Goal: Transaction & Acquisition: Purchase product/service

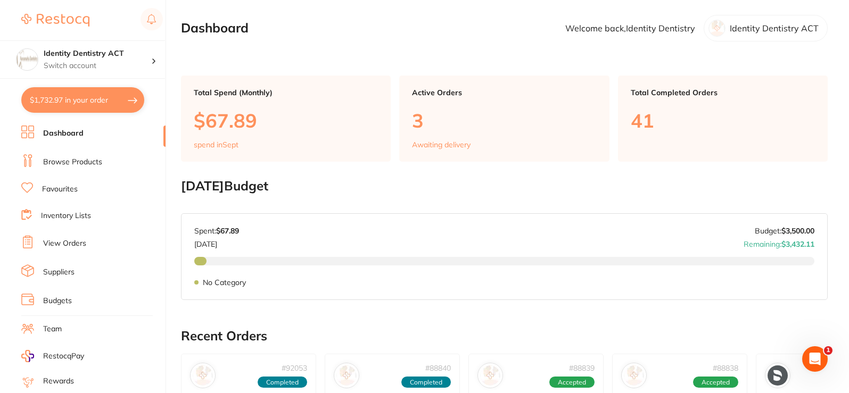
click at [103, 102] on button "$1,732.97 in your order" at bounding box center [82, 100] width 123 height 26
checkbox input "true"
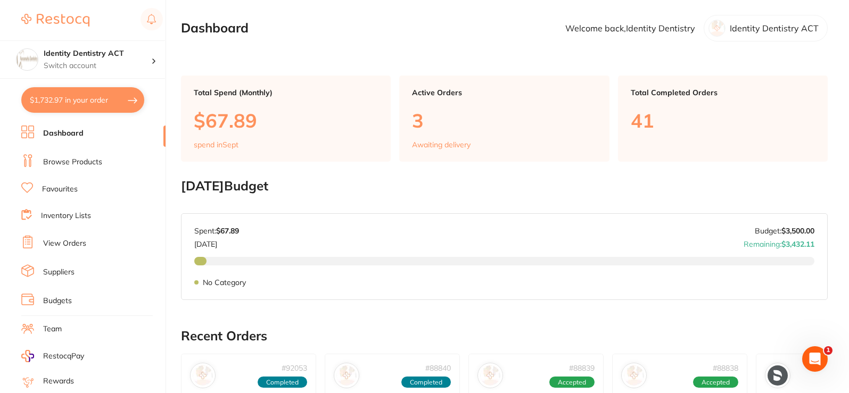
checkbox input "true"
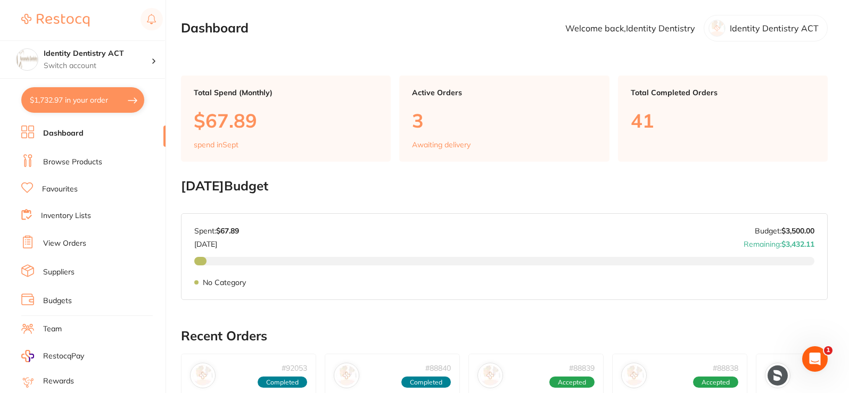
checkbox input "true"
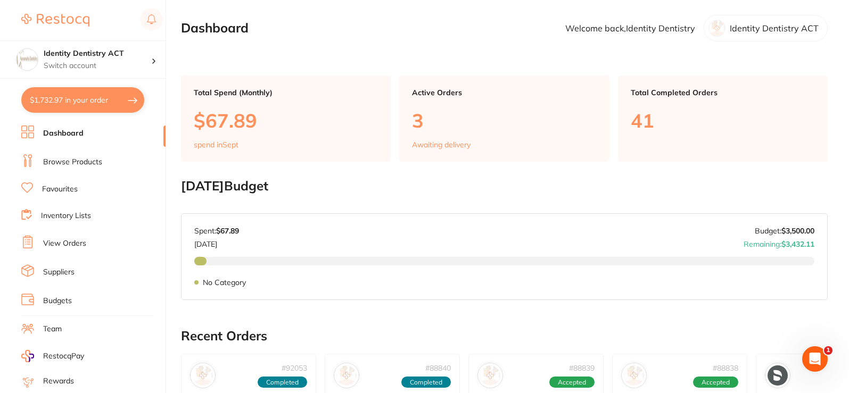
checkbox input "true"
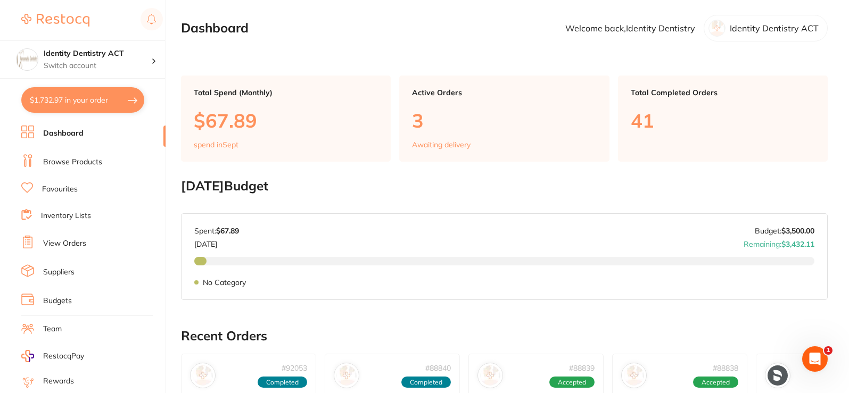
checkbox input "true"
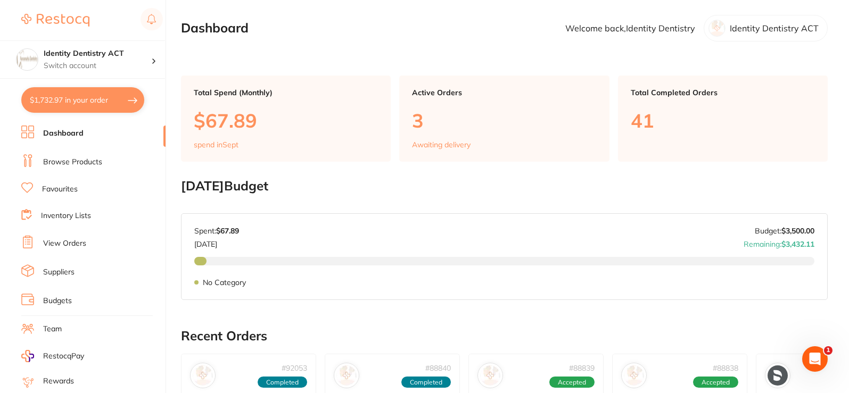
checkbox input "true"
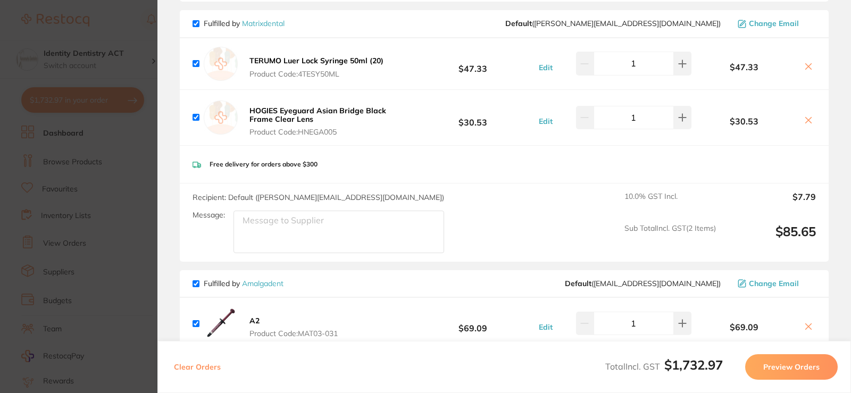
scroll to position [958, 0]
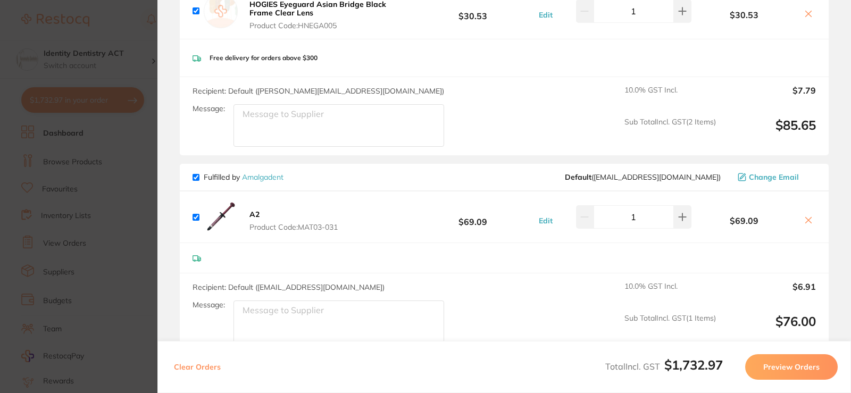
click at [260, 214] on button "A2 Product Code: MAT03-031" at bounding box center [293, 221] width 95 height 22
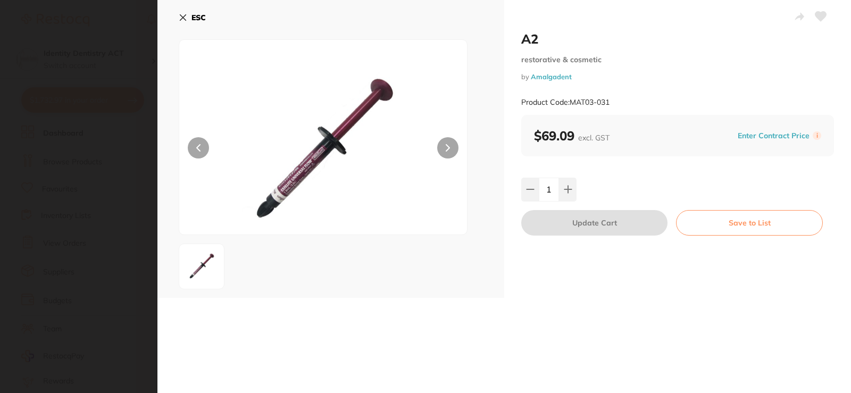
scroll to position [0, 0]
click at [182, 15] on icon at bounding box center [183, 17] width 9 height 9
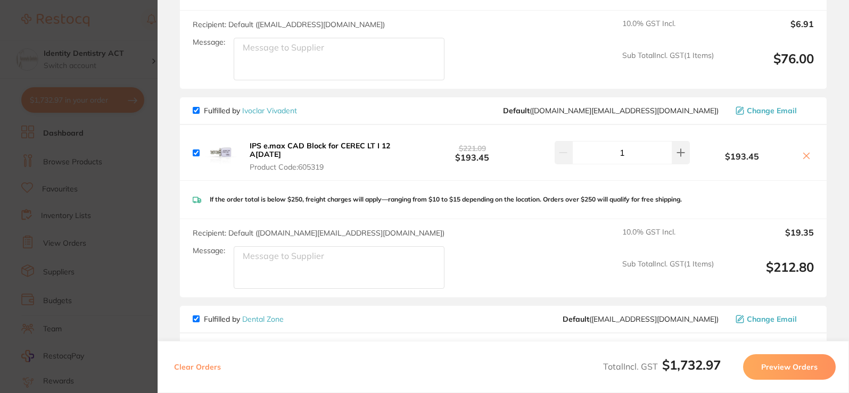
scroll to position [1224, 0]
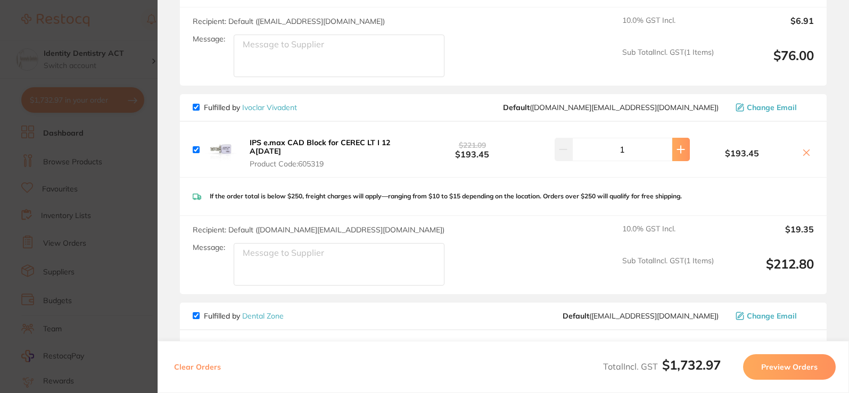
drag, startPoint x: 679, startPoint y: 151, endPoint x: 682, endPoint y: 166, distance: 14.8
click at [678, 152] on icon at bounding box center [680, 149] width 7 height 7
type input "2"
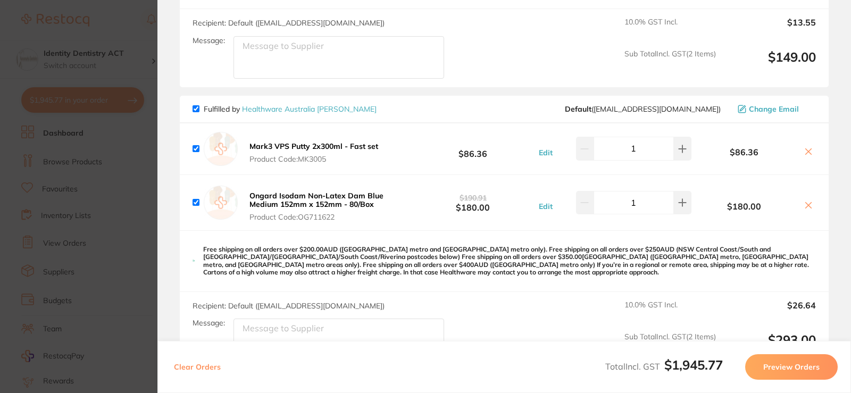
scroll to position [1916, 0]
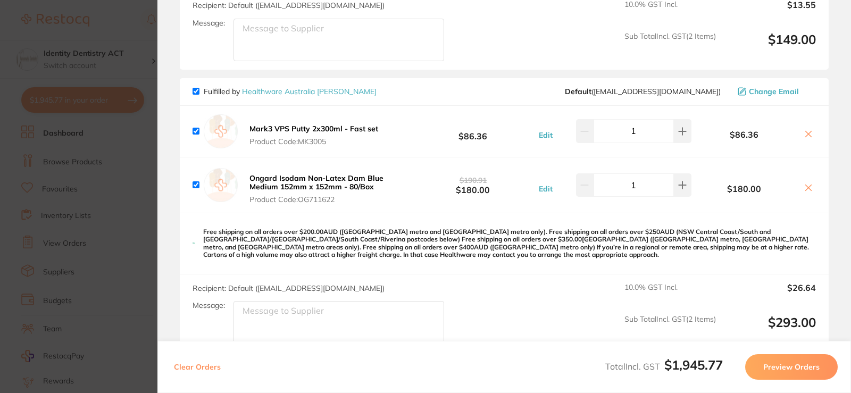
click at [806, 190] on icon at bounding box center [809, 188] width 9 height 9
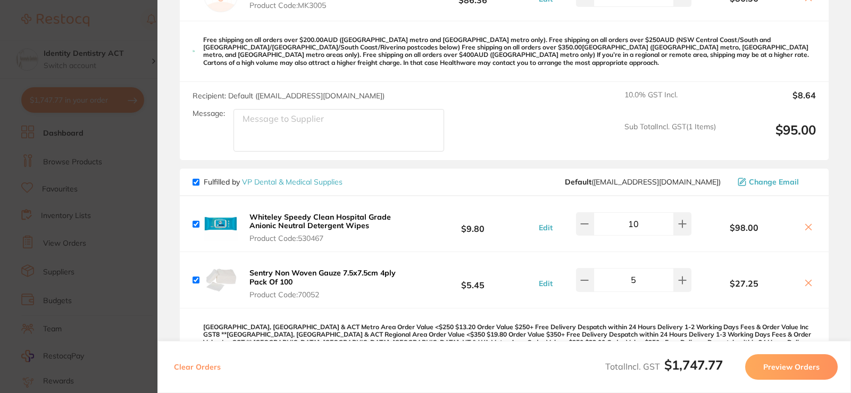
scroll to position [2075, 0]
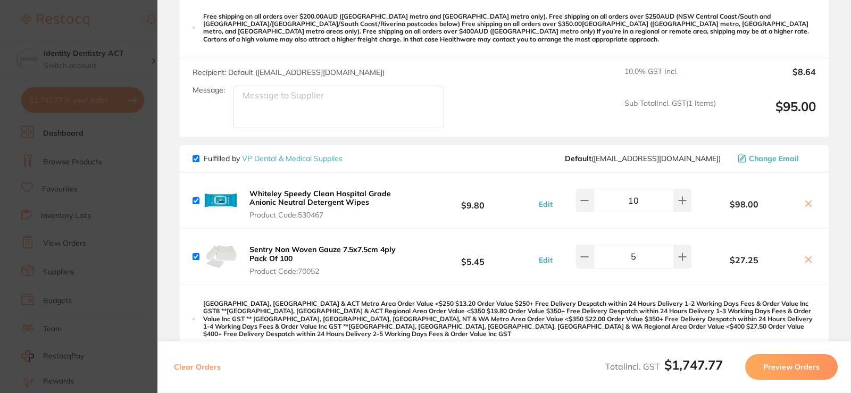
click at [805, 205] on icon at bounding box center [809, 204] width 9 height 9
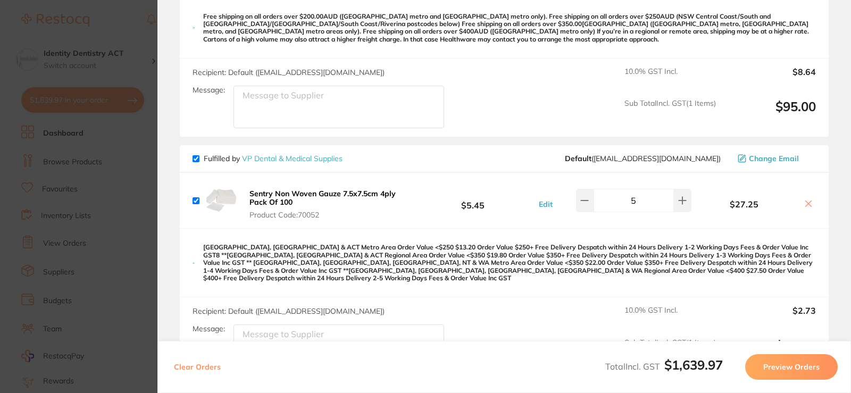
click at [806, 202] on icon at bounding box center [809, 204] width 9 height 9
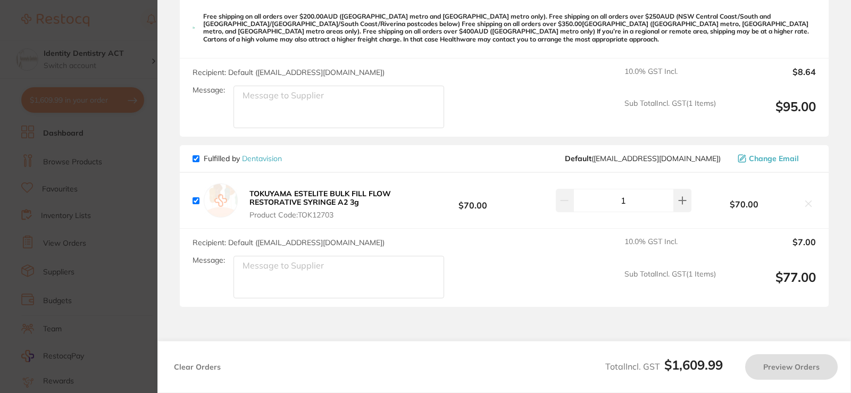
checkbox input "true"
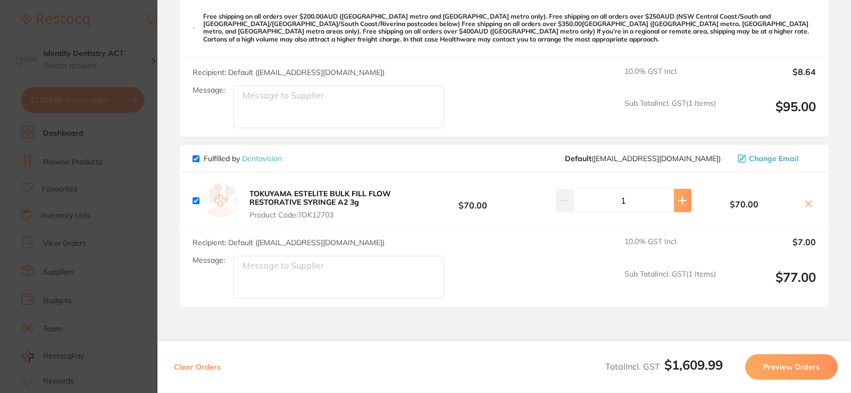
click at [684, 204] on icon at bounding box center [683, 200] width 9 height 9
type input "2"
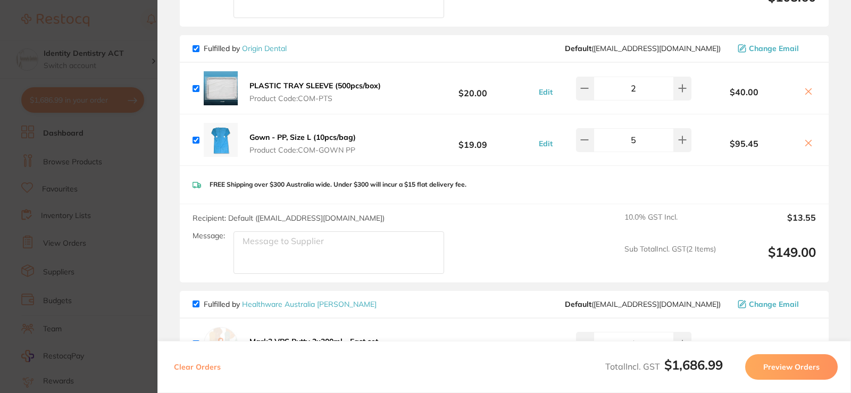
scroll to position [1650, 0]
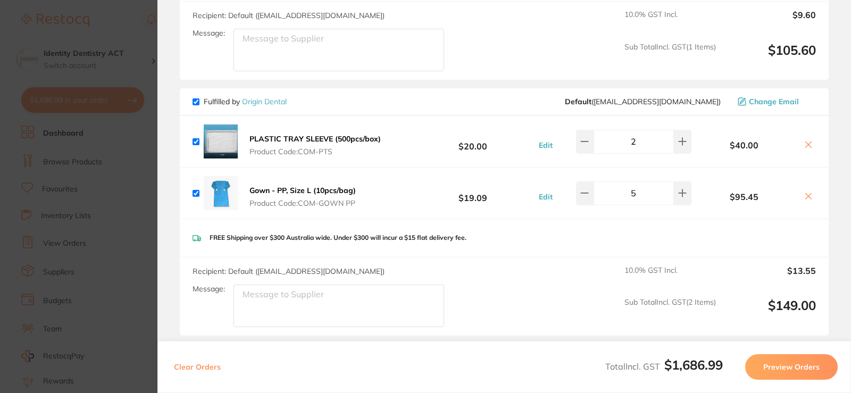
click at [805, 145] on icon at bounding box center [809, 144] width 9 height 9
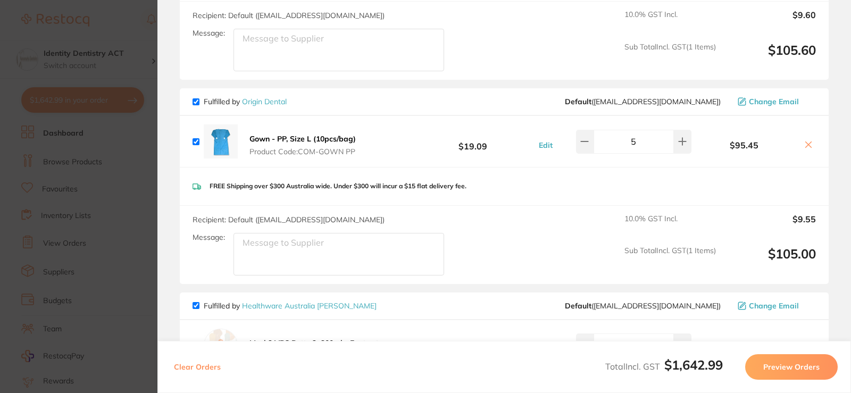
click at [806, 147] on icon at bounding box center [809, 145] width 6 height 6
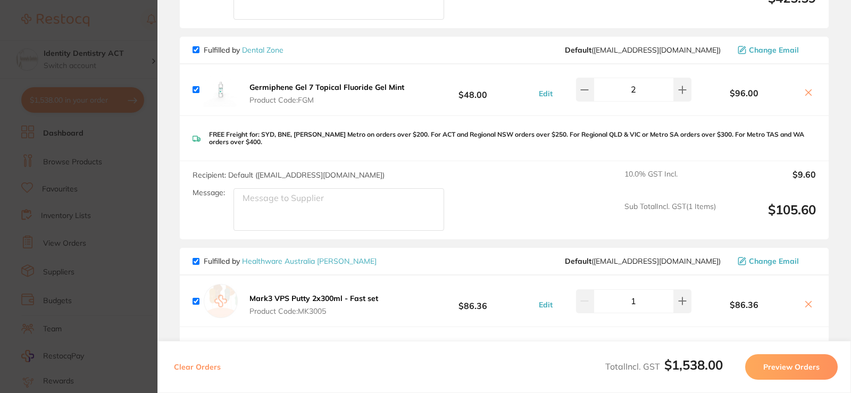
scroll to position [1437, 0]
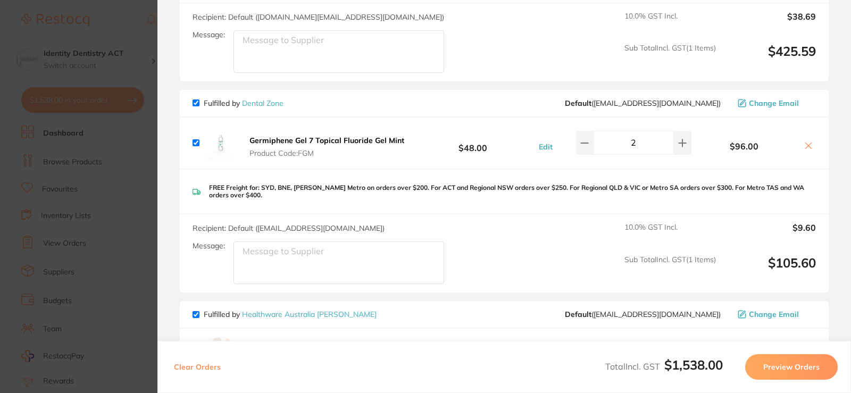
click at [806, 148] on icon at bounding box center [809, 146] width 9 height 9
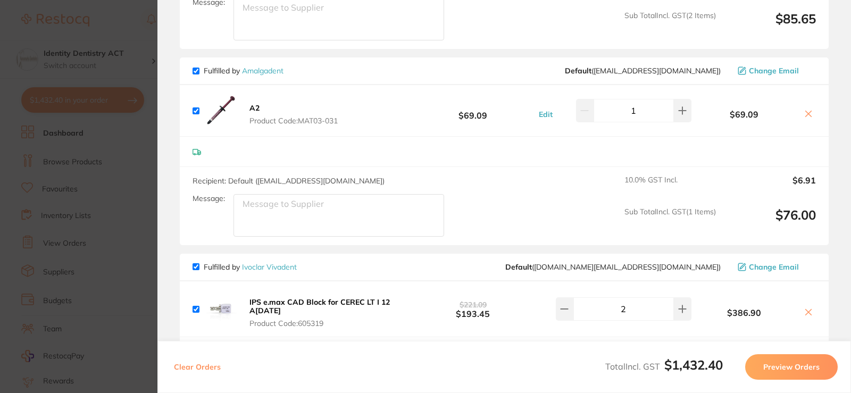
scroll to position [1011, 0]
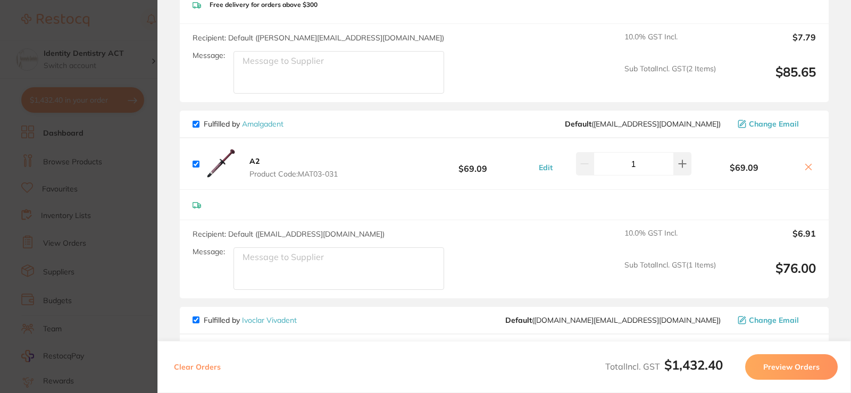
click at [801, 166] on button at bounding box center [808, 167] width 15 height 11
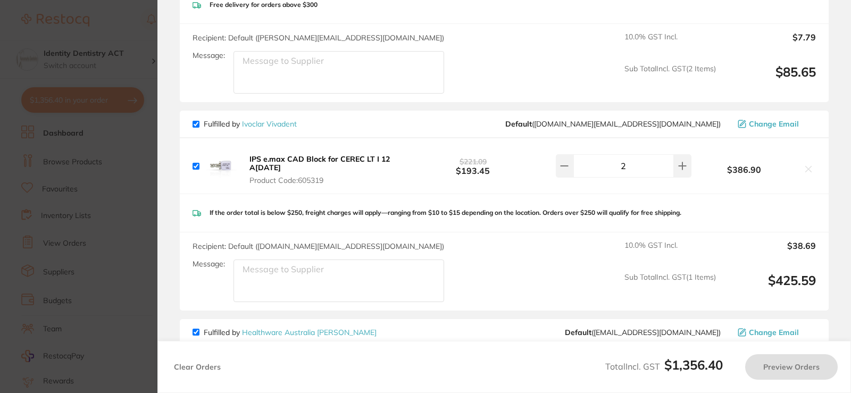
checkbox input "true"
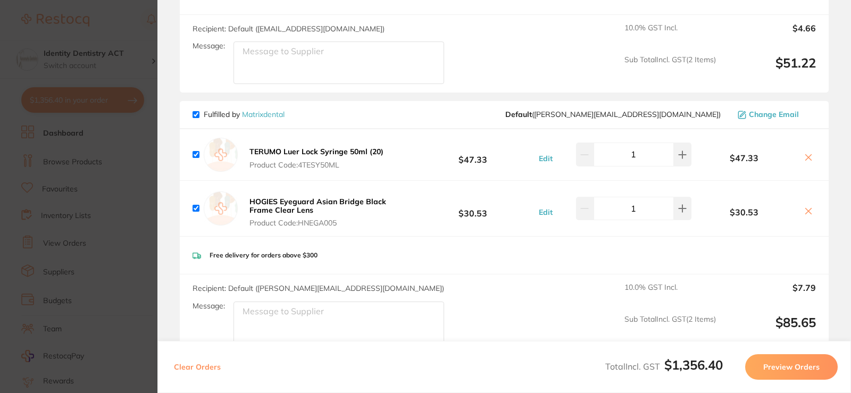
scroll to position [745, 0]
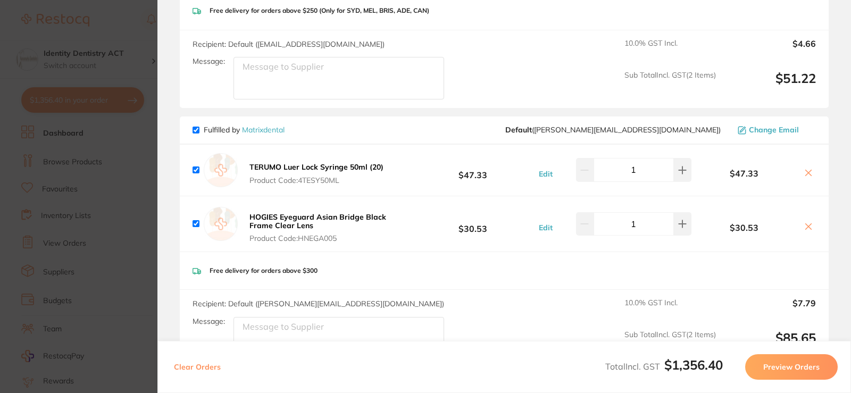
click at [313, 164] on b "TERUMO Luer Lock Syringe 50ml (20)" at bounding box center [317, 167] width 134 height 10
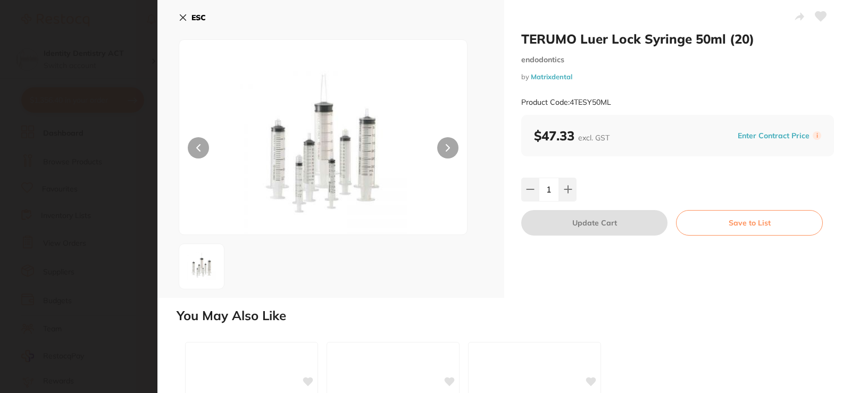
scroll to position [0, 0]
click at [449, 151] on icon at bounding box center [448, 147] width 4 height 7
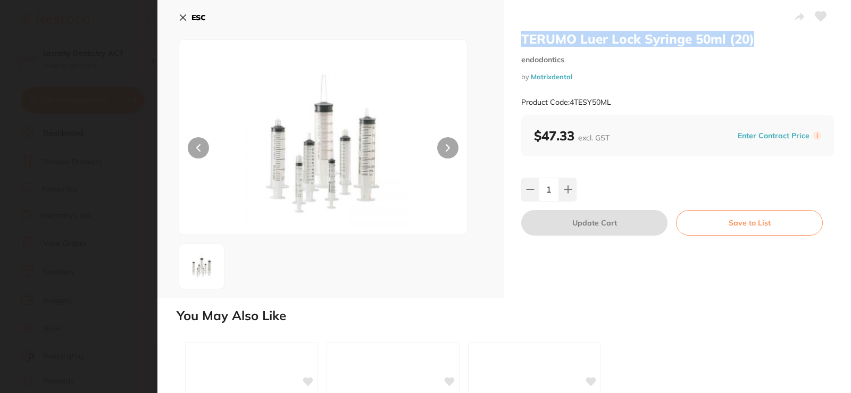
drag, startPoint x: 752, startPoint y: 42, endPoint x: 518, endPoint y: 43, distance: 234.7
click at [518, 43] on div "TERUMO Luer Lock Syringe 50ml (20) endodontics by Matrixdental Product Code: 4T…" at bounding box center [677, 149] width 347 height 298
copy h2 "TERUMO Luer Lock Syringe 50ml (20)"
click at [186, 16] on icon at bounding box center [183, 17] width 9 height 9
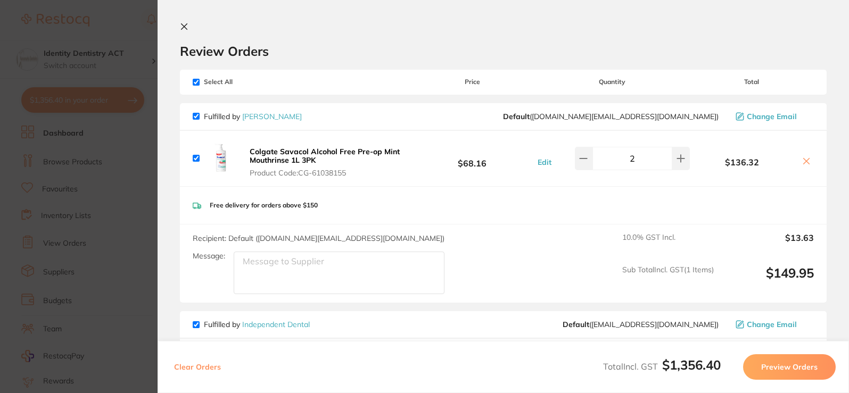
click at [185, 29] on icon at bounding box center [184, 26] width 9 height 9
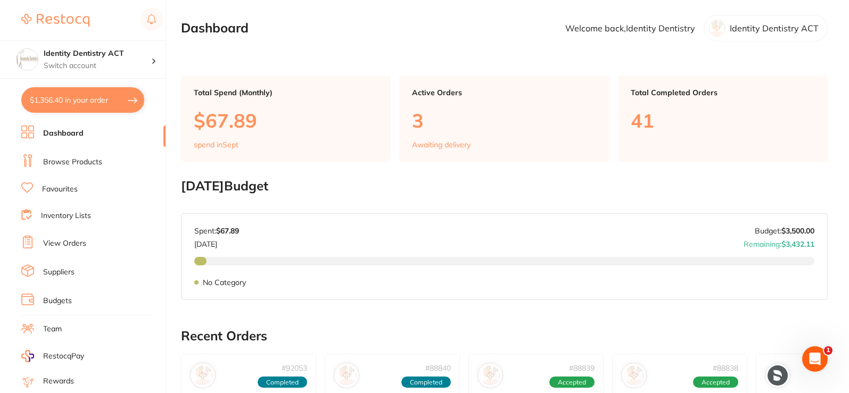
click at [69, 166] on link "Browse Products" at bounding box center [72, 162] width 59 height 11
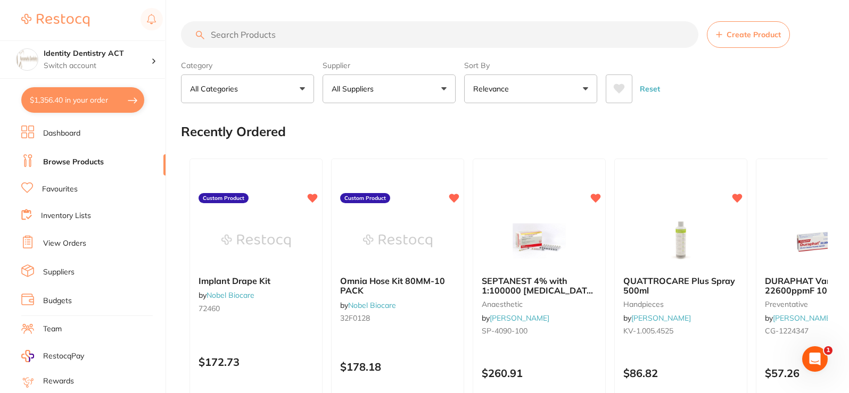
click at [234, 44] on input "search" at bounding box center [439, 34] width 517 height 27
type input "GAUZE"
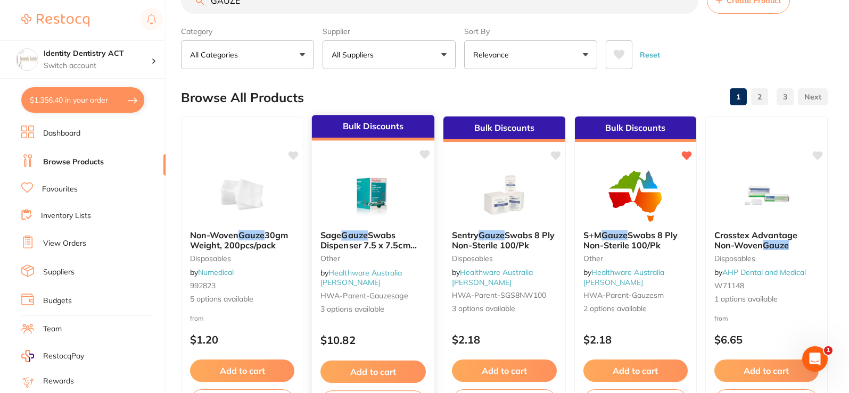
scroll to position [53, 0]
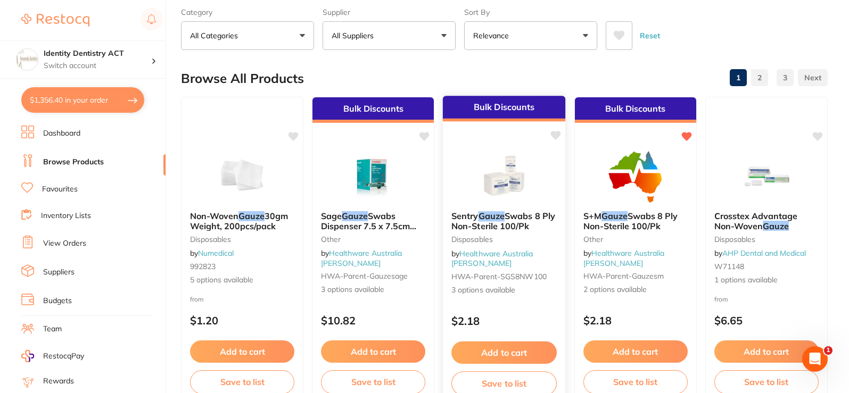
click at [512, 241] on small "Disposables" at bounding box center [503, 239] width 105 height 9
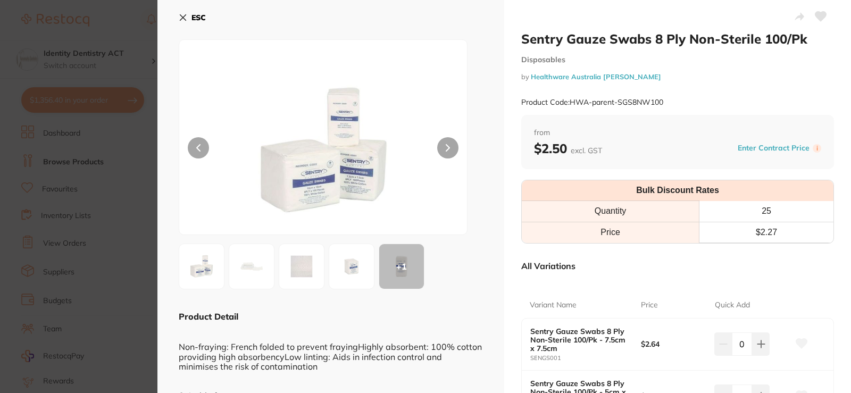
click at [188, 18] on button "ESC" at bounding box center [192, 18] width 27 height 18
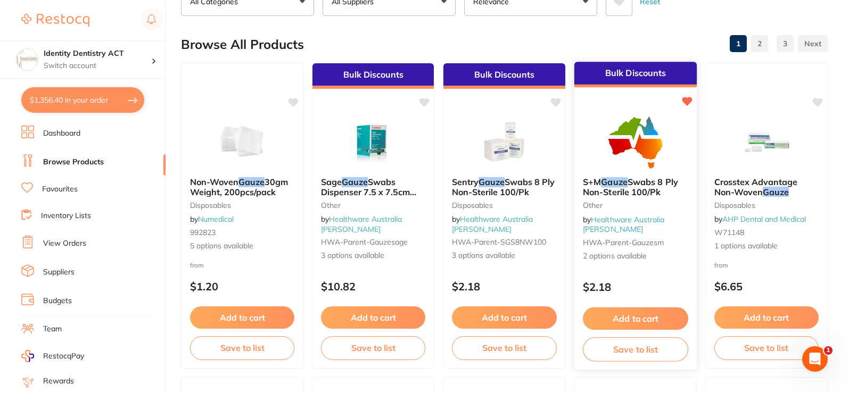
scroll to position [106, 0]
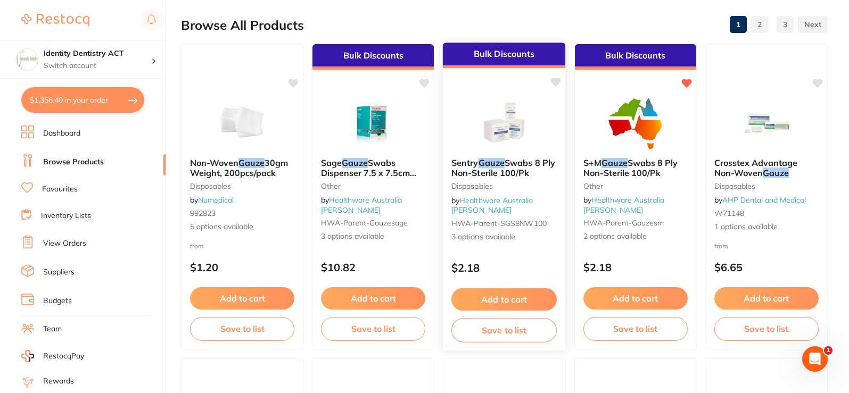
click at [540, 146] on div at bounding box center [504, 123] width 122 height 54
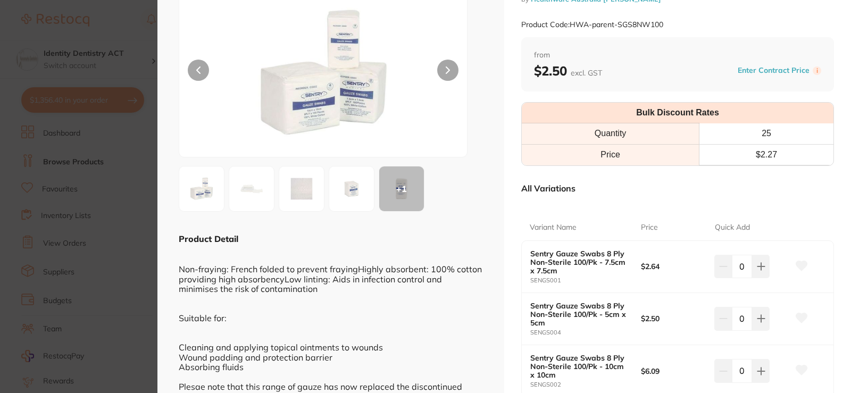
scroll to position [160, 0]
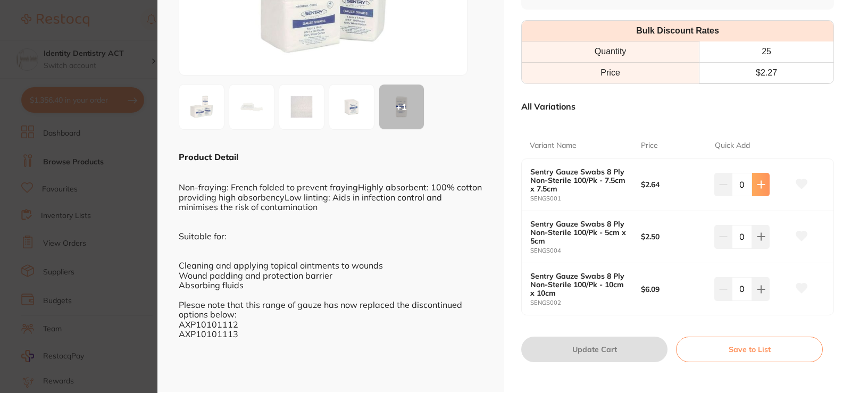
click at [759, 190] on button at bounding box center [761, 184] width 18 height 23
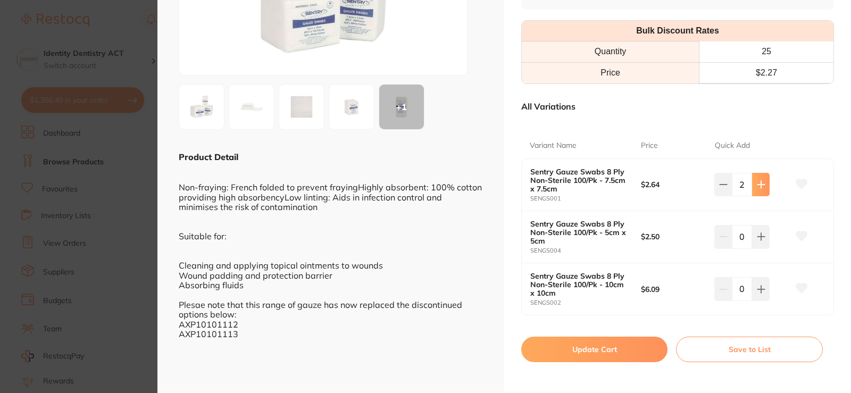
click at [759, 190] on button at bounding box center [761, 184] width 18 height 23
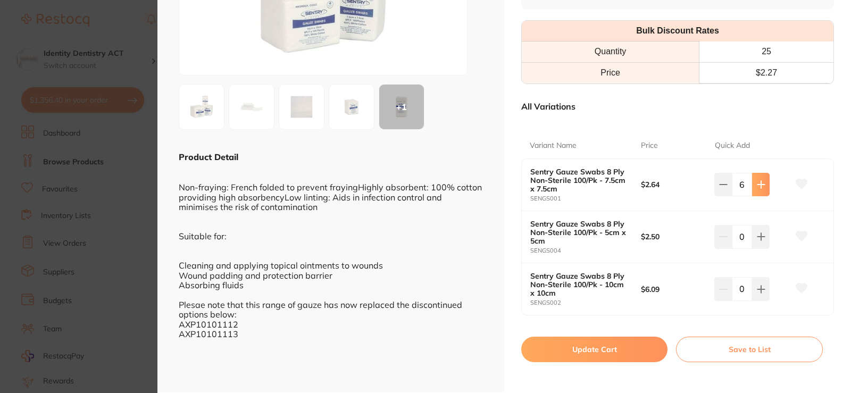
click at [759, 190] on button at bounding box center [761, 184] width 18 height 23
click at [730, 191] on button at bounding box center [724, 184] width 18 height 23
click at [757, 182] on icon at bounding box center [761, 184] width 9 height 9
type input "8"
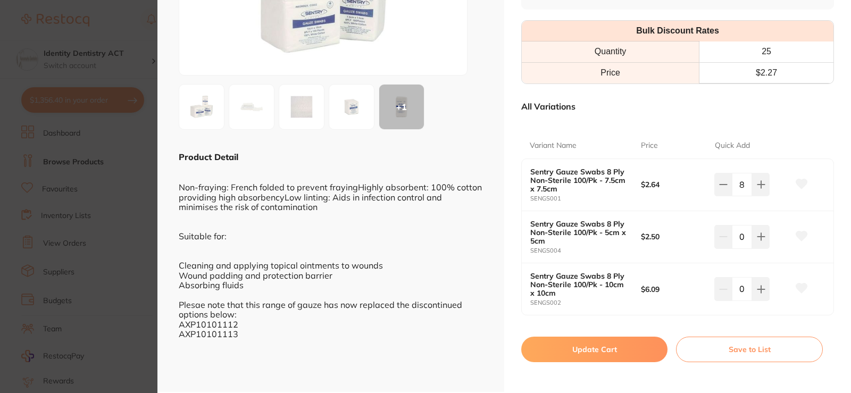
click at [633, 360] on button "Update Cart" at bounding box center [595, 350] width 146 height 26
checkbox input "false"
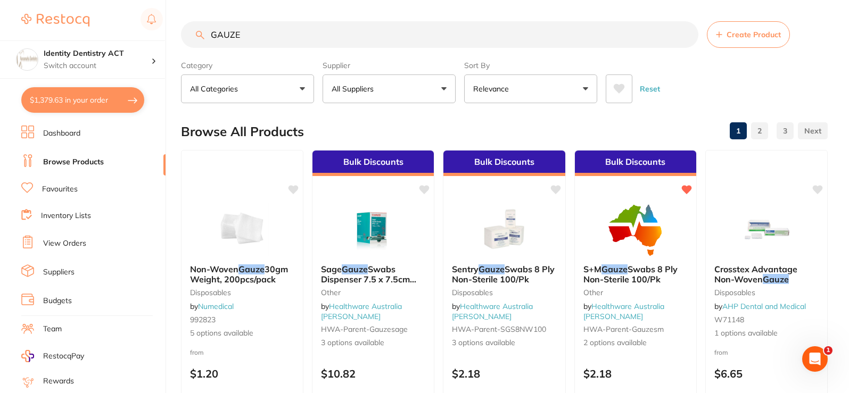
click at [264, 38] on input "GAUZE" at bounding box center [439, 34] width 517 height 27
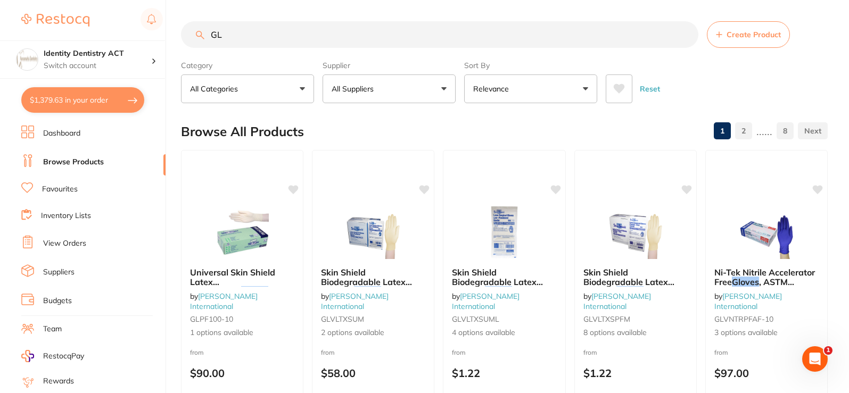
type input "G"
type input "SMALL GLOVES"
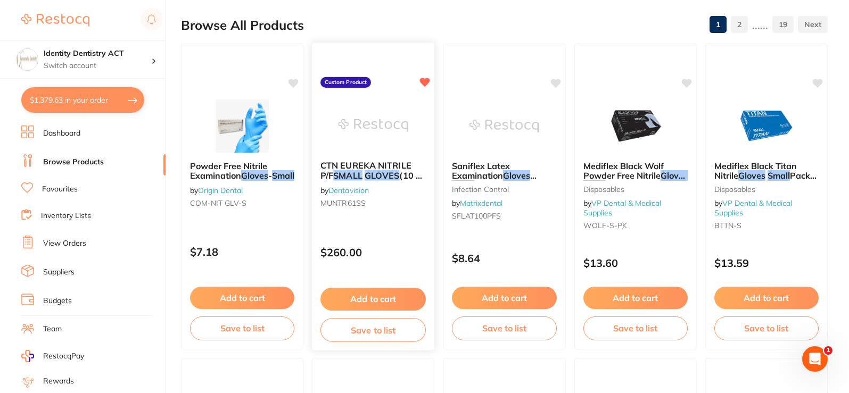
click at [392, 139] on img at bounding box center [373, 125] width 70 height 54
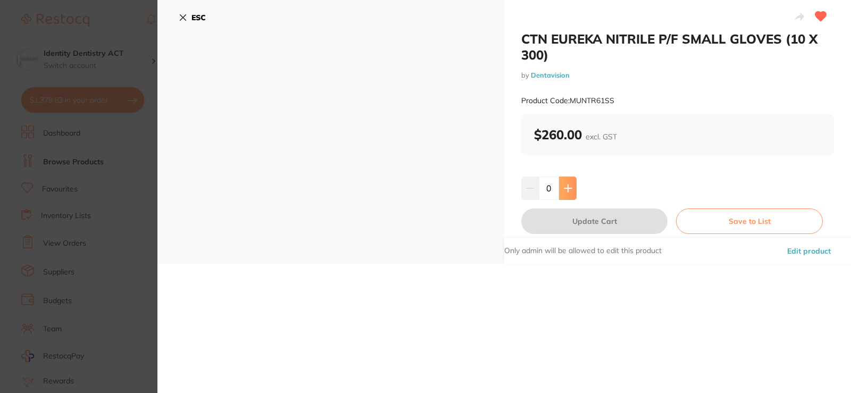
click at [563, 182] on button at bounding box center [568, 188] width 18 height 23
type input "1"
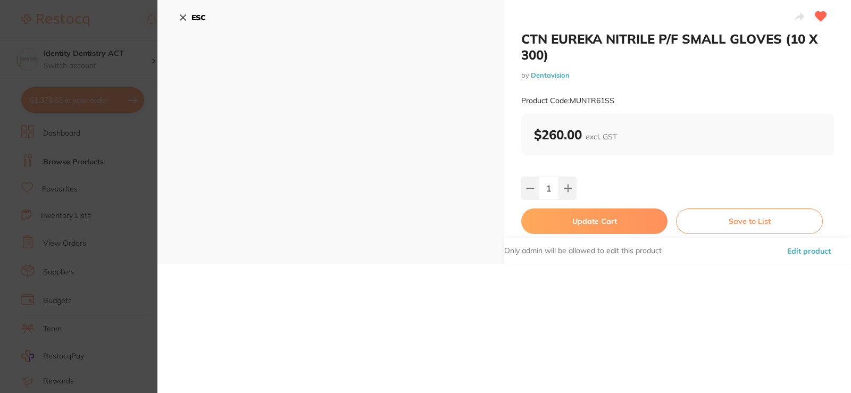
click at [604, 224] on button "Update Cart" at bounding box center [595, 222] width 146 height 26
checkbox input "false"
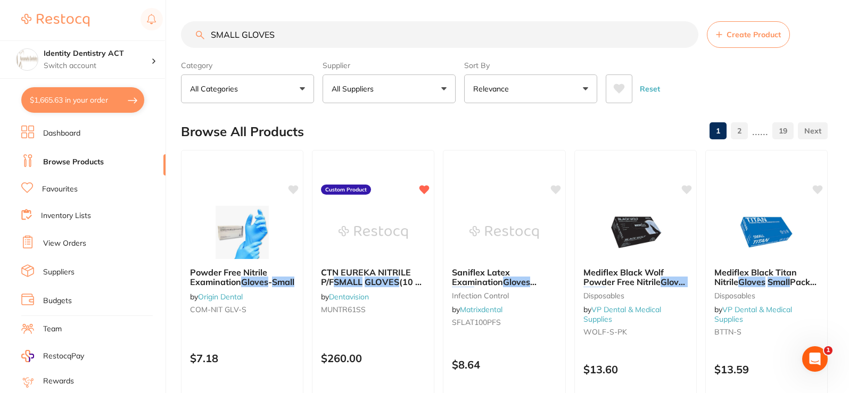
scroll to position [1, 0]
drag, startPoint x: 297, startPoint y: 43, endPoint x: 196, endPoint y: 44, distance: 100.6
click at [196, 44] on input "SMALL GLOVES" at bounding box center [439, 34] width 517 height 27
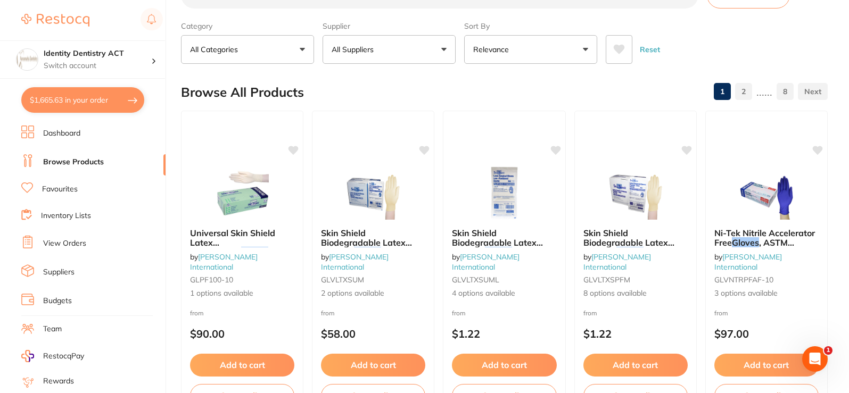
scroll to position [0, 0]
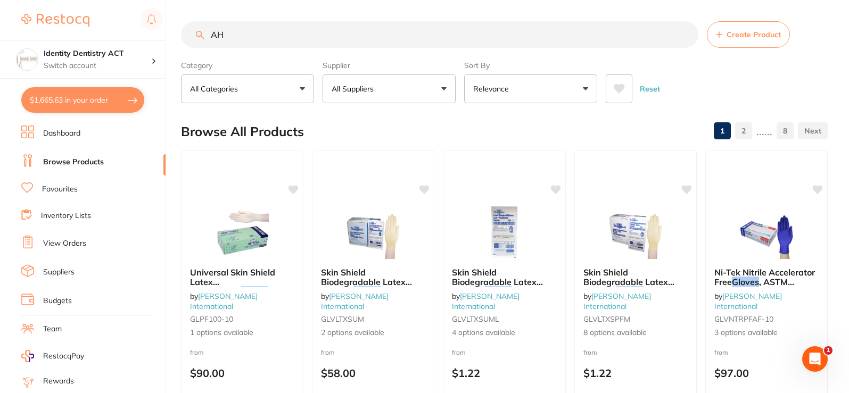
type input "A"
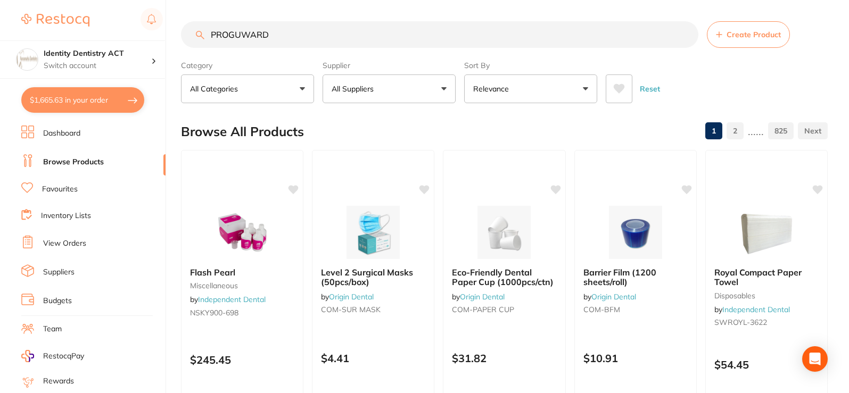
type input "PROGUWARD"
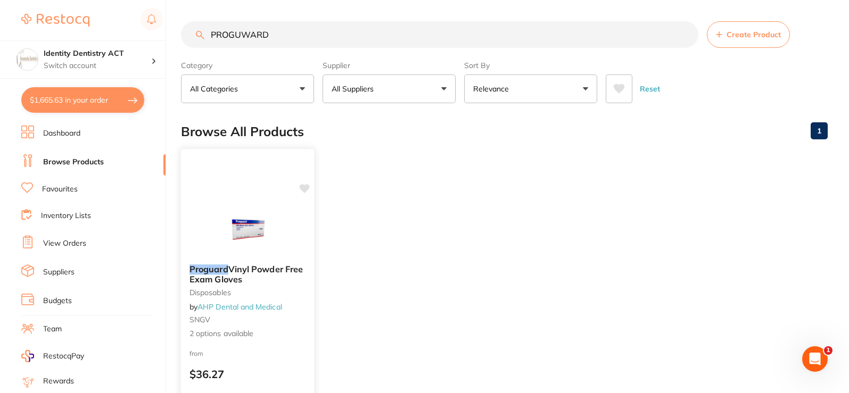
click at [251, 230] on img at bounding box center [247, 229] width 70 height 54
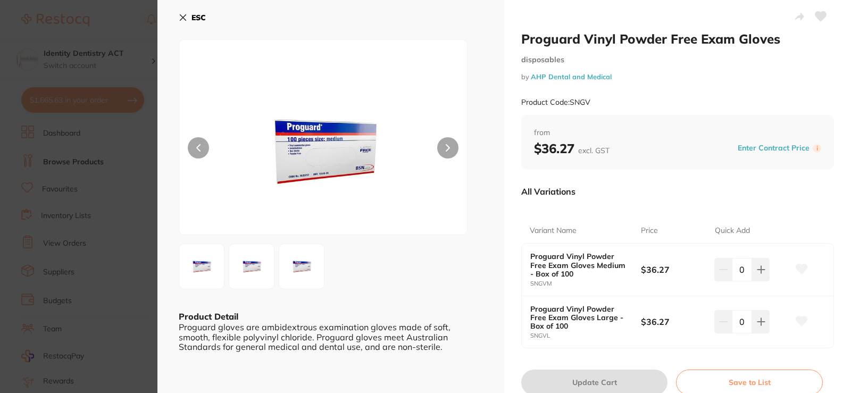
scroll to position [53, 0]
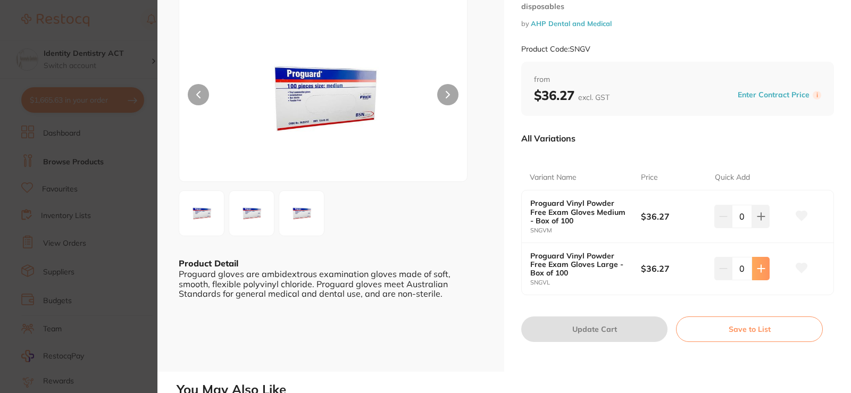
click at [763, 269] on icon at bounding box center [761, 268] width 9 height 9
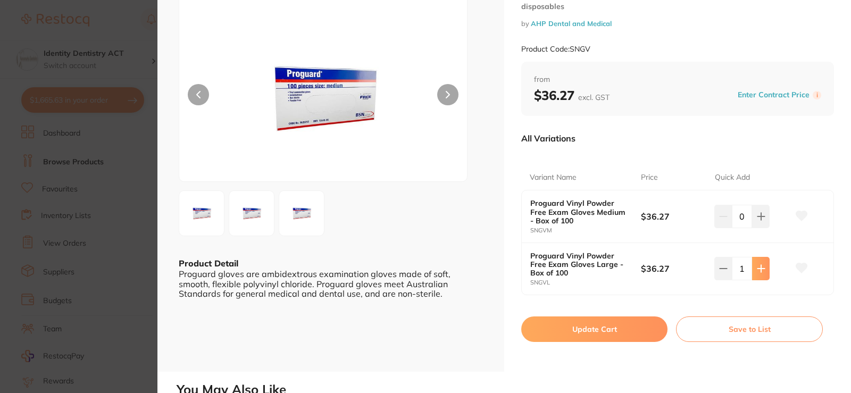
click at [763, 269] on icon at bounding box center [761, 268] width 9 height 9
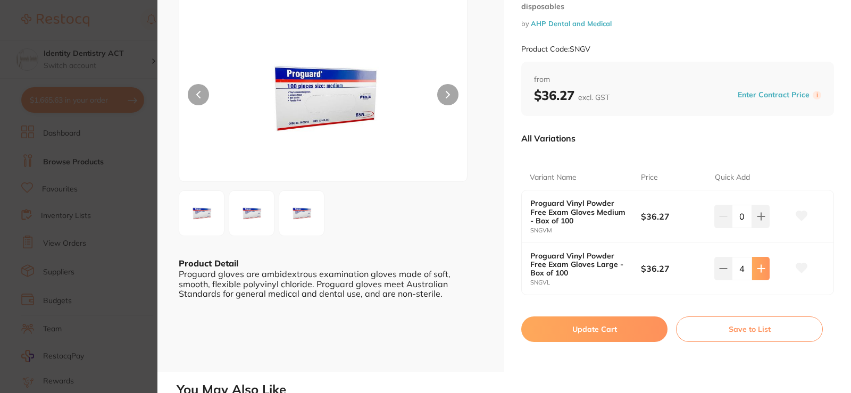
click at [763, 269] on icon at bounding box center [761, 268] width 9 height 9
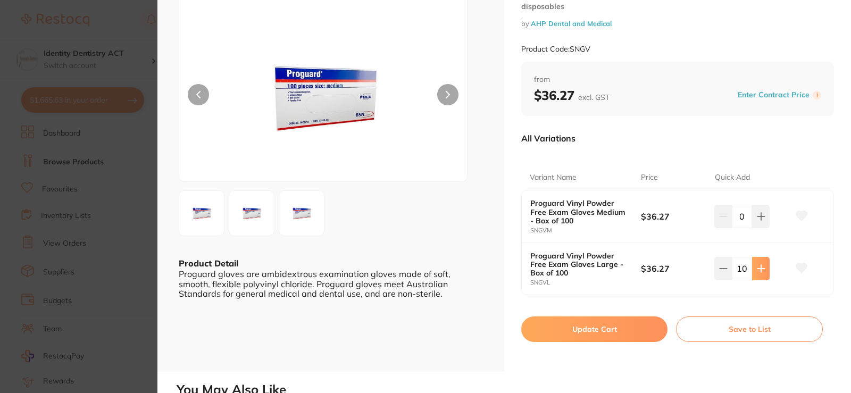
click at [763, 269] on icon at bounding box center [761, 268] width 9 height 9
type input "12"
click at [633, 332] on button "Update Cart" at bounding box center [595, 330] width 146 height 26
checkbox input "false"
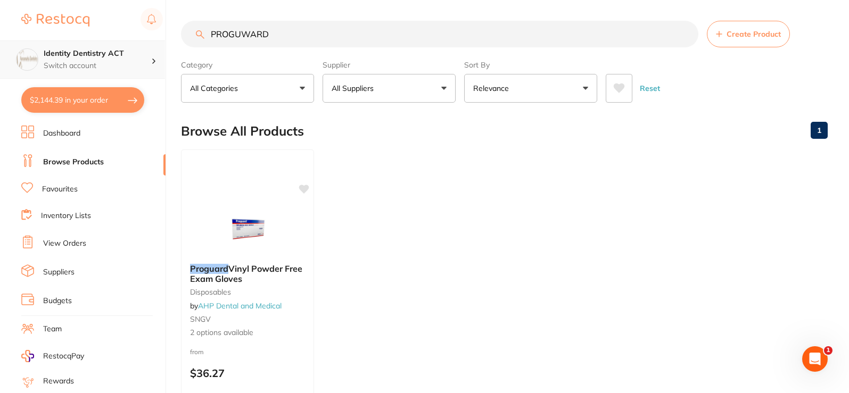
scroll to position [1, 0]
drag, startPoint x: 271, startPoint y: 39, endPoint x: 140, endPoint y: 43, distance: 131.5
click at [140, 43] on div "$2,144.39 Identity Dentistry ACT Switch account Identity Dentistry ACT $2,144.3…" at bounding box center [424, 195] width 849 height 393
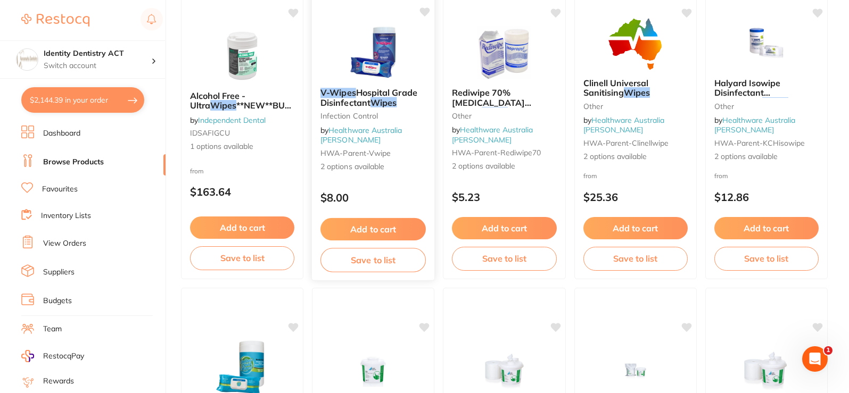
scroll to position [0, 0]
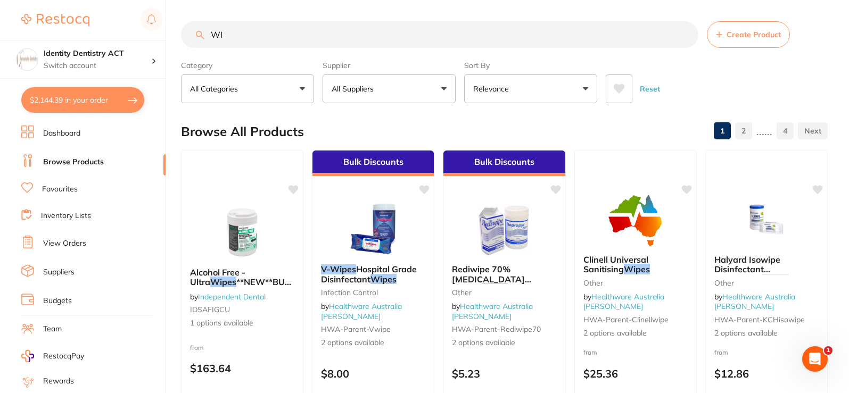
type input "W"
type input "SPEEDY WIPES"
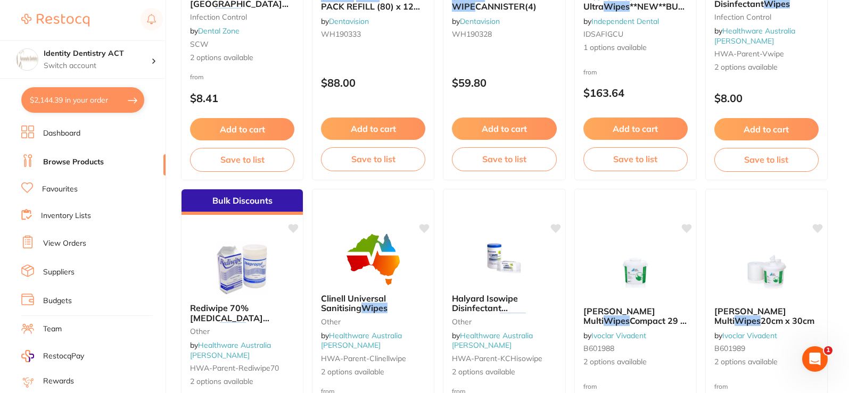
scroll to position [798, 0]
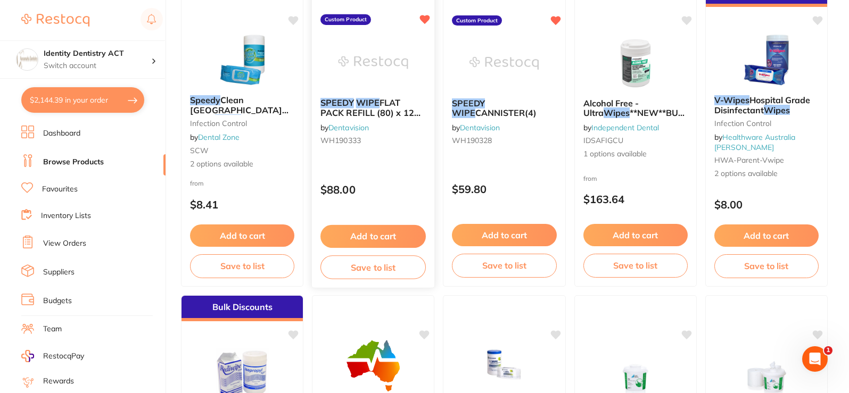
click at [336, 79] on div at bounding box center [373, 63] width 122 height 54
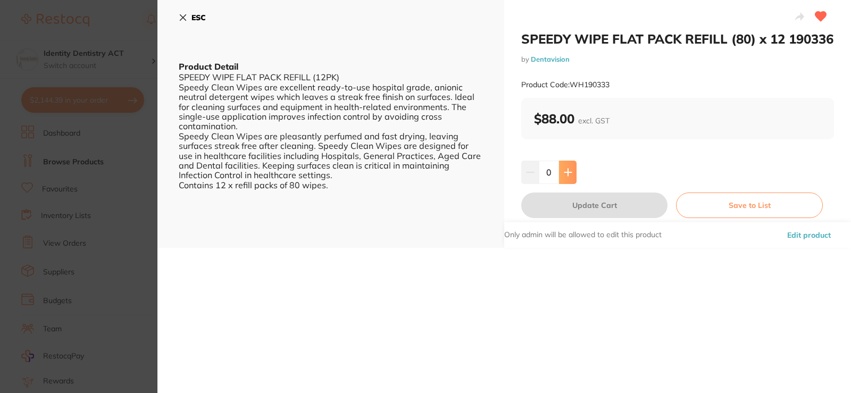
click at [565, 177] on icon at bounding box center [568, 172] width 9 height 9
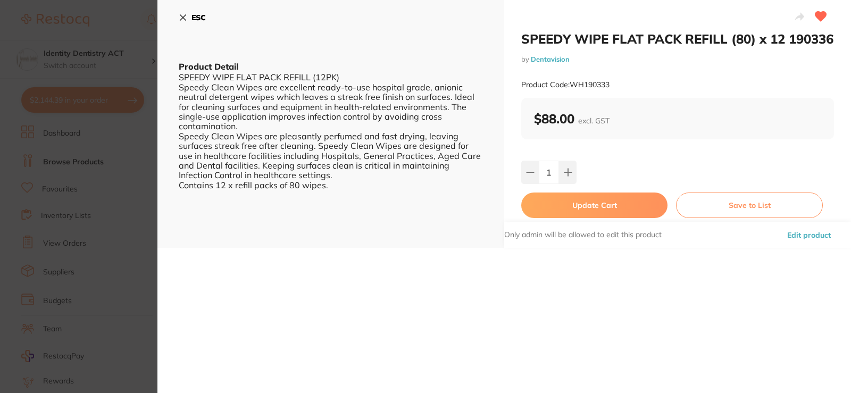
click at [578, 218] on button "Update Cart" at bounding box center [595, 206] width 146 height 26
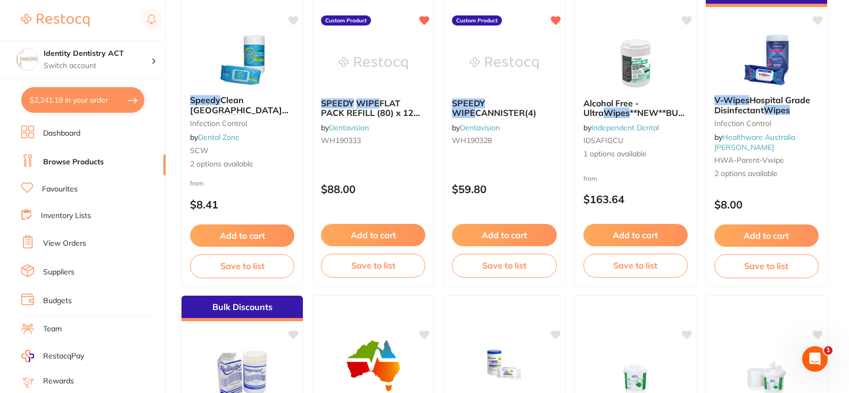
click at [99, 109] on button "$2,241.19 in your order" at bounding box center [82, 100] width 123 height 26
checkbox input "true"
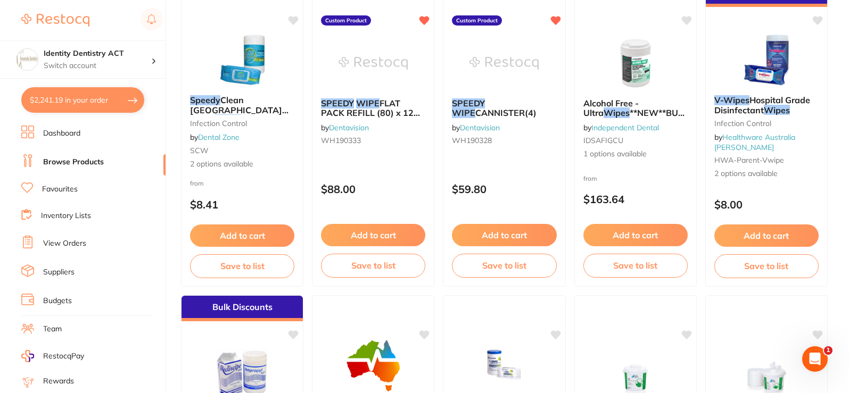
checkbox input "true"
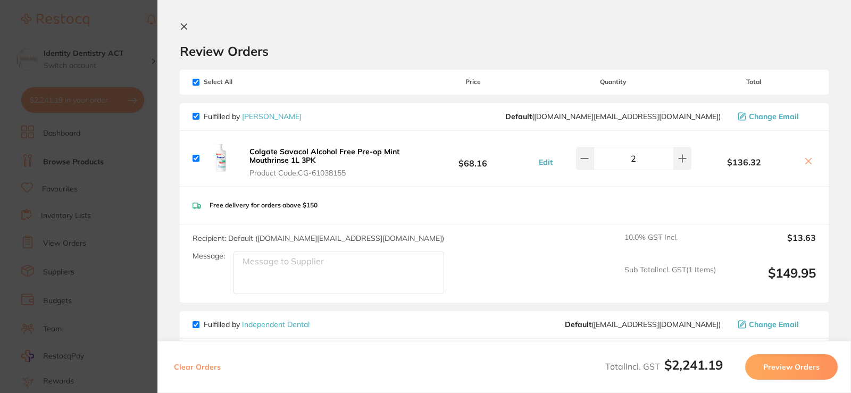
click at [185, 29] on icon at bounding box center [184, 26] width 9 height 9
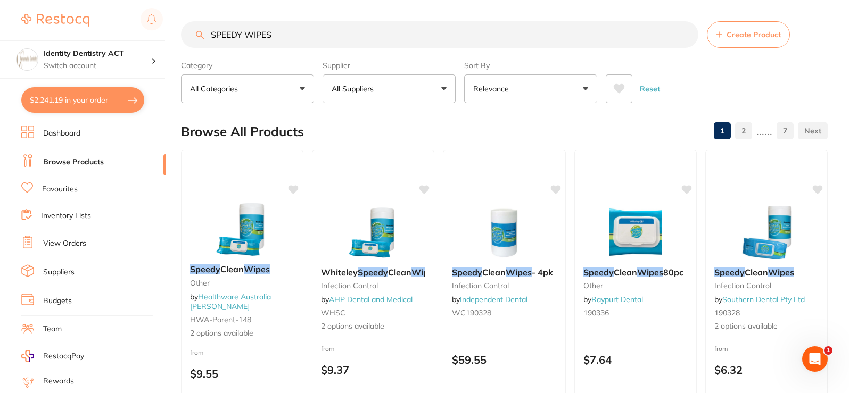
drag, startPoint x: 282, startPoint y: 37, endPoint x: 0, endPoint y: 31, distance: 281.6
click at [0, 31] on div "$2,241.19 Identity Dentistry ACT Switch account Identity Dentistry ACT $2,241.1…" at bounding box center [424, 196] width 849 height 393
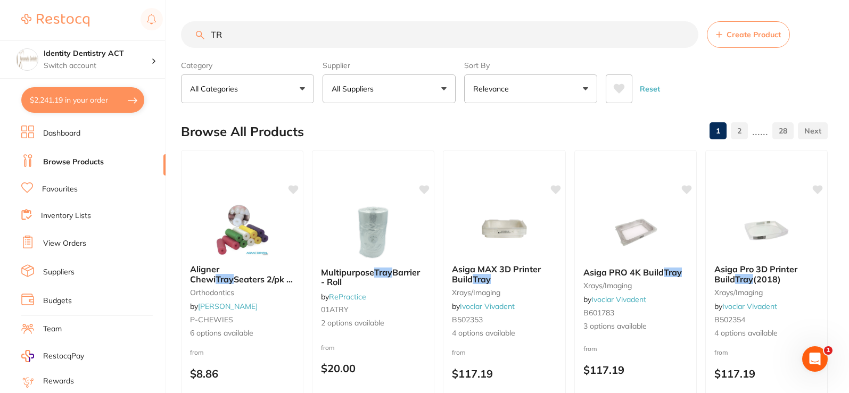
type input "T"
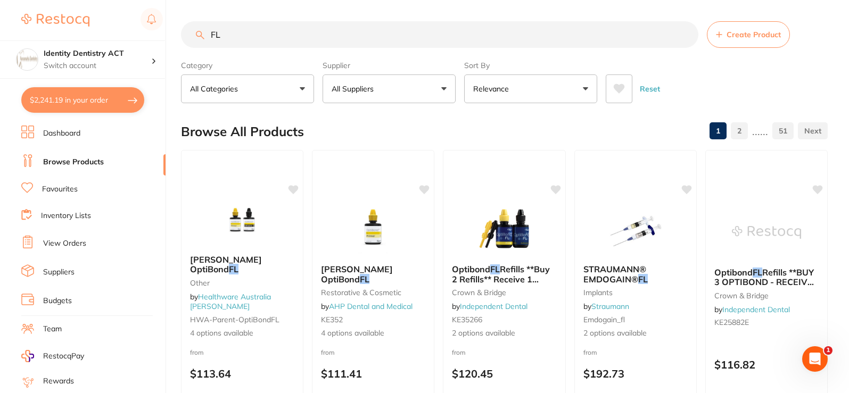
type input "F"
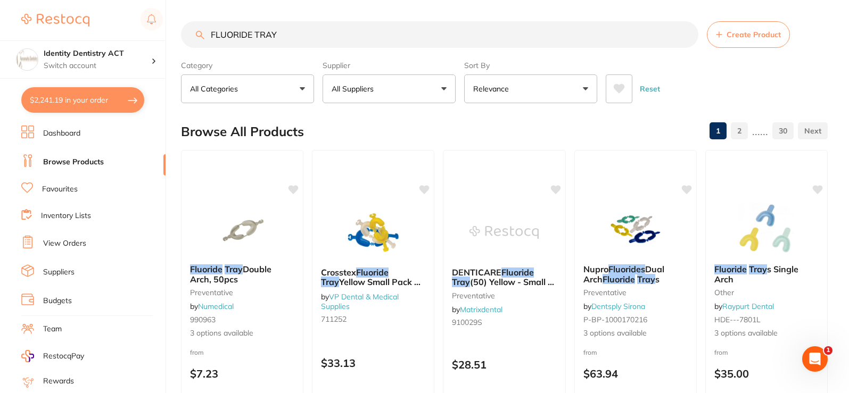
type input "FLUORIDE TRAY"
click at [376, 95] on button "All Suppliers" at bounding box center [388, 89] width 133 height 29
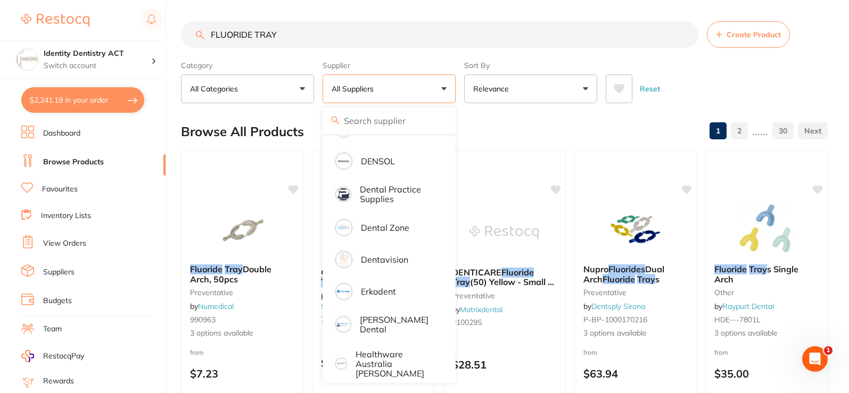
scroll to position [373, 0]
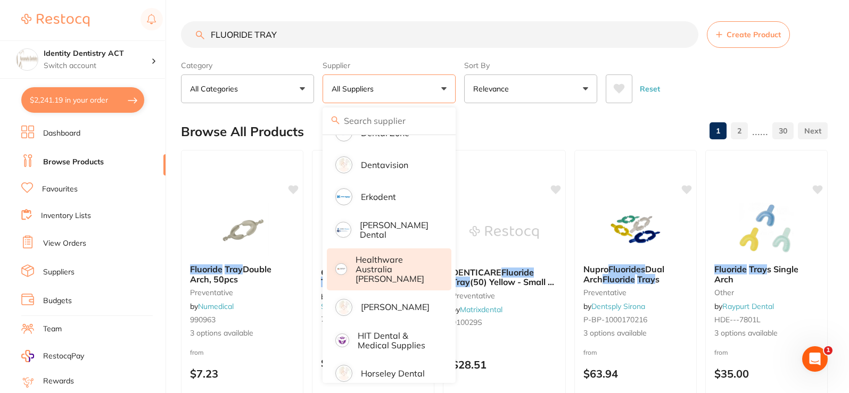
click at [390, 255] on p "Healthware Australia [PERSON_NAME]" at bounding box center [395, 269] width 81 height 29
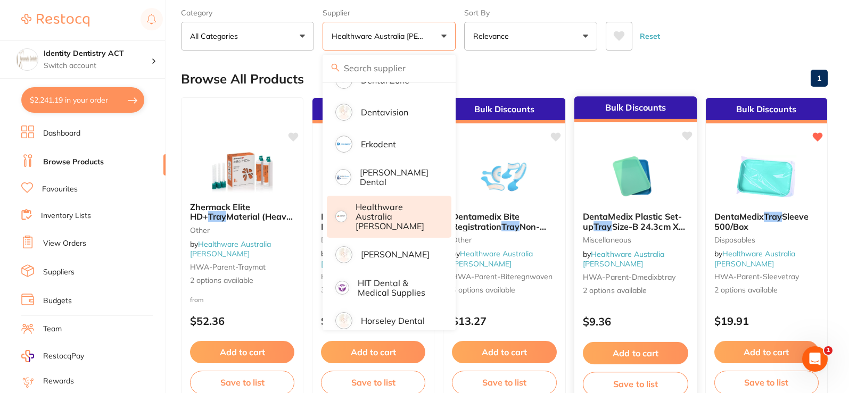
scroll to position [160, 0]
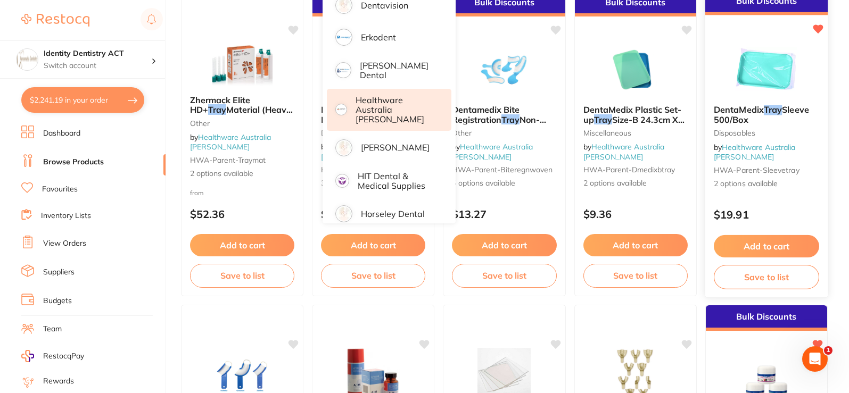
click at [745, 161] on div "DentaMedix Tray Sleeve 500/Box Disposables by Healthware Australia Ridley HWA-p…" at bounding box center [766, 147] width 122 height 102
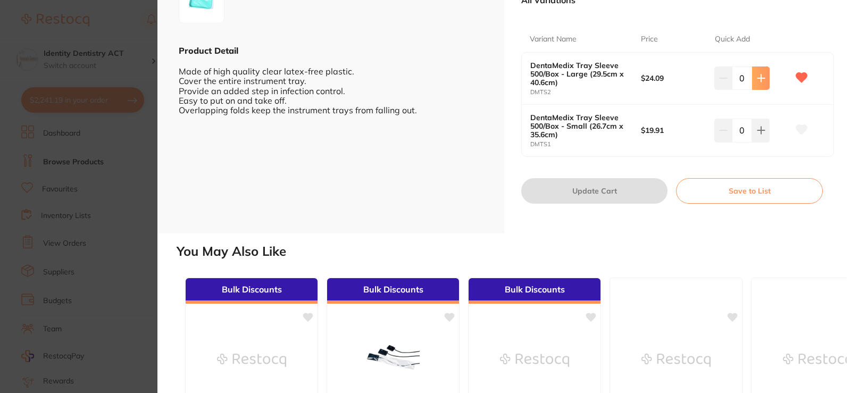
click at [753, 85] on button at bounding box center [761, 78] width 18 height 23
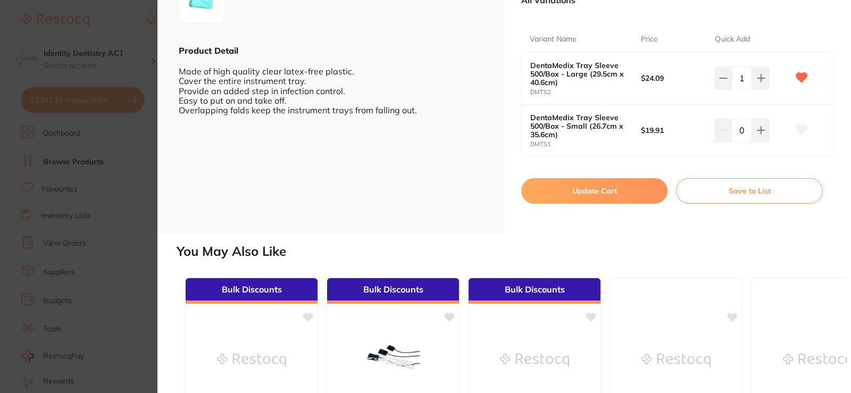
click at [757, 82] on icon at bounding box center [761, 78] width 9 height 9
type input "2"
click at [586, 192] on button "Update Cart" at bounding box center [595, 191] width 146 height 26
checkbox input "false"
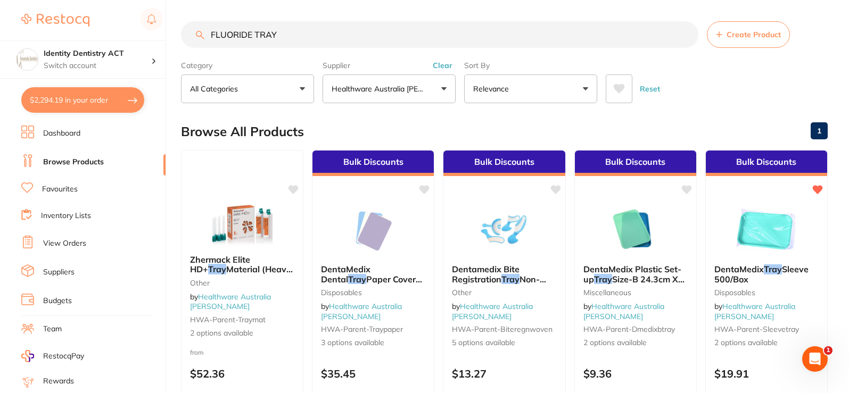
click at [293, 33] on input "FLUORIDE TRAY" at bounding box center [439, 34] width 517 height 27
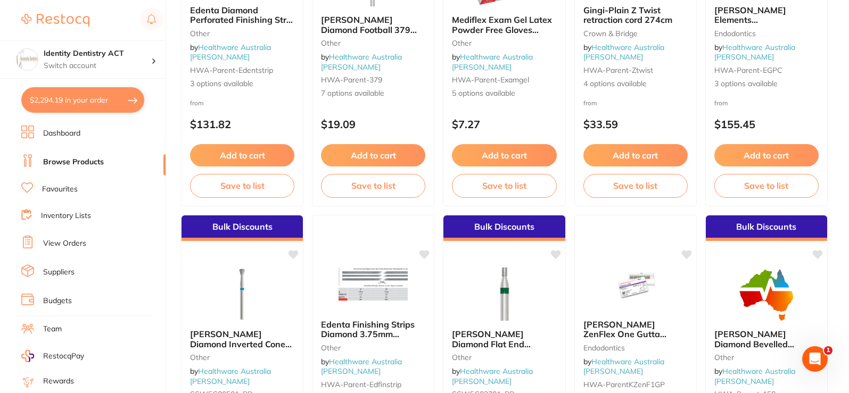
scroll to position [1916, 0]
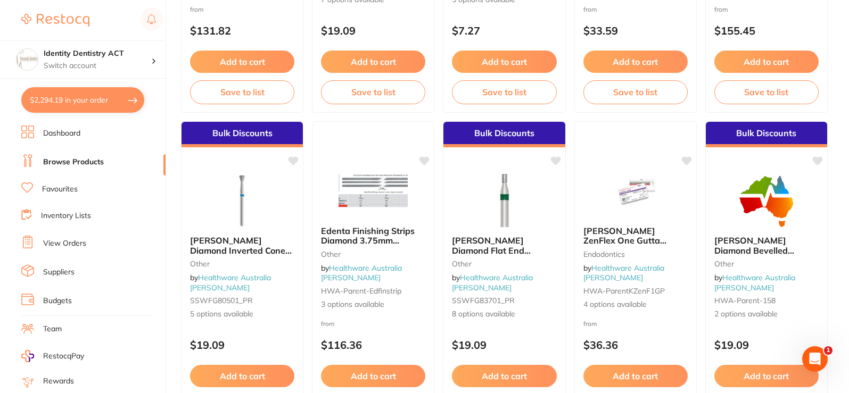
type input "FLUORIDE TRAY MEDIUM"
click at [54, 244] on link "View Orders" at bounding box center [64, 243] width 43 height 11
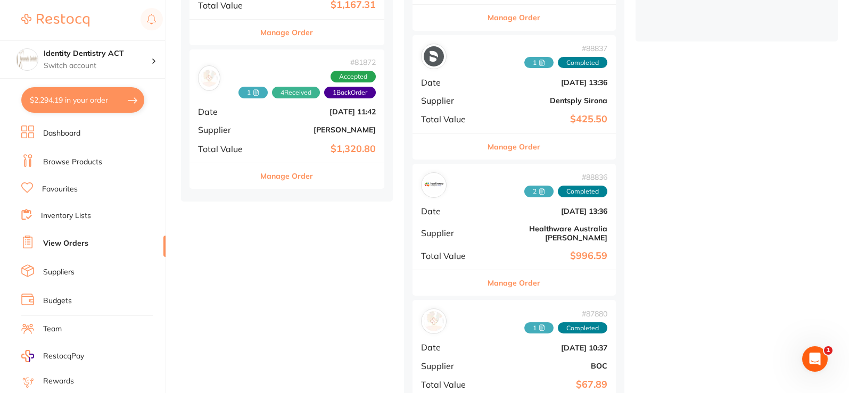
scroll to position [373, 0]
click at [519, 202] on div "# 88836 2 Completed Date Aug 4 2025, 13:36 Supplier Healthware Australia Ridley…" at bounding box center [513, 216] width 203 height 106
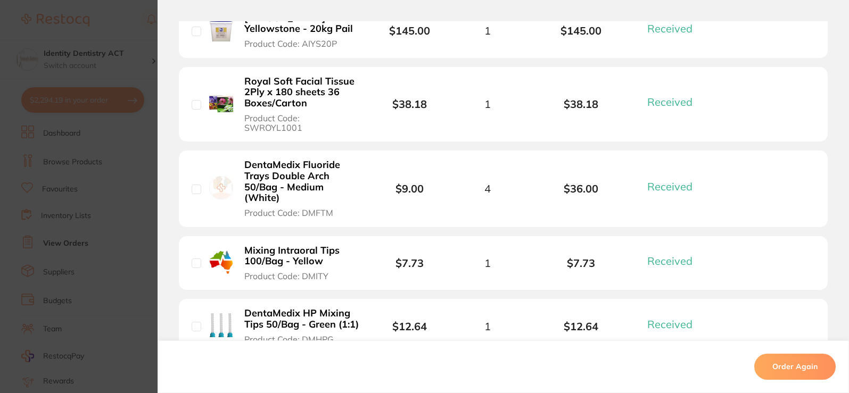
scroll to position [1756, 0]
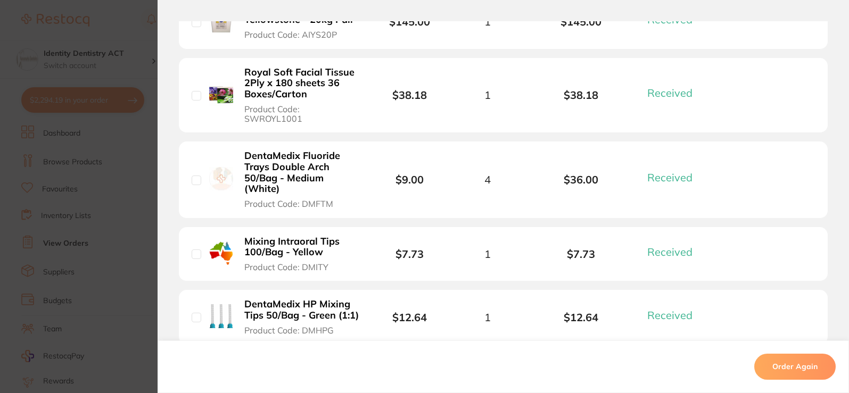
click at [301, 151] on b "DentaMedix Fluoride Trays Double Arch 50/Bag - Medium (White)" at bounding box center [301, 173] width 115 height 44
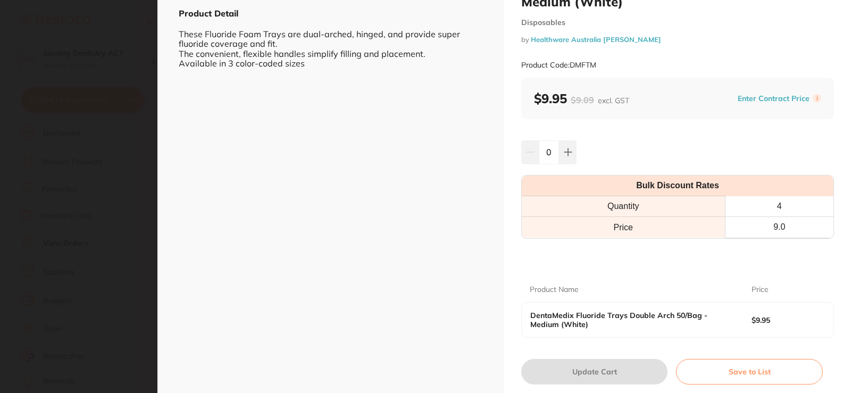
scroll to position [0, 0]
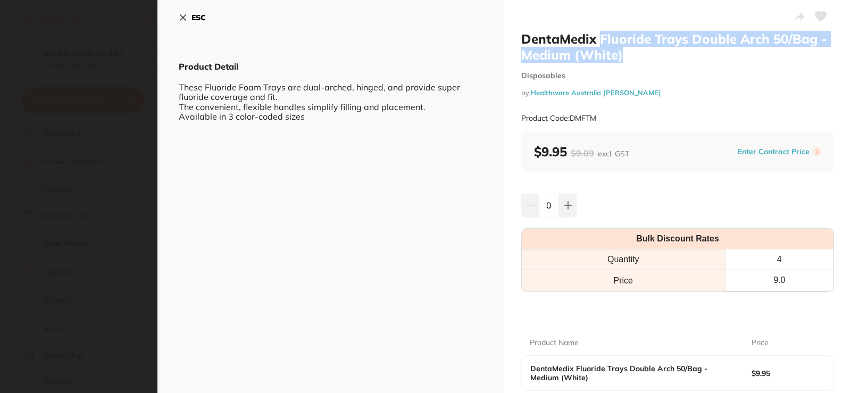
drag, startPoint x: 626, startPoint y: 50, endPoint x: 598, endPoint y: 34, distance: 32.2
click at [598, 34] on h2 "DentaMedix Fluoride Trays Double Arch 50/Bag - Medium (White)" at bounding box center [678, 47] width 313 height 32
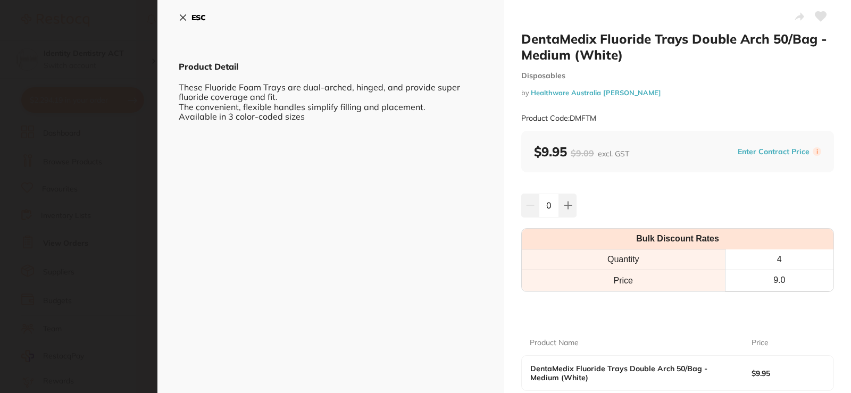
click at [599, 122] on div "Product Code: DMFTM" at bounding box center [678, 118] width 313 height 26
drag, startPoint x: 599, startPoint y: 121, endPoint x: 570, endPoint y: 124, distance: 29.4
click at [570, 124] on div "Product Code: DMFTM" at bounding box center [678, 118] width 313 height 26
copy small "DMFTM"
click at [180, 20] on icon at bounding box center [183, 17] width 9 height 9
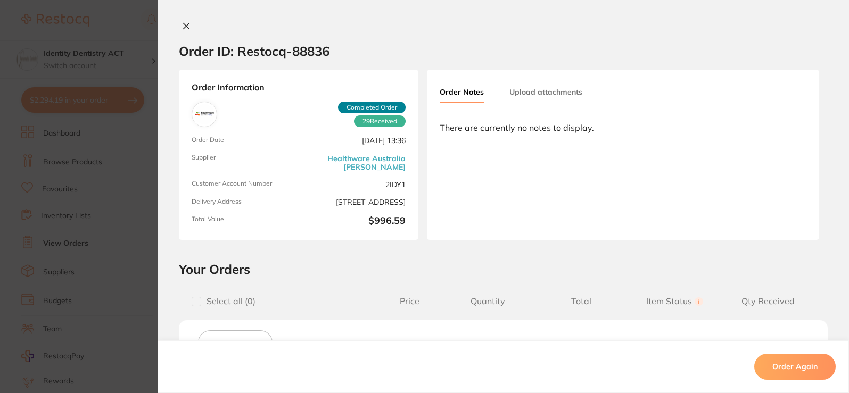
click at [182, 29] on icon at bounding box center [186, 26] width 9 height 9
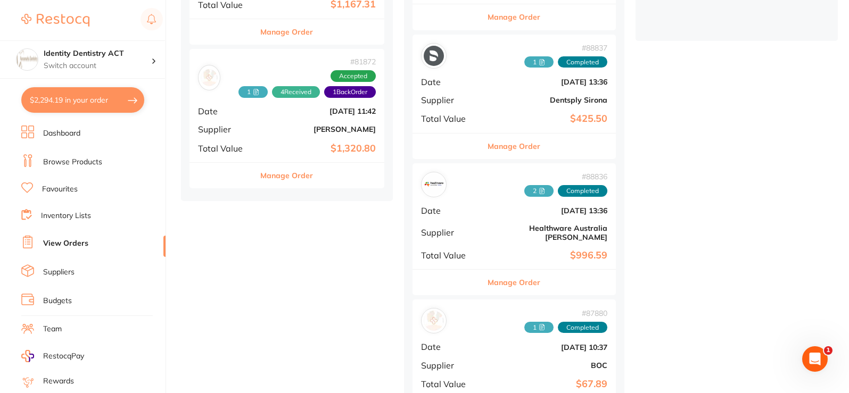
click at [511, 224] on div "# 88836 2 Completed Date Aug 4 2025, 13:36 Supplier Healthware Australia Ridley…" at bounding box center [513, 216] width 203 height 106
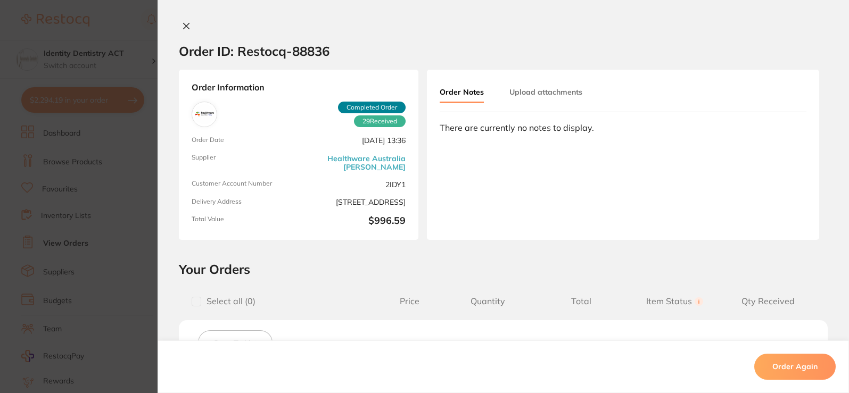
click at [184, 31] on button at bounding box center [186, 26] width 15 height 11
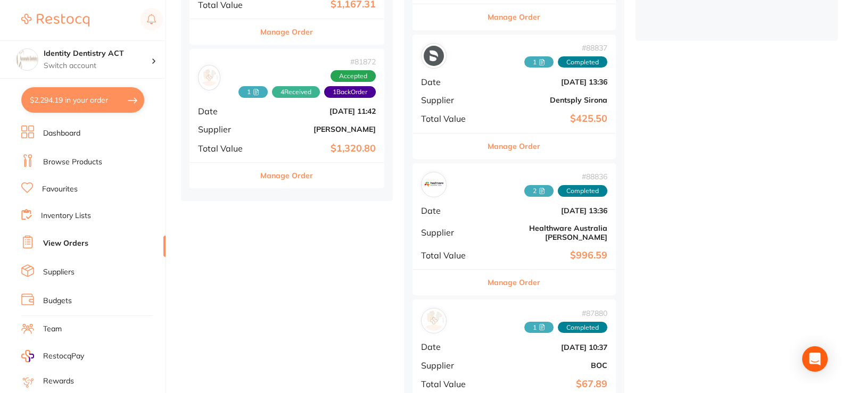
click at [72, 132] on link "Dashboard" at bounding box center [61, 133] width 37 height 11
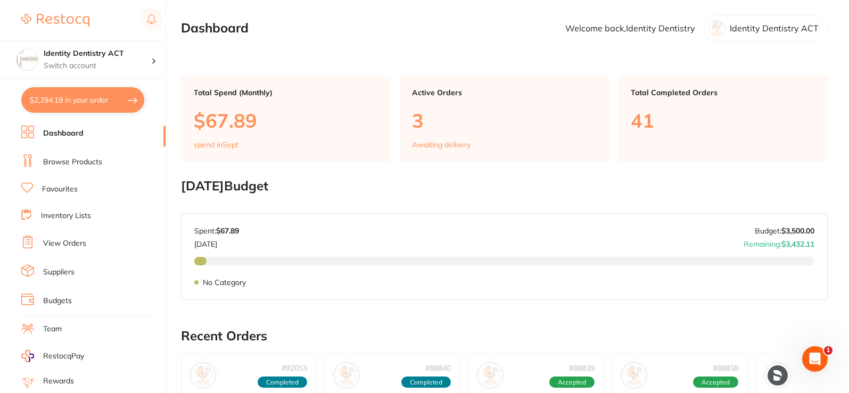
click at [85, 160] on link "Browse Products" at bounding box center [72, 162] width 59 height 11
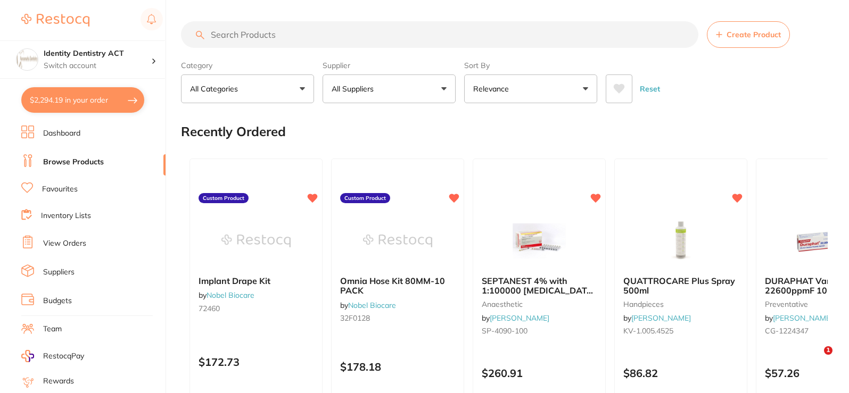
click at [286, 34] on input "search" at bounding box center [439, 34] width 517 height 27
paste input "DMFTM"
type input "DMFTM"
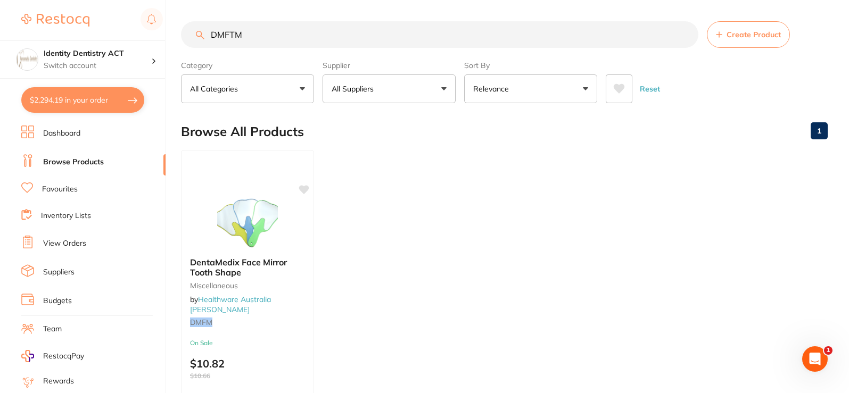
click at [64, 217] on link "Inventory Lists" at bounding box center [66, 216] width 50 height 11
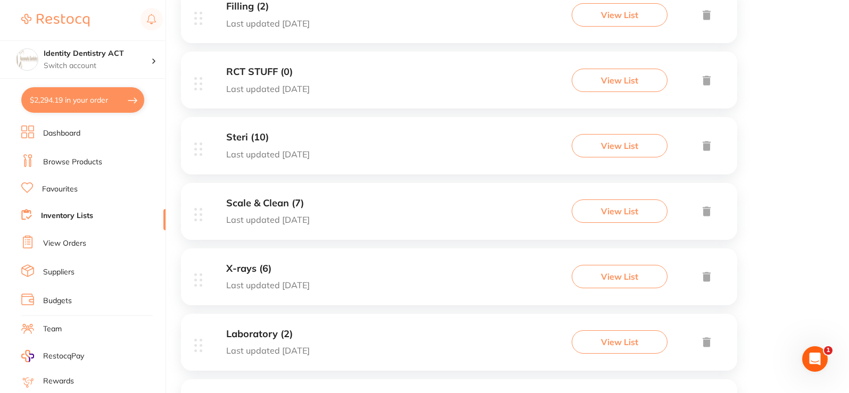
scroll to position [319, 0]
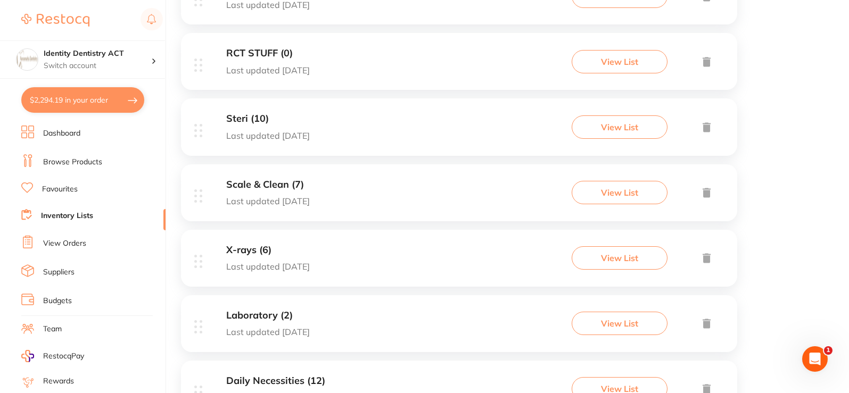
click at [356, 203] on div "Scale & Clean (7) Last updated 186 days ago View List" at bounding box center [459, 192] width 556 height 57
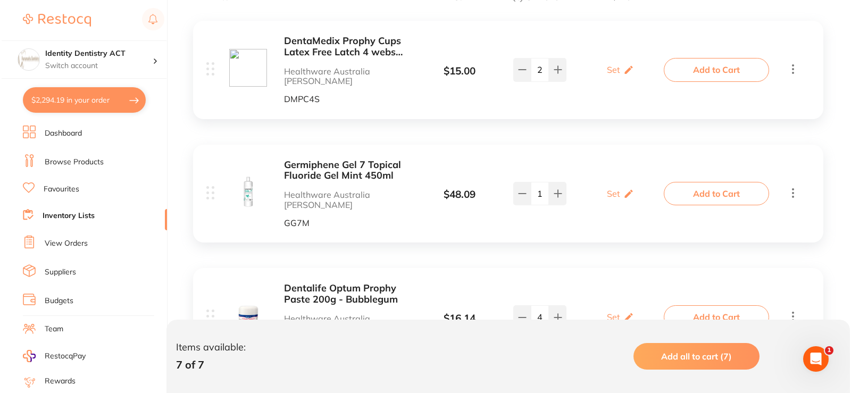
scroll to position [319, 0]
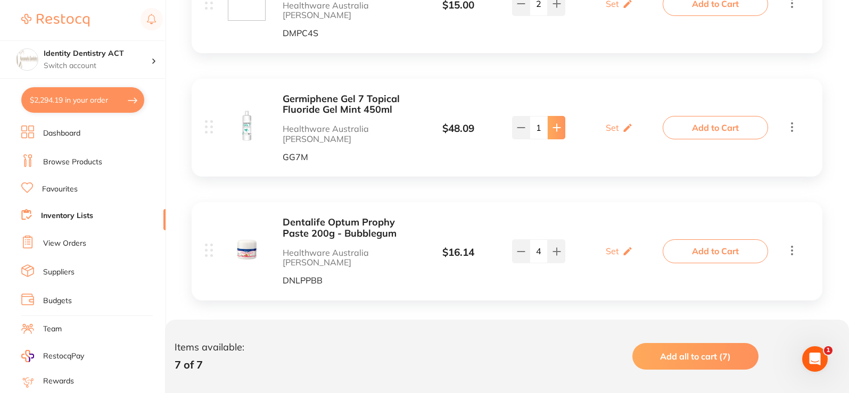
click at [564, 116] on button at bounding box center [557, 127] width 18 height 23
type input "2"
click at [667, 116] on button "Add to Cart" at bounding box center [715, 127] width 105 height 23
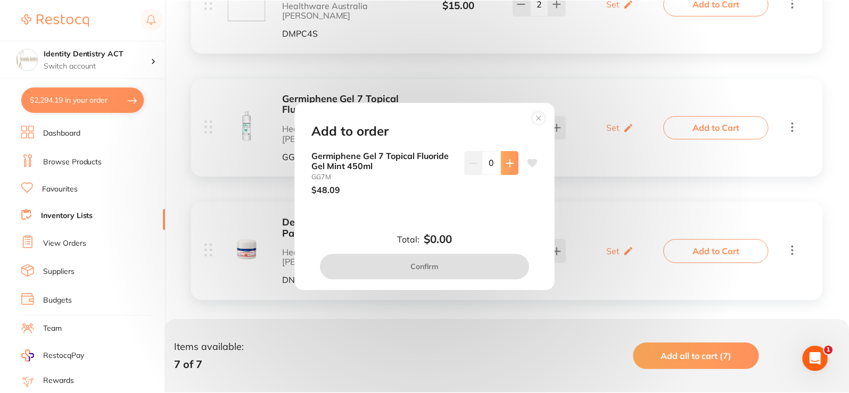
scroll to position [0, 0]
click at [507, 167] on icon at bounding box center [511, 163] width 9 height 9
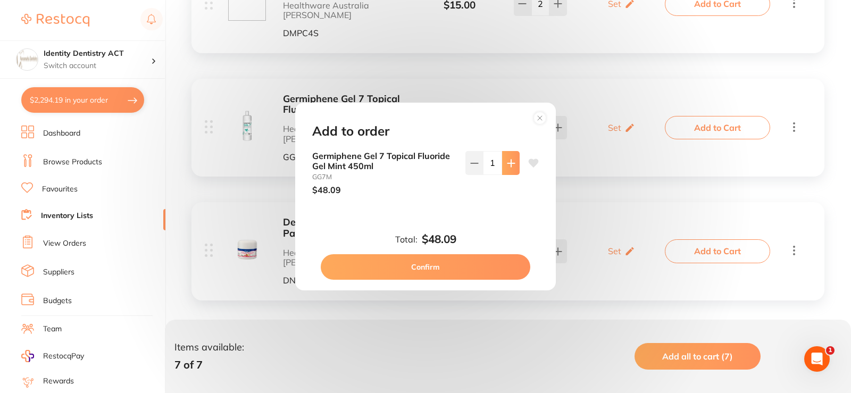
click at [507, 167] on icon at bounding box center [511, 163] width 9 height 9
type input "2"
click at [475, 263] on button "Confirm" at bounding box center [426, 267] width 210 height 26
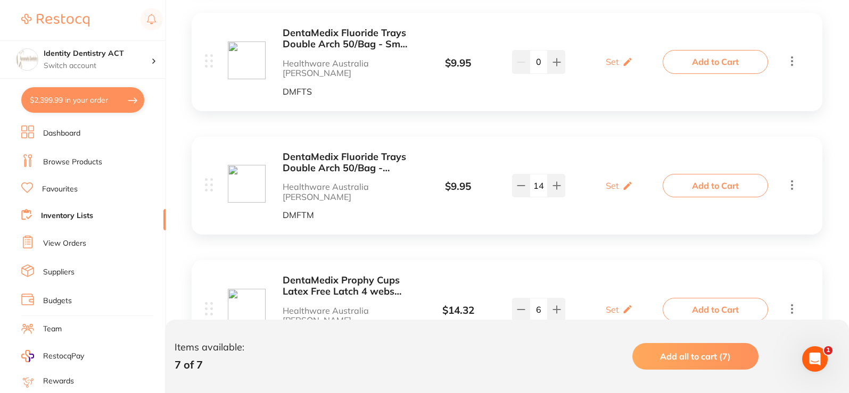
scroll to position [757, 0]
click at [352, 151] on b "DentaMedix Fluoride Trays Double Arch 50/Bag - Medium (White)" at bounding box center [347, 162] width 129 height 22
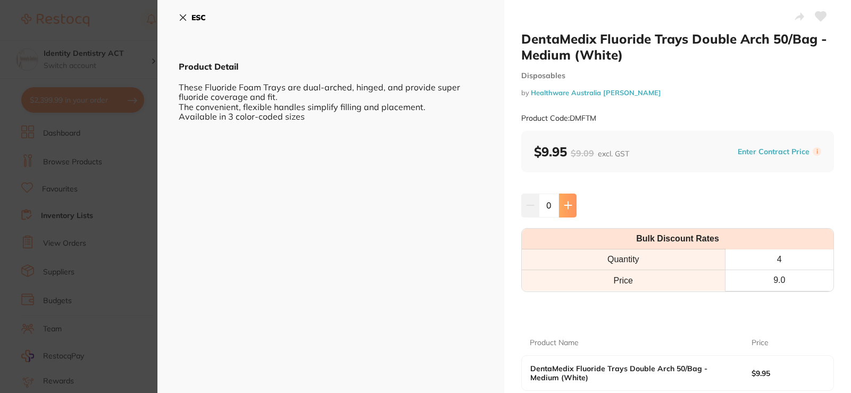
click at [559, 204] on button at bounding box center [568, 205] width 18 height 23
type input "1"
click at [179, 13] on button "ESC" at bounding box center [192, 18] width 27 height 18
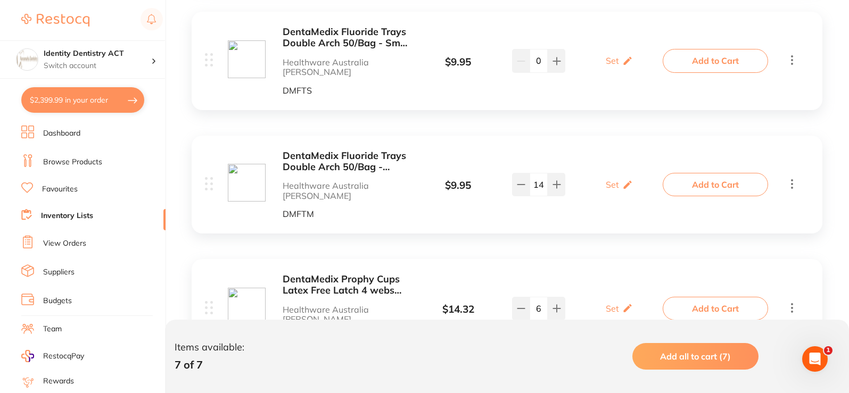
click at [702, 173] on button "Add to Cart" at bounding box center [715, 184] width 105 height 23
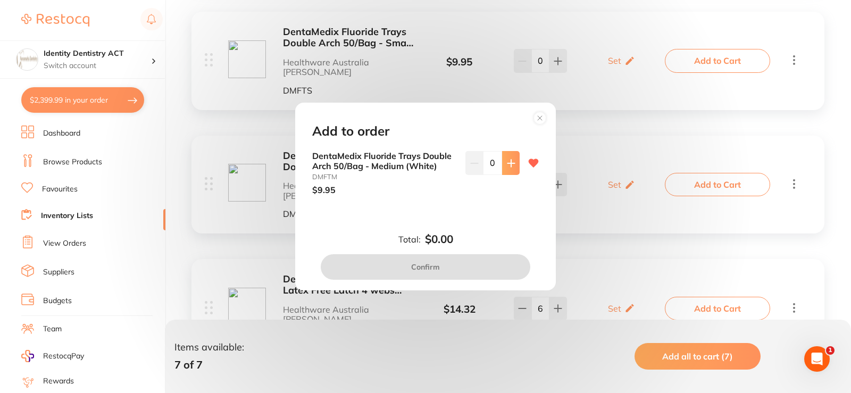
click at [508, 166] on icon at bounding box center [511, 163] width 7 height 7
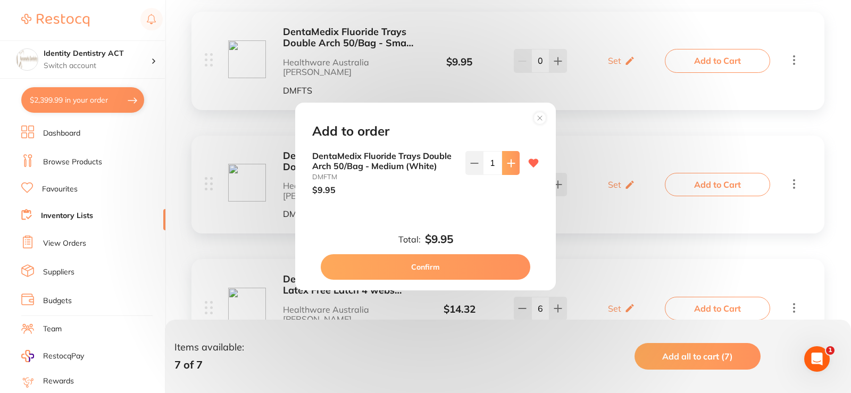
click at [508, 166] on icon at bounding box center [511, 163] width 7 height 7
type input "4"
click at [490, 263] on button "Confirm" at bounding box center [426, 267] width 210 height 26
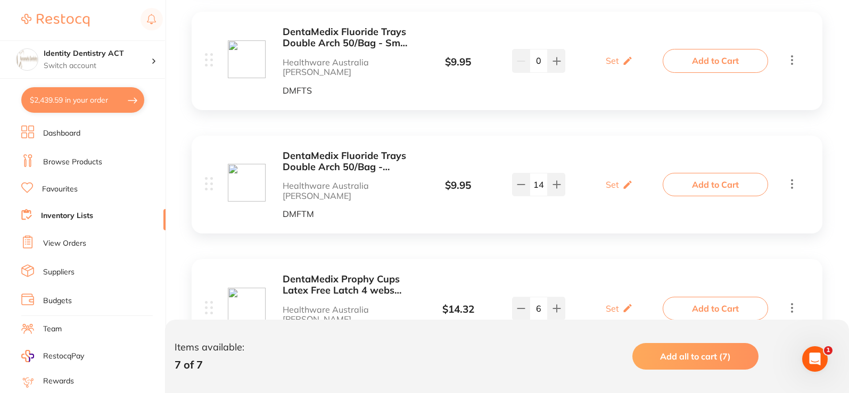
click at [72, 105] on button "$2,439.59 in your order" at bounding box center [82, 100] width 123 height 26
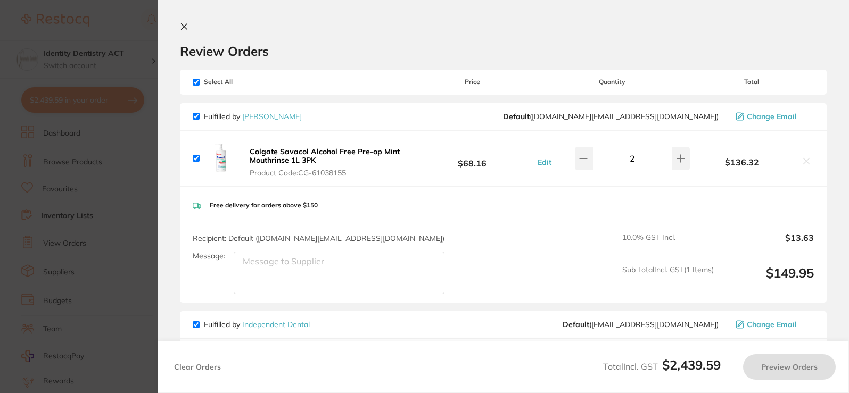
checkbox input "true"
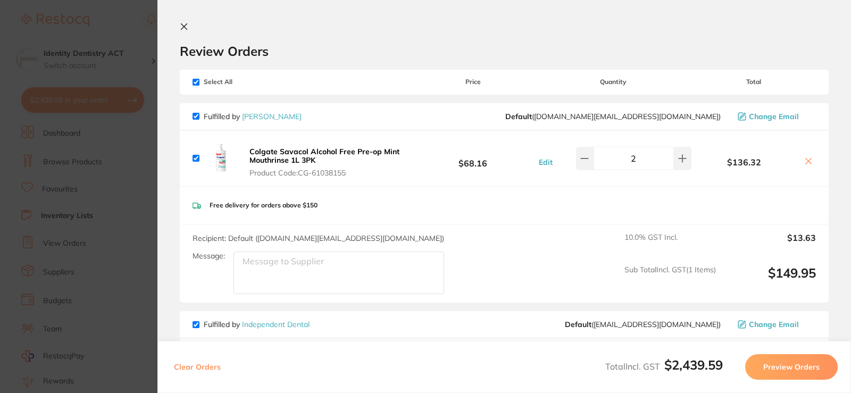
click at [186, 28] on icon at bounding box center [184, 27] width 6 height 6
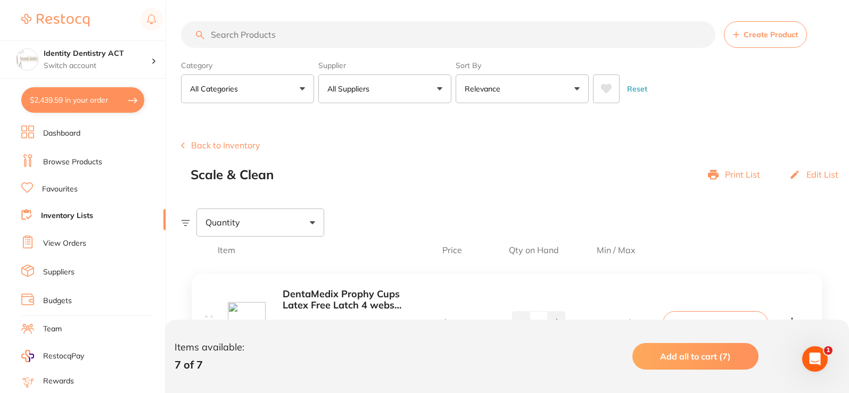
click at [287, 32] on input "search" at bounding box center [448, 34] width 534 height 27
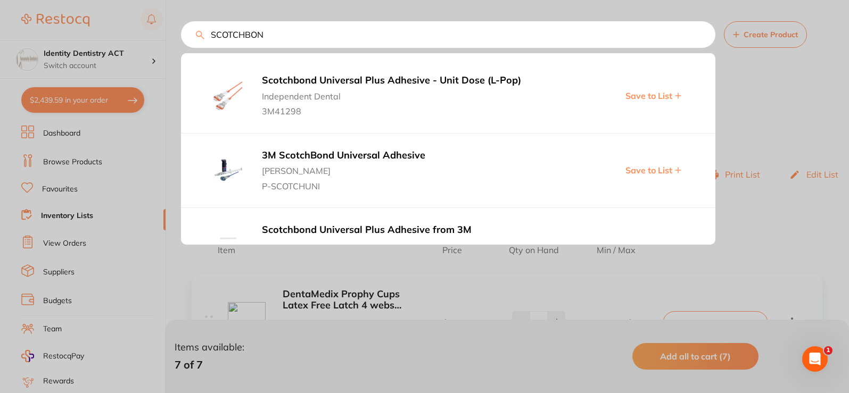
type input "SCOTCHBOND"
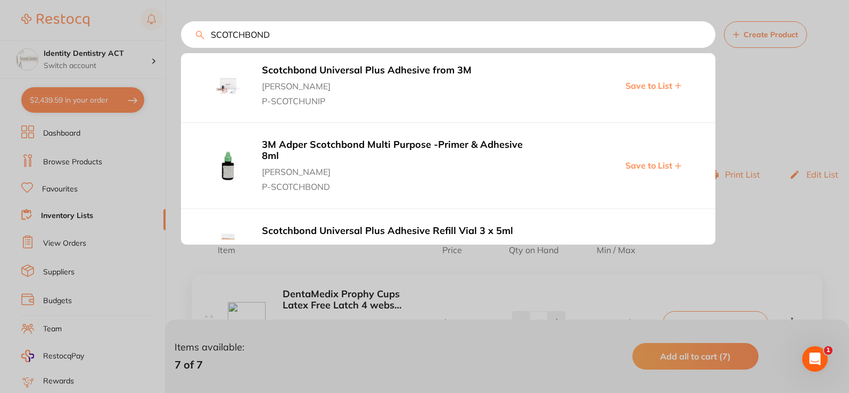
scroll to position [213, 0]
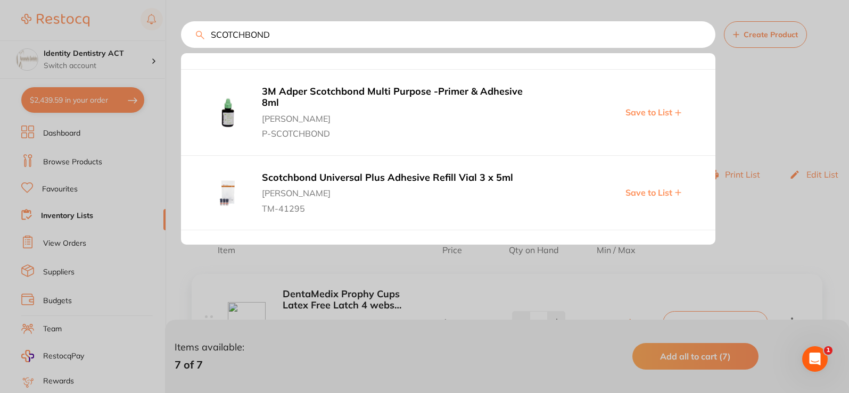
click at [702, 37] on input "SCOTCHBOND" at bounding box center [448, 34] width 534 height 27
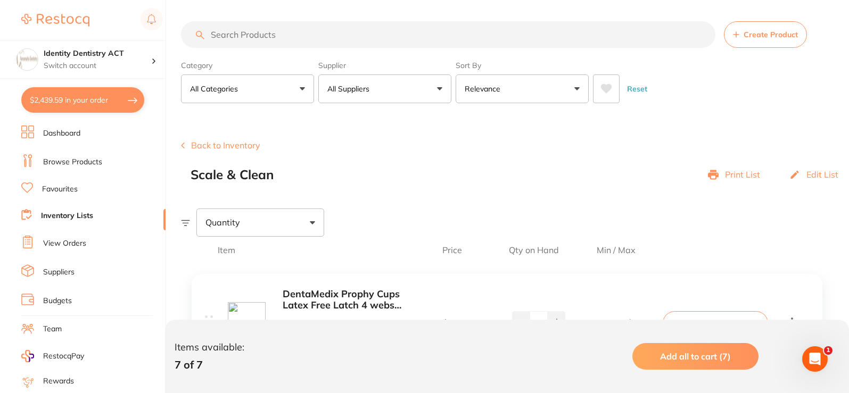
click at [358, 90] on p "All Suppliers" at bounding box center [350, 89] width 46 height 11
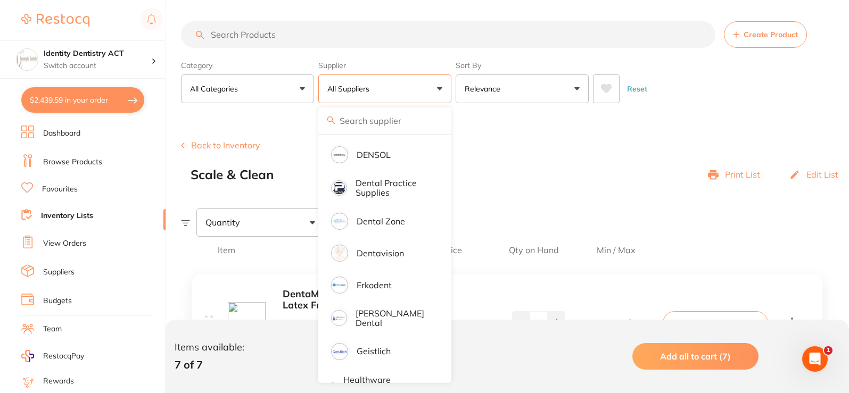
scroll to position [319, 0]
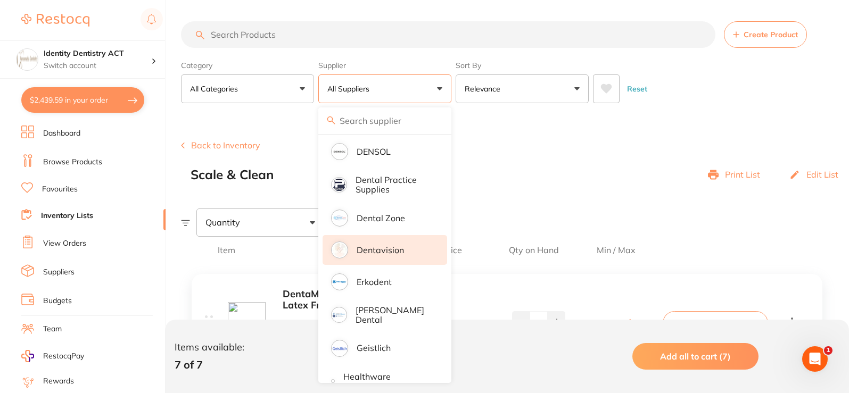
click at [400, 249] on p "Dentavision" at bounding box center [380, 250] width 47 height 10
click at [279, 38] on input "search" at bounding box center [448, 34] width 534 height 27
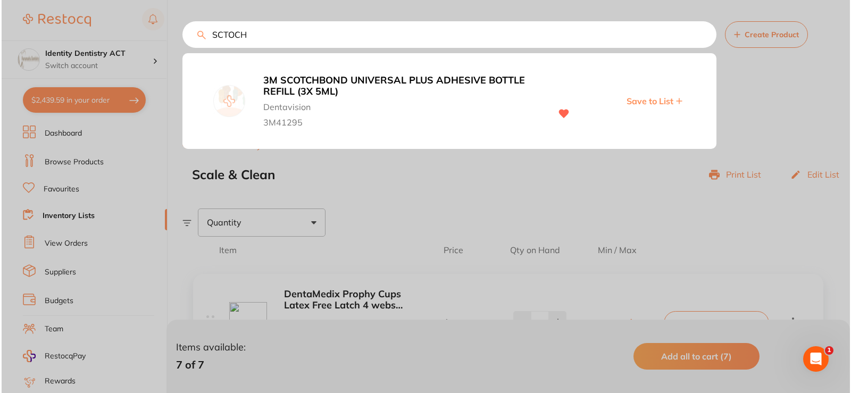
scroll to position [0, 0]
type input "SCTOCH"
click at [339, 85] on b "3M SCOTCHBOND UNIVERSAL PLUS ADHESIVE BOTTLE REFILL (3X 5ML)" at bounding box center [400, 86] width 277 height 22
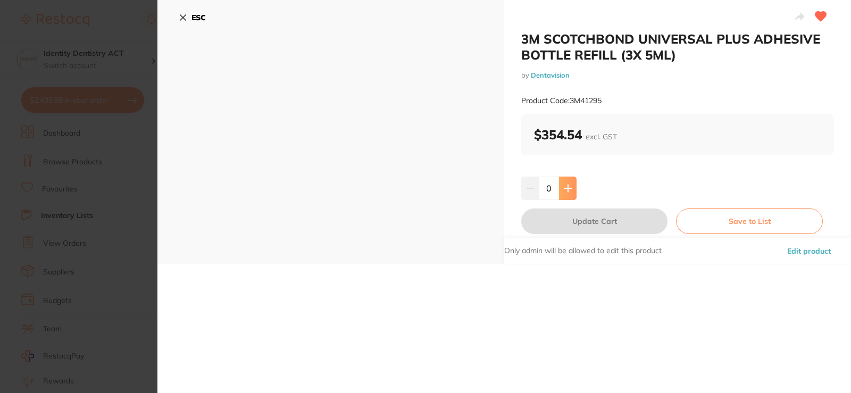
click at [569, 190] on icon at bounding box center [568, 188] width 9 height 9
type input "1"
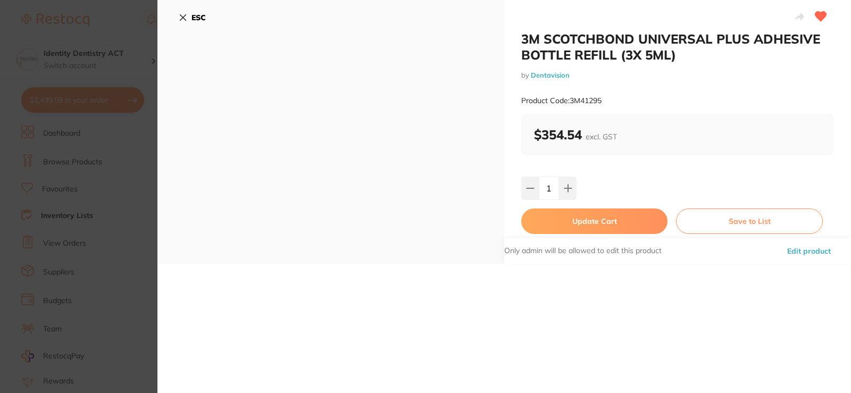
click at [571, 214] on button "Update Cart" at bounding box center [595, 222] width 146 height 26
checkbox input "false"
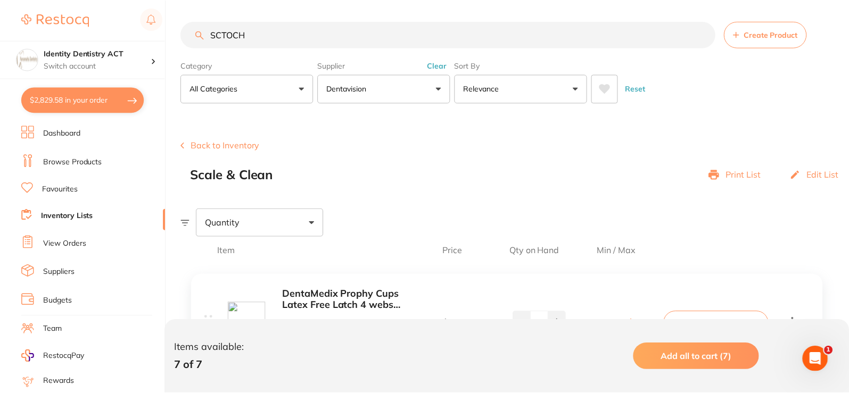
scroll to position [3, 0]
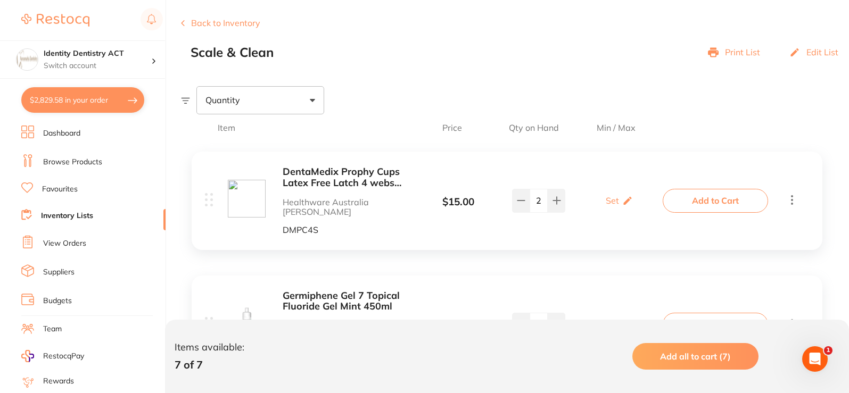
scroll to position [119, 0]
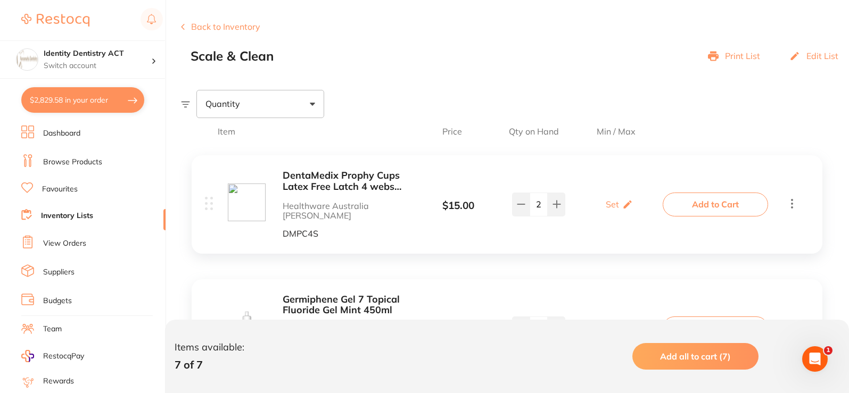
click at [58, 98] on button "$2,829.58 in your order" at bounding box center [82, 100] width 123 height 26
checkbox input "true"
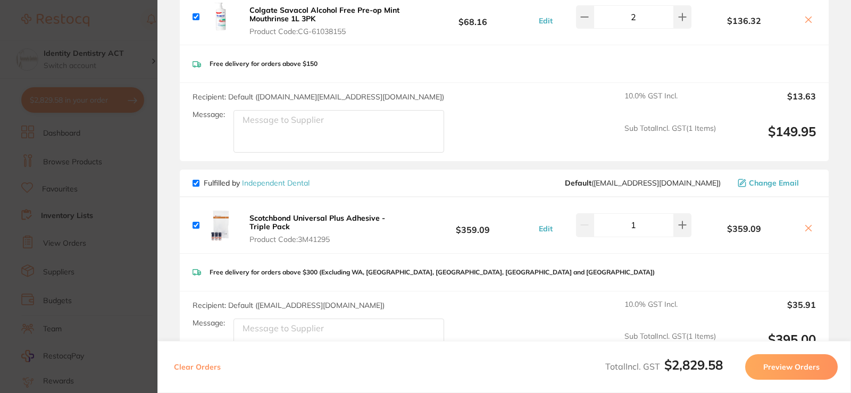
scroll to position [266, 0]
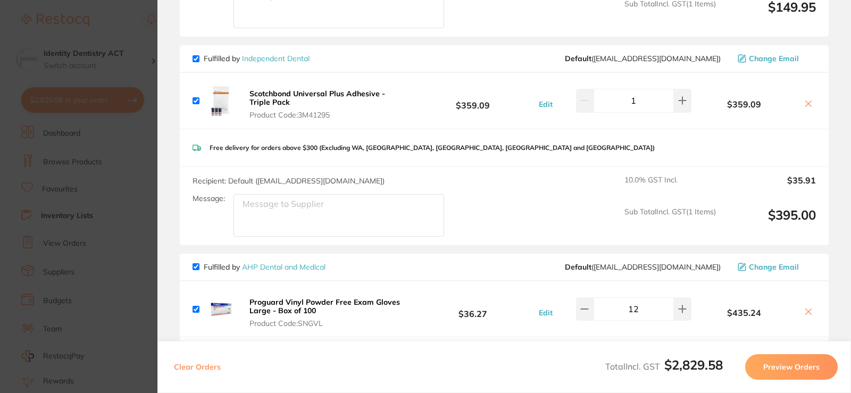
click at [807, 104] on icon at bounding box center [809, 104] width 6 height 6
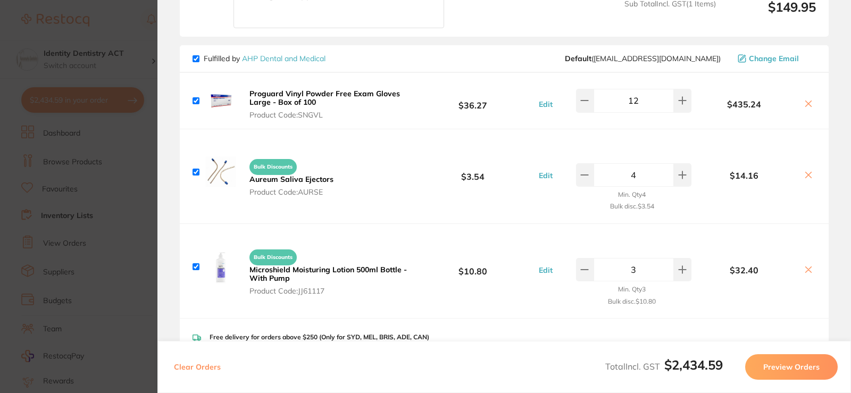
click at [809, 178] on icon at bounding box center [809, 175] width 6 height 6
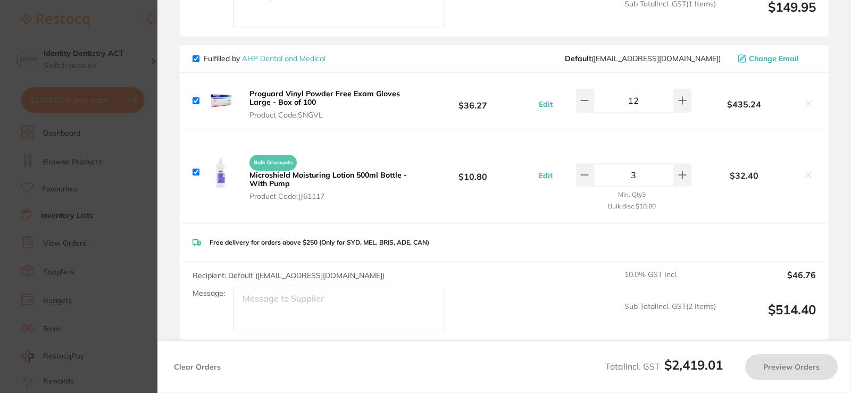
checkbox input "true"
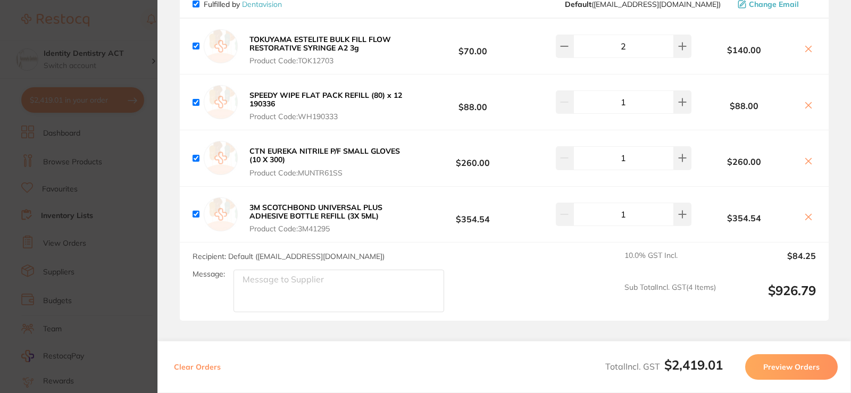
scroll to position [1597, 0]
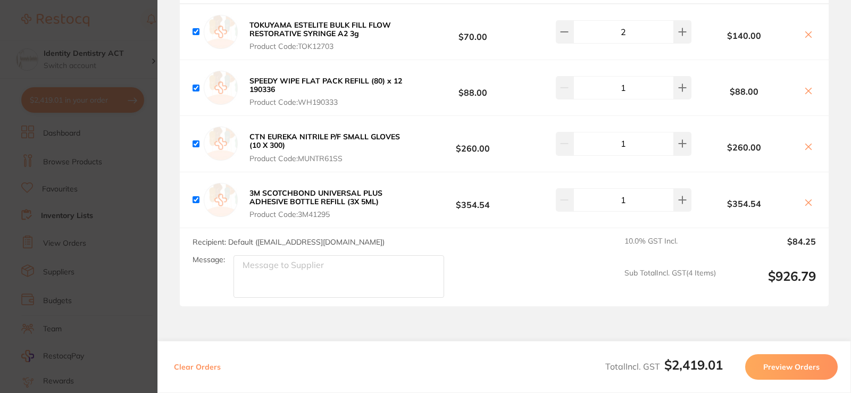
click at [60, 215] on section "Update RRP Set your pre negotiated price for this item. Item Agreed RRP (excl. …" at bounding box center [425, 196] width 851 height 393
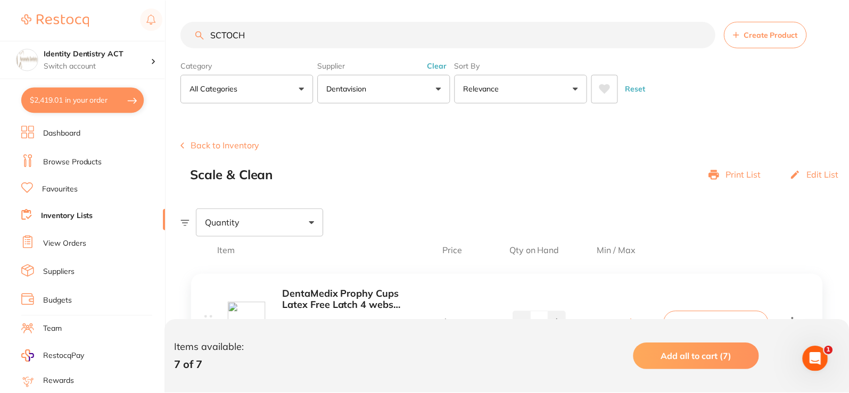
scroll to position [119, 0]
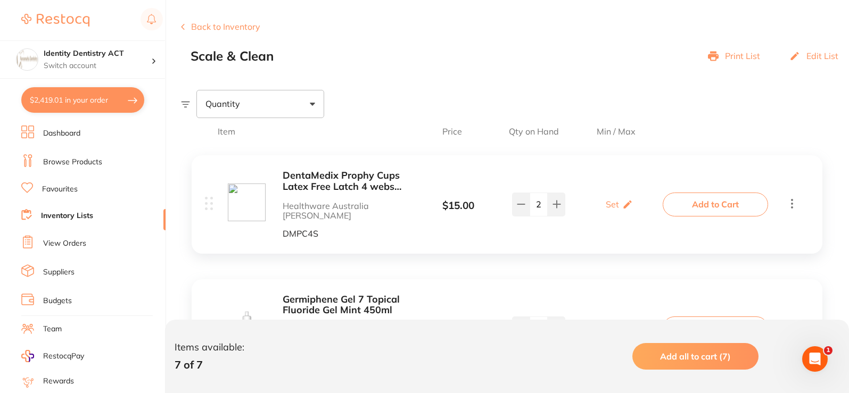
click at [354, 217] on div "DentaMedix Prophy Cups Latex Free Latch 4 webs 100/Box - Soft Green Healthware …" at bounding box center [347, 204] width 129 height 69
click at [348, 177] on b "DentaMedix Prophy Cups Latex Free Latch 4 webs 100/Box - Soft Green" at bounding box center [347, 181] width 129 height 22
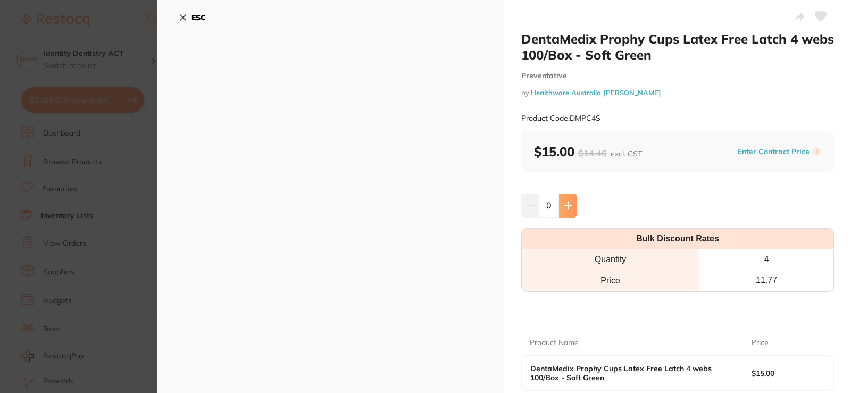
click at [572, 207] on button at bounding box center [568, 205] width 18 height 23
type input "2"
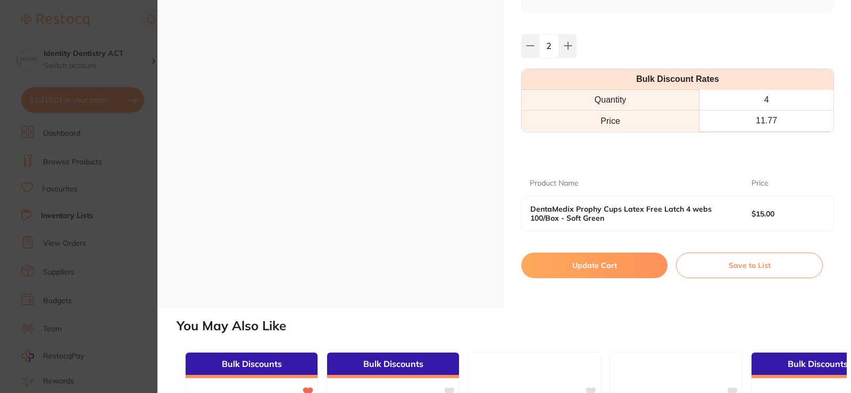
click at [635, 266] on button "Update Cart" at bounding box center [595, 266] width 146 height 26
checkbox input "false"
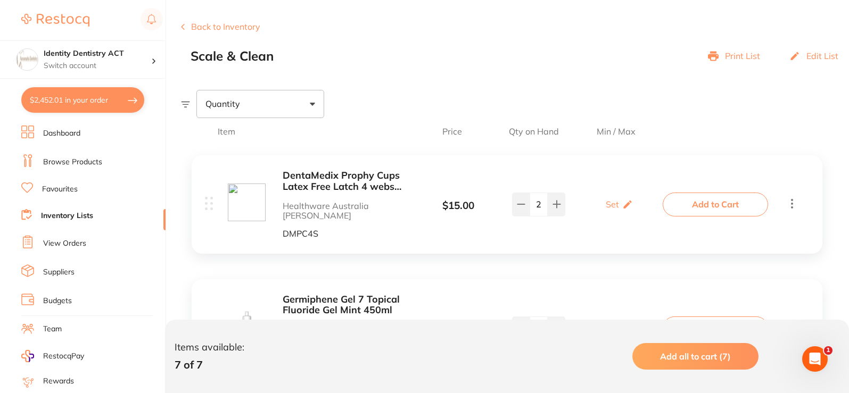
click at [674, 200] on button "Add to Cart" at bounding box center [715, 204] width 105 height 23
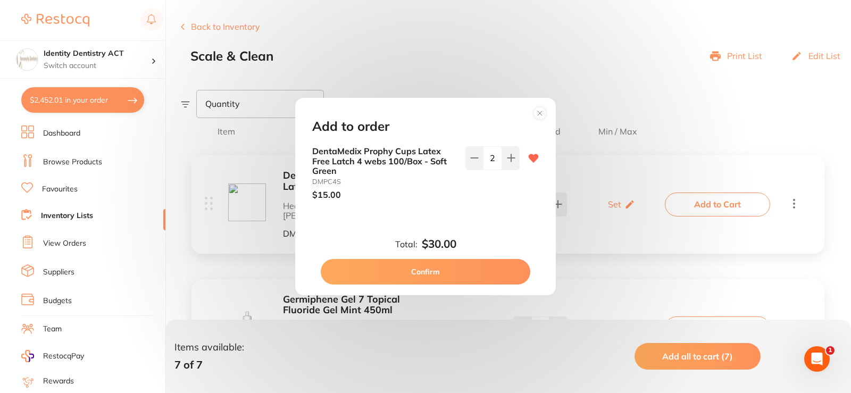
click at [541, 115] on circle at bounding box center [540, 113] width 12 height 12
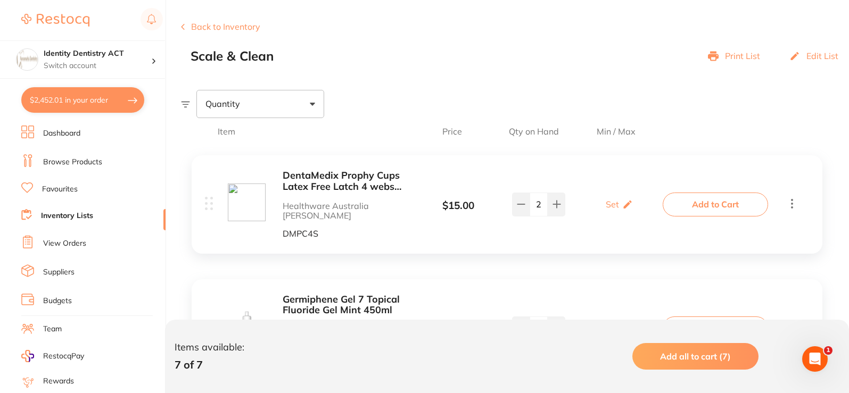
click at [103, 96] on button "$2,452.01 in your order" at bounding box center [82, 100] width 123 height 26
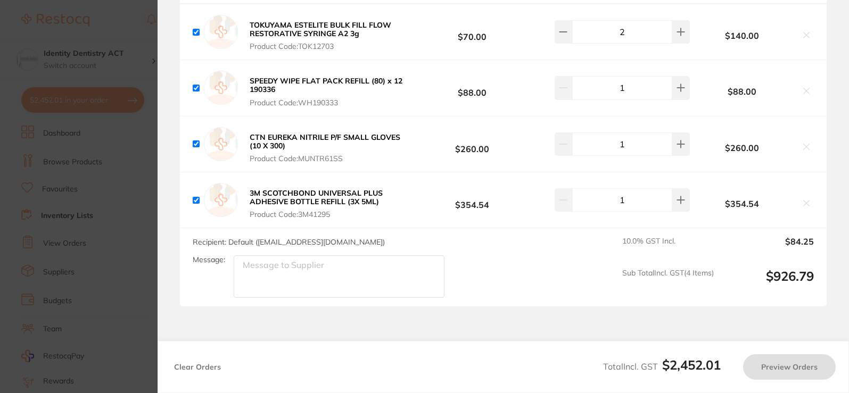
checkbox input "true"
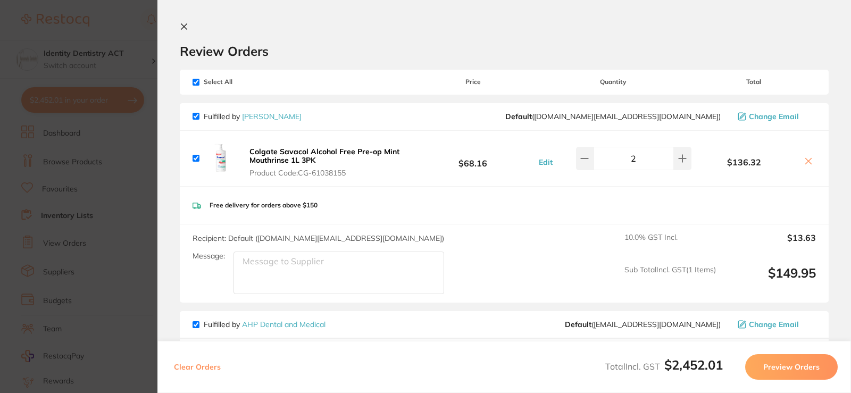
click at [184, 28] on icon at bounding box center [184, 26] width 9 height 9
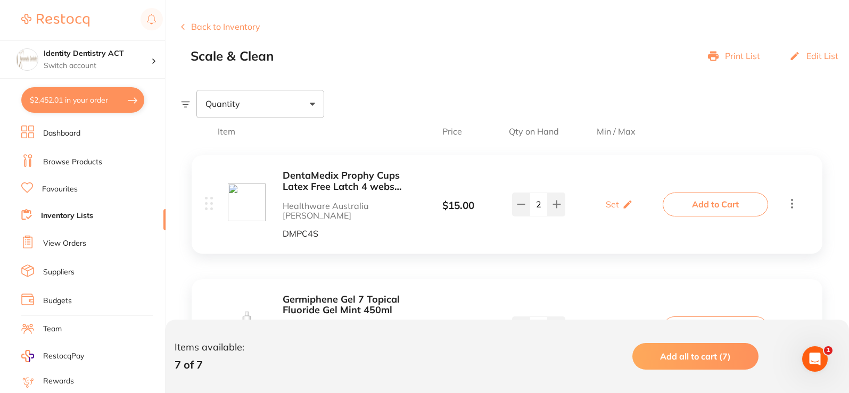
click at [67, 129] on link "Dashboard" at bounding box center [61, 133] width 37 height 11
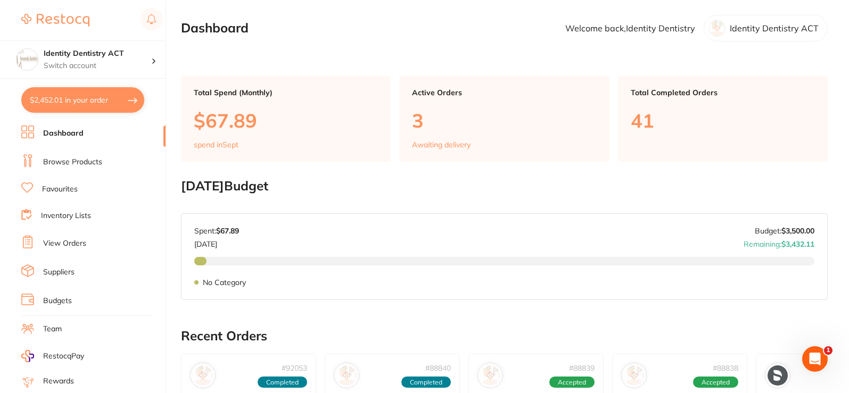
click at [61, 103] on button "$2,452.01 in your order" at bounding box center [82, 100] width 123 height 26
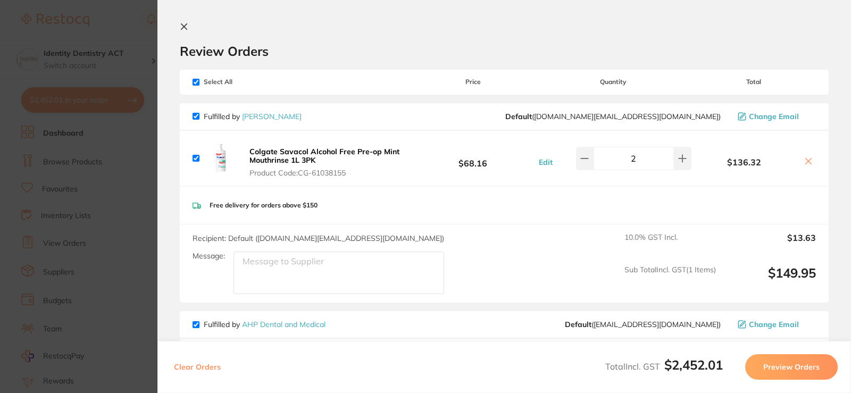
click at [185, 27] on icon at bounding box center [184, 27] width 6 height 6
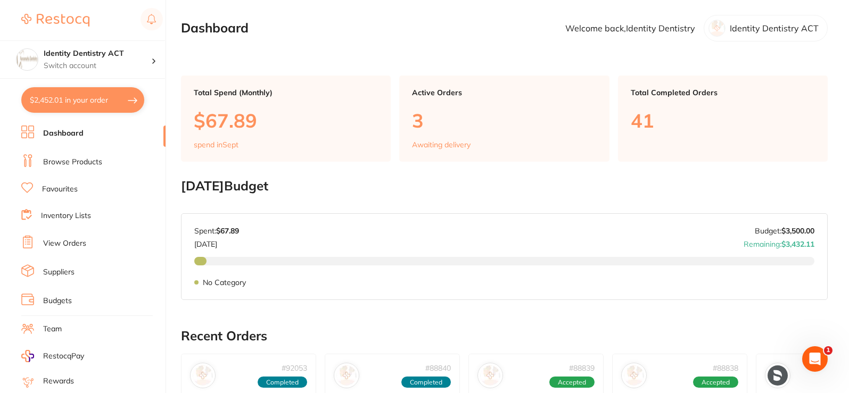
click at [106, 97] on button "$2,452.01 in your order" at bounding box center [82, 100] width 123 height 26
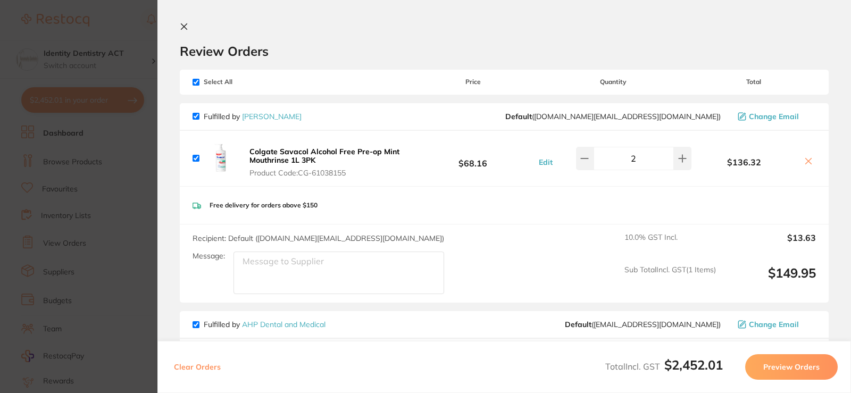
click at [186, 27] on icon at bounding box center [184, 26] width 9 height 9
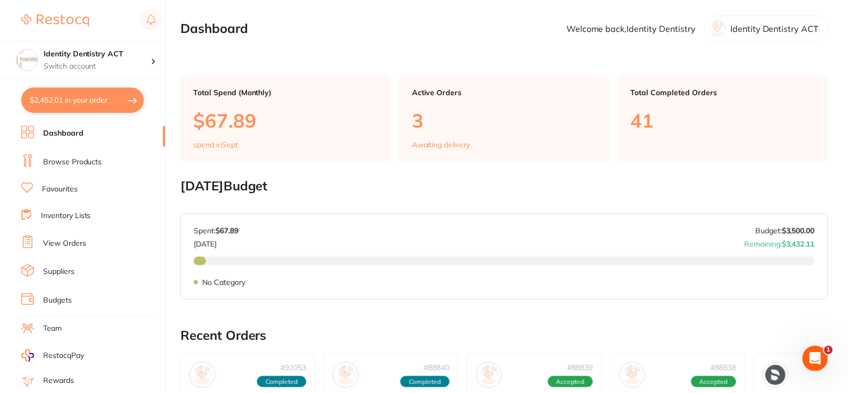
scroll to position [2, 0]
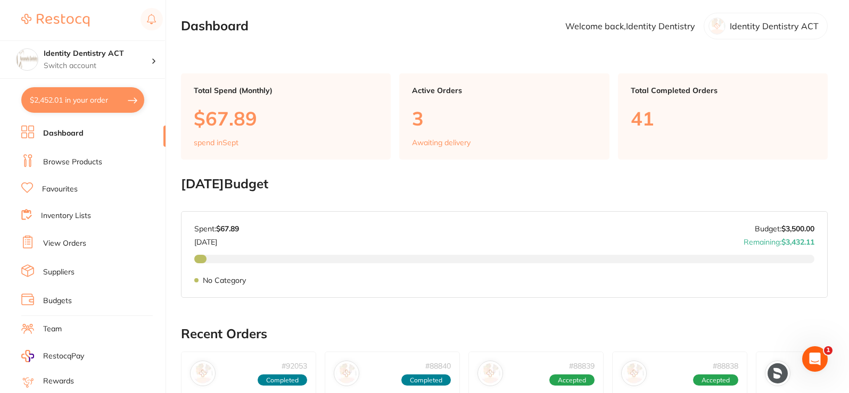
click at [64, 161] on link "Browse Products" at bounding box center [72, 162] width 59 height 11
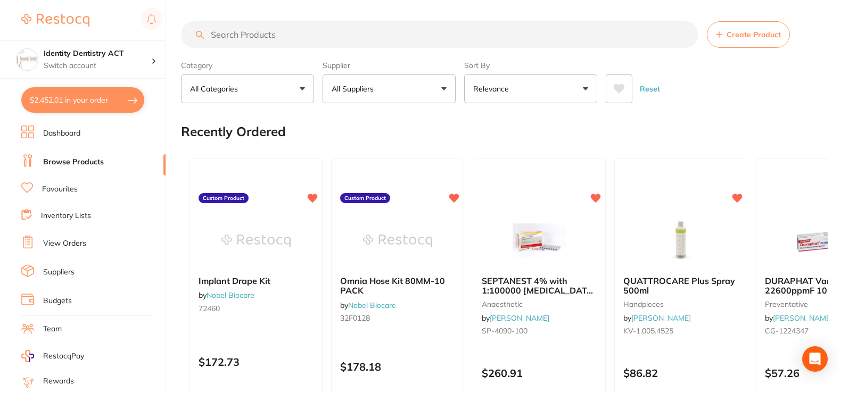
click at [262, 36] on input "search" at bounding box center [439, 34] width 517 height 27
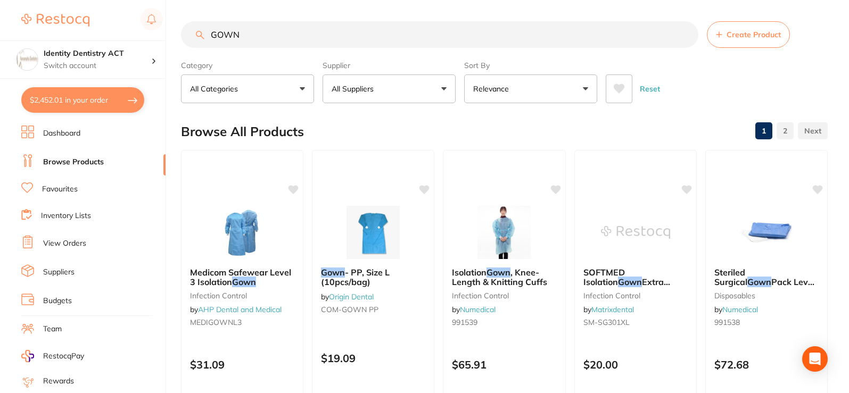
type input "GOWN"
click at [374, 87] on p "All Suppliers" at bounding box center [355, 89] width 46 height 11
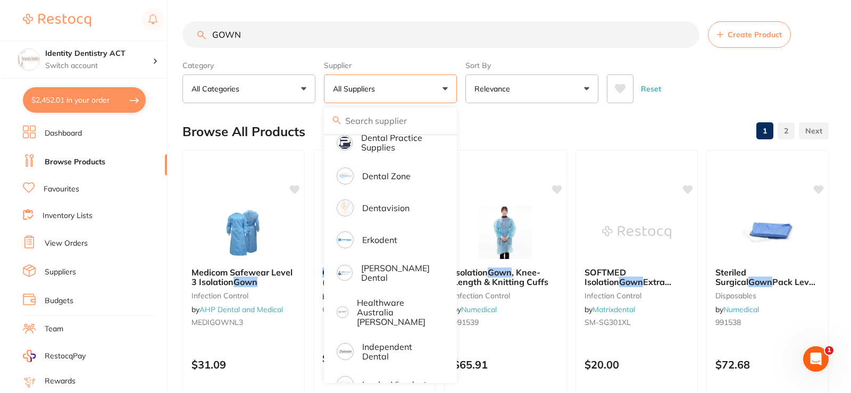
scroll to position [213, 0]
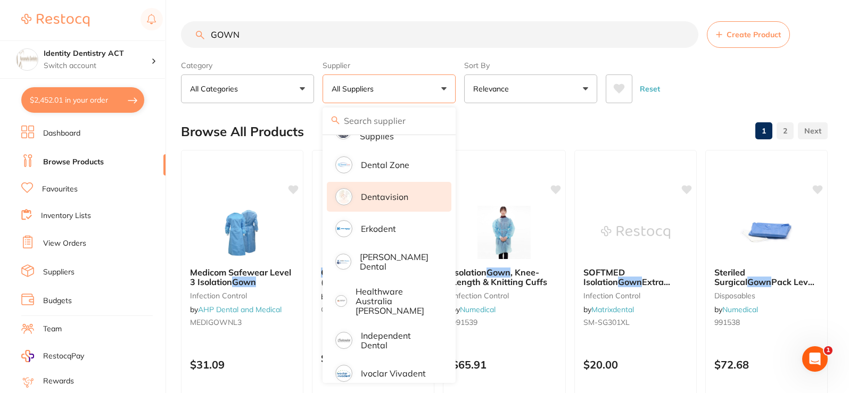
click at [376, 194] on p "Dentavision" at bounding box center [384, 197] width 47 height 10
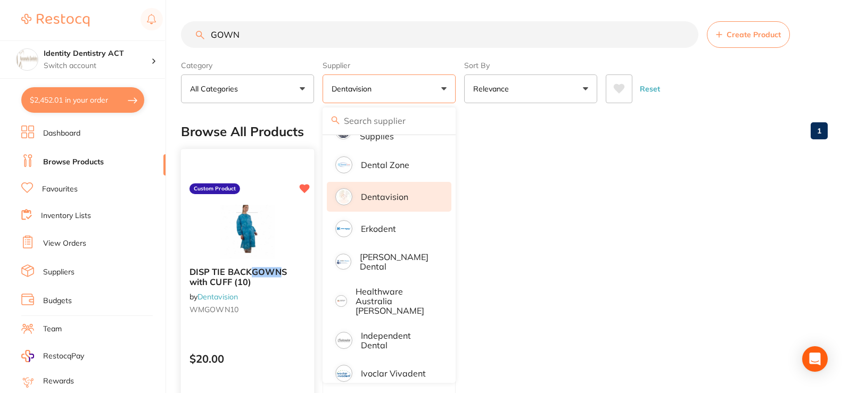
click at [254, 250] on img at bounding box center [247, 232] width 70 height 54
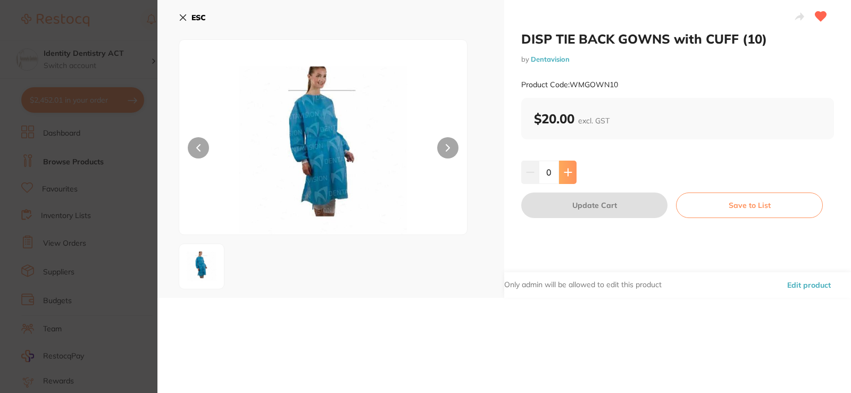
click at [571, 173] on button at bounding box center [568, 172] width 18 height 23
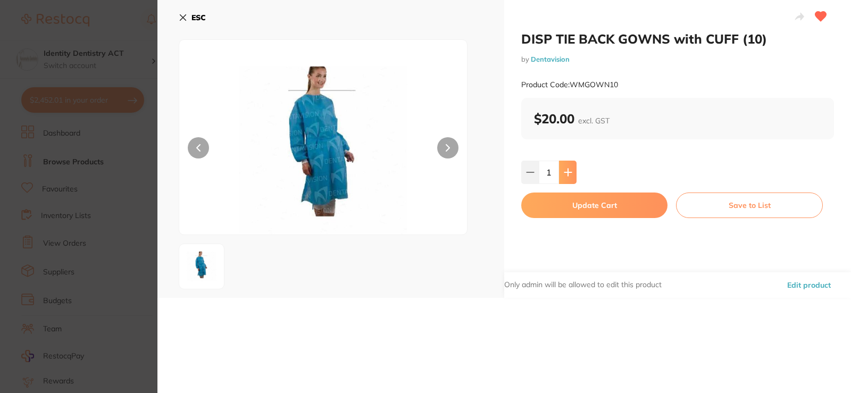
click at [571, 173] on button at bounding box center [568, 172] width 18 height 23
type input "3"
click at [575, 212] on button "Update Cart" at bounding box center [595, 206] width 146 height 26
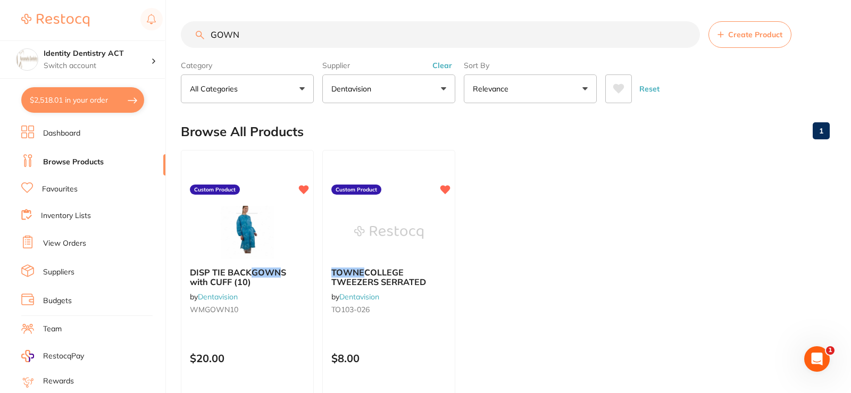
checkbox input "false"
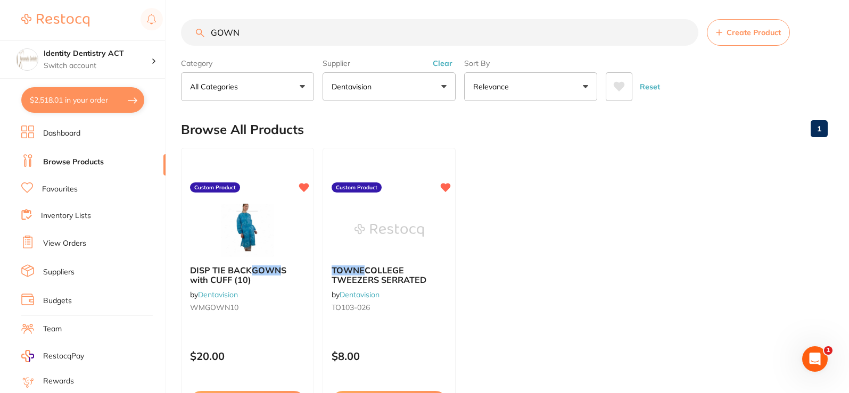
click at [63, 103] on button "$2,518.01 in your order" at bounding box center [82, 100] width 123 height 26
checkbox input "true"
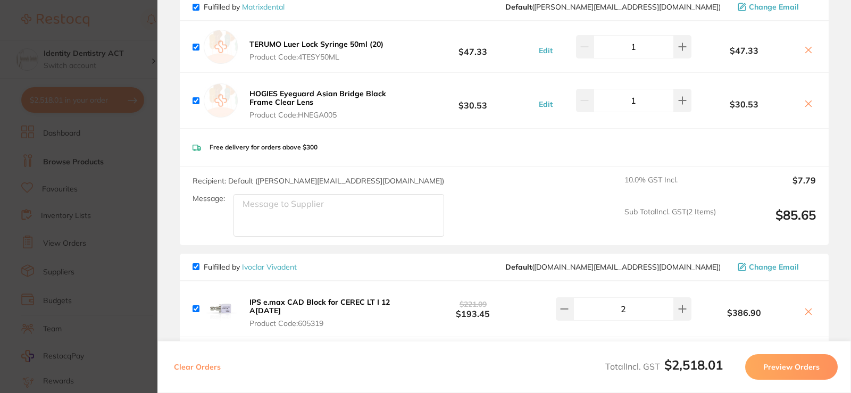
scroll to position [639, 0]
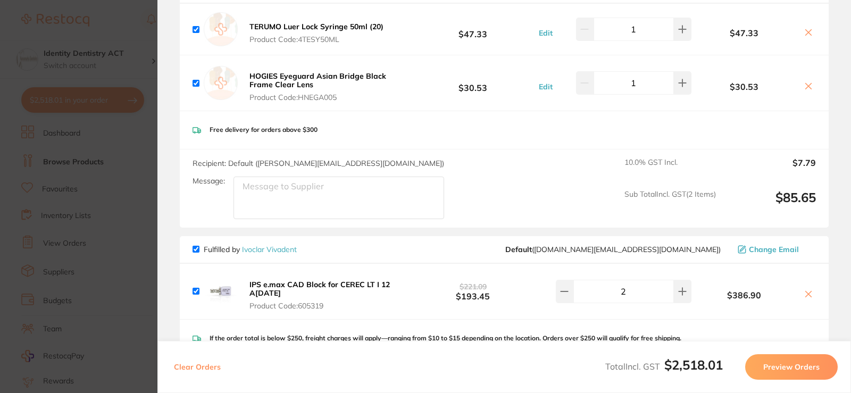
click at [112, 151] on section "Update RRP Set your pre negotiated price for this item. Item Agreed RRP (excl. …" at bounding box center [425, 196] width 851 height 393
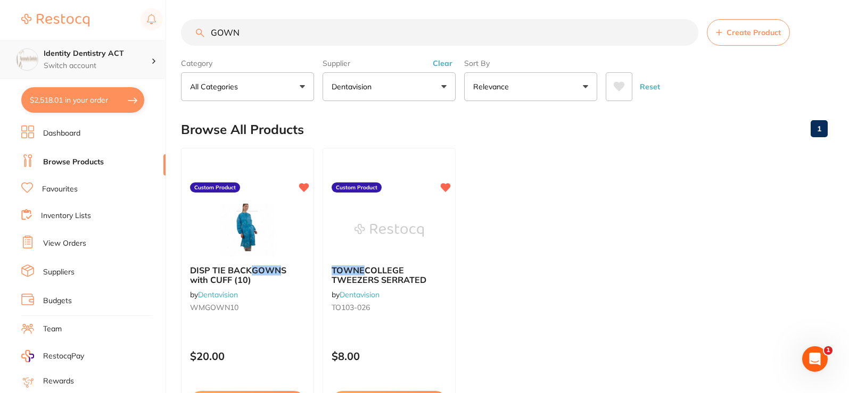
scroll to position [1, 0]
drag, startPoint x: 263, startPoint y: 30, endPoint x: 117, endPoint y: 46, distance: 147.7
click at [117, 46] on div "$2,518.01 Identity Dentistry ACT Switch account Identity Dentistry ACT $2,518.0…" at bounding box center [424, 194] width 849 height 393
type input "ALL PURPOSE TOWEL"
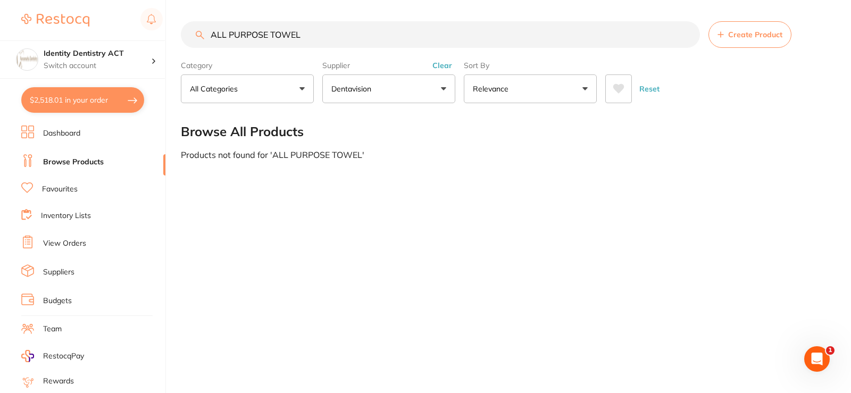
scroll to position [1, 0]
drag, startPoint x: 307, startPoint y: 35, endPoint x: 188, endPoint y: 50, distance: 119.6
click at [188, 50] on section "ALL PURPOSE TOWEL Create Product Category All Categories All Categories No cate…" at bounding box center [505, 62] width 649 height 82
type input "TOWEL"
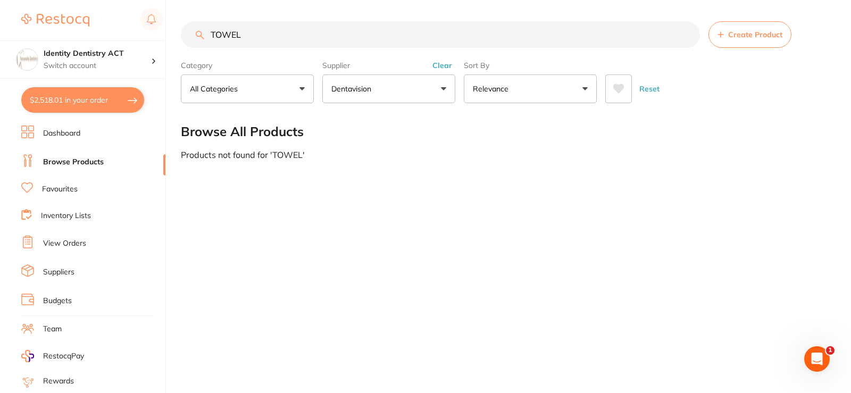
click at [390, 86] on button "Dentavision" at bounding box center [388, 89] width 133 height 29
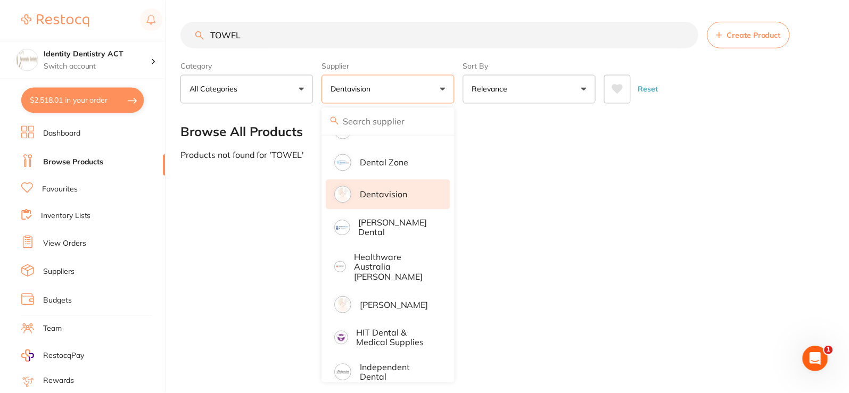
scroll to position [266, 0]
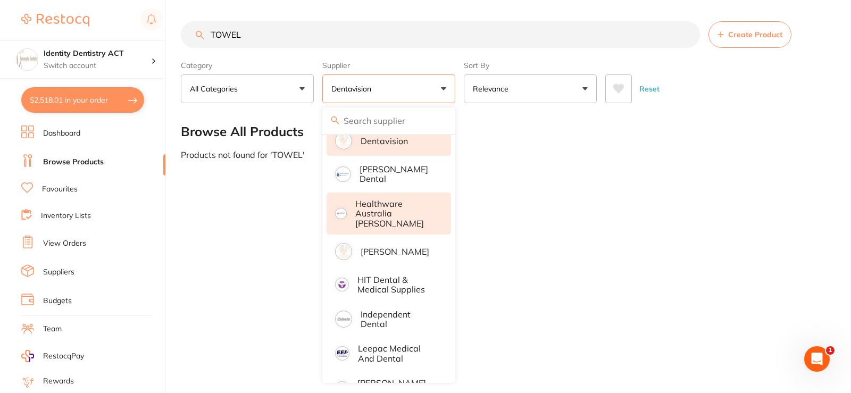
click at [400, 199] on p "Healthware Australia [PERSON_NAME]" at bounding box center [395, 213] width 81 height 29
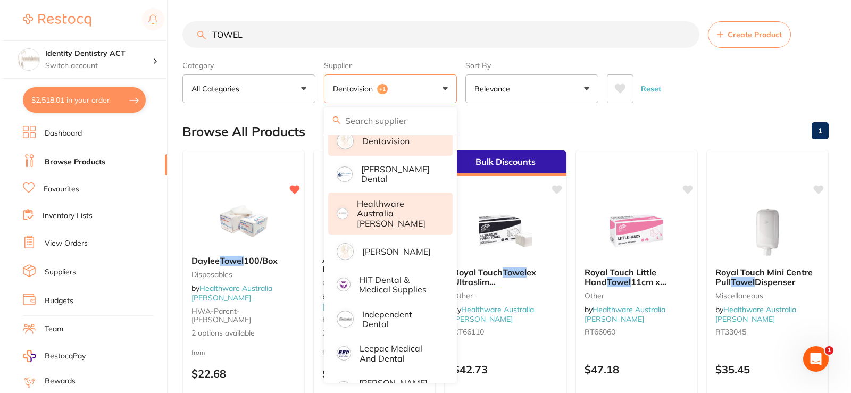
scroll to position [0, 0]
click at [249, 242] on img at bounding box center [242, 220] width 70 height 54
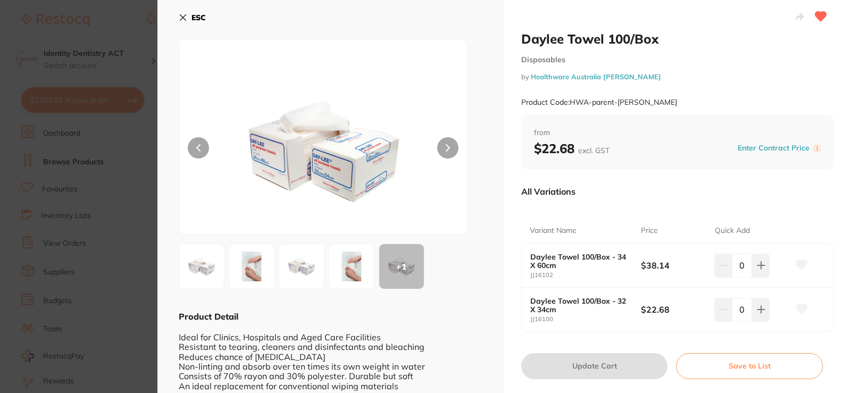
scroll to position [53, 0]
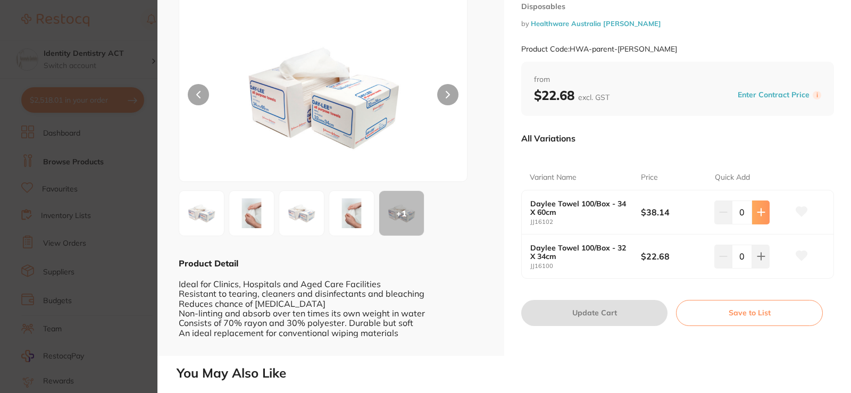
click at [762, 218] on button at bounding box center [761, 212] width 18 height 23
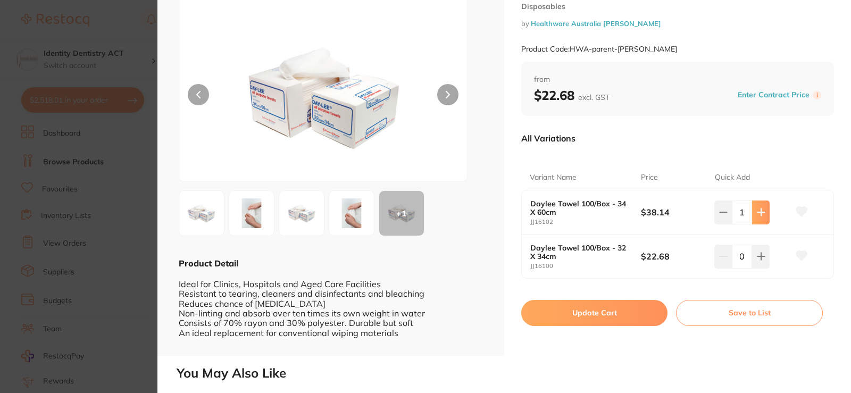
click at [762, 218] on button at bounding box center [761, 212] width 18 height 23
type input "2"
click at [594, 322] on button "Update Cart" at bounding box center [595, 313] width 146 height 26
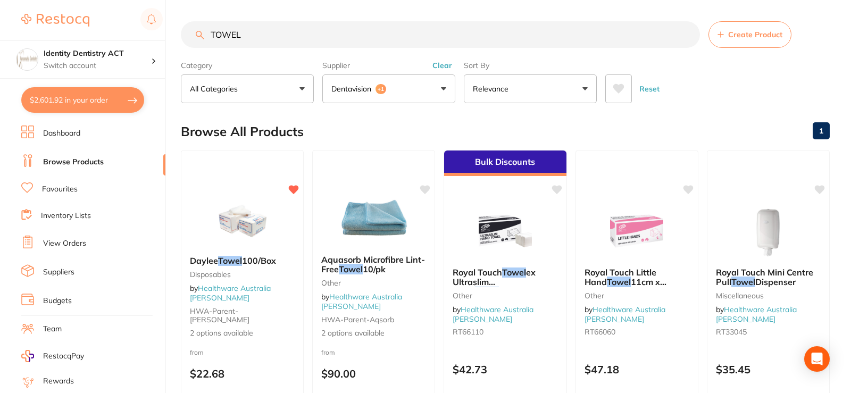
checkbox input "false"
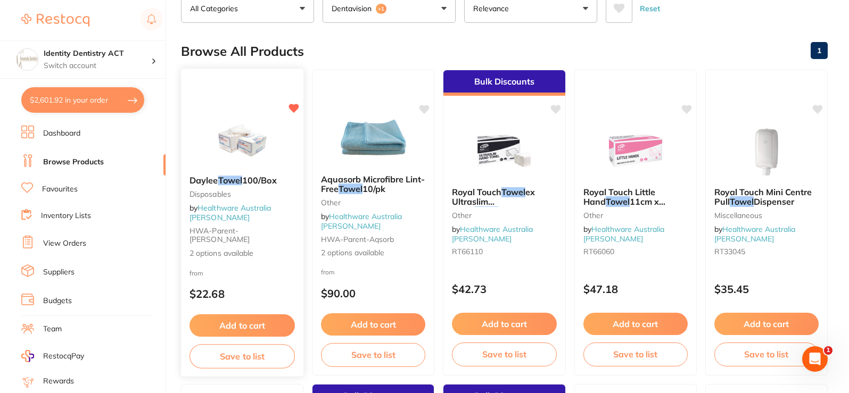
scroll to position [109, 0]
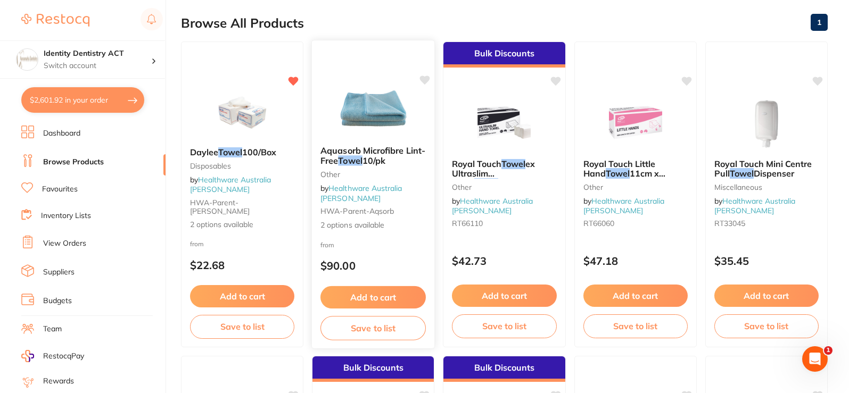
click at [390, 169] on div "Aquasorb Microfibre Lint-Free Towel 10/pk other by Healthware Australia Ridley …" at bounding box center [373, 188] width 122 height 102
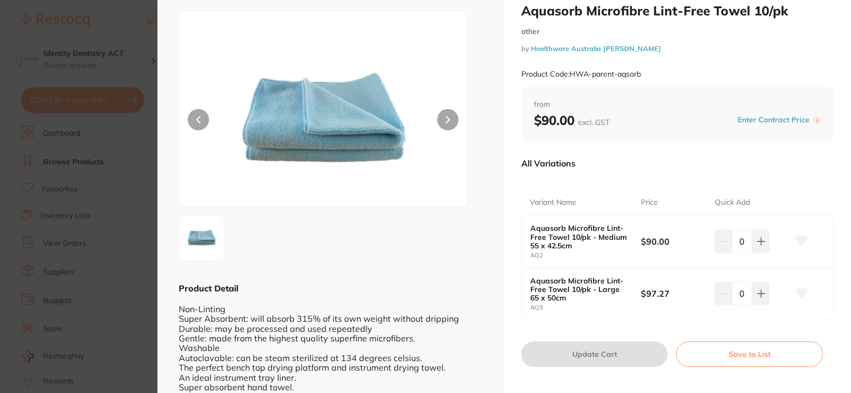
scroll to position [53, 0]
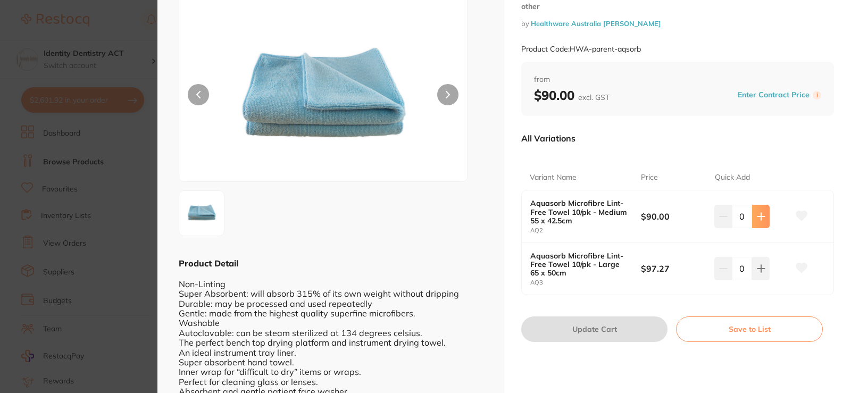
click at [761, 211] on button at bounding box center [761, 216] width 18 height 23
type input "1"
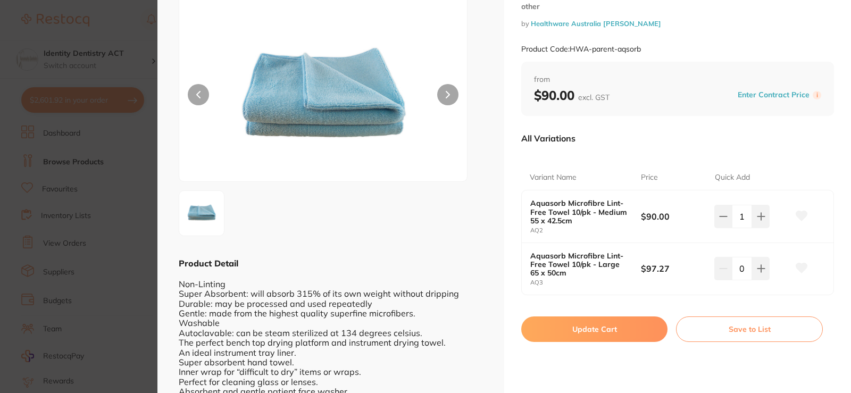
scroll to position [0, 0]
click at [547, 327] on button "Update Cart" at bounding box center [595, 330] width 146 height 26
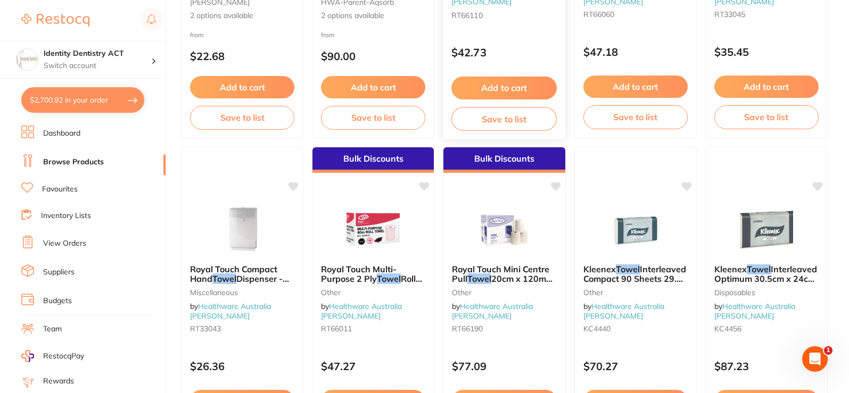
scroll to position [321, 0]
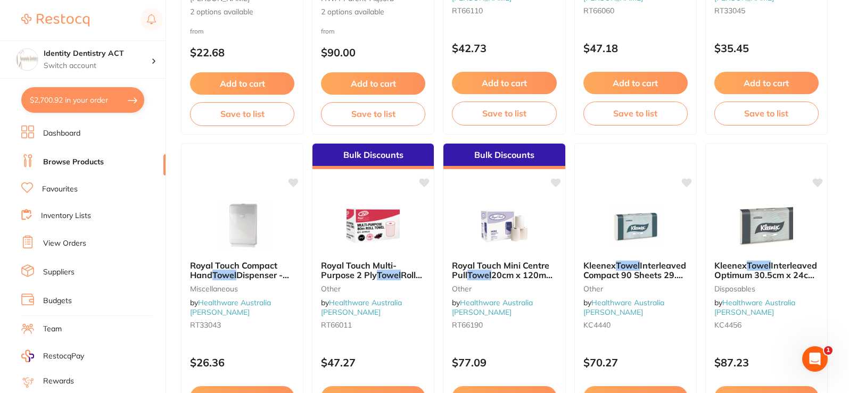
click at [79, 105] on button "$2,700.92 in your order" at bounding box center [82, 100] width 123 height 26
checkbox input "true"
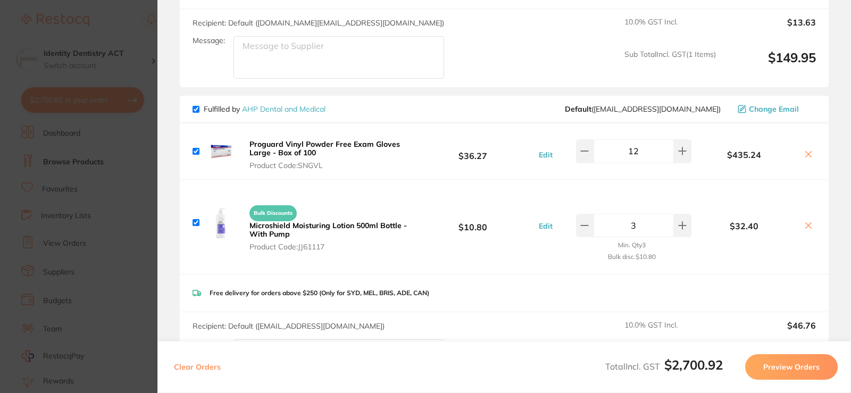
scroll to position [0, 0]
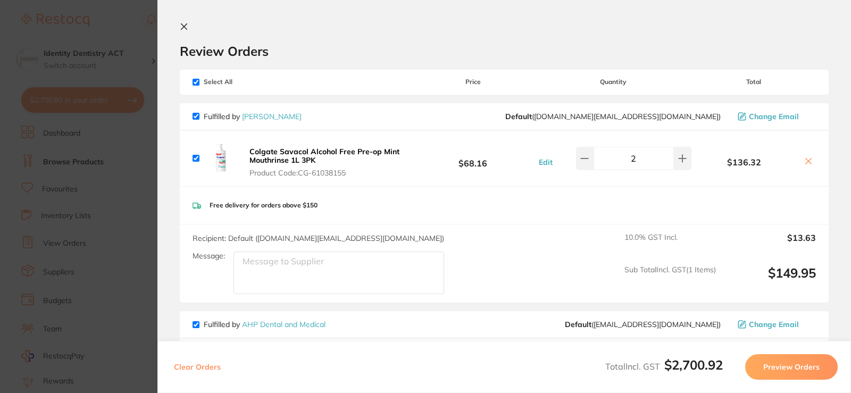
click at [183, 29] on icon at bounding box center [184, 26] width 9 height 9
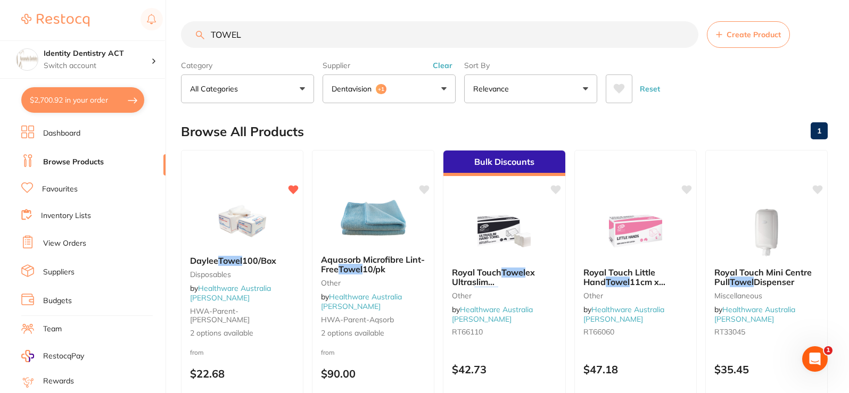
drag, startPoint x: 242, startPoint y: 32, endPoint x: 169, endPoint y: 26, distance: 73.2
click at [169, 26] on div "$2,700.92 Identity Dentistry ACT Switch account Identity Dentistry ACT $2,700.9…" at bounding box center [424, 196] width 849 height 393
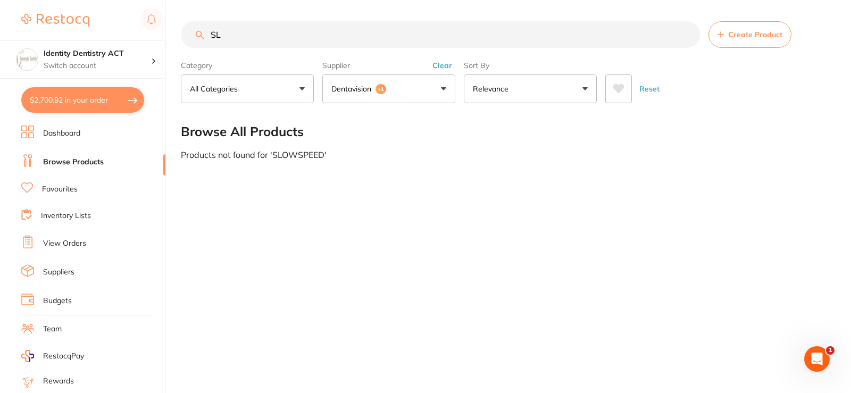
type input "S"
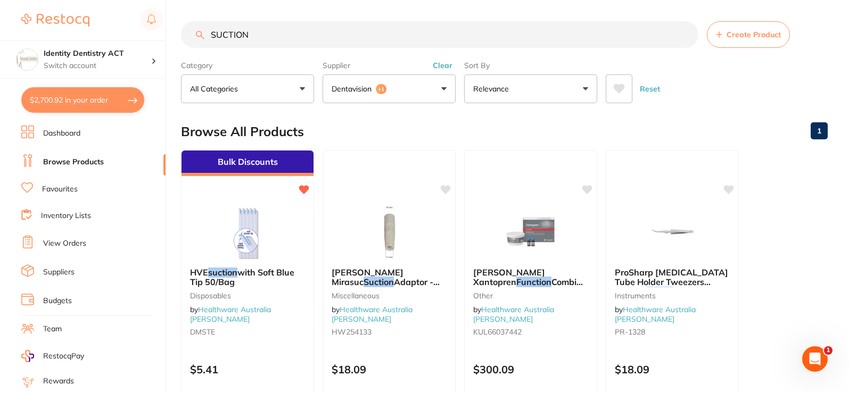
click at [409, 99] on button "Dentavision +1" at bounding box center [388, 89] width 133 height 29
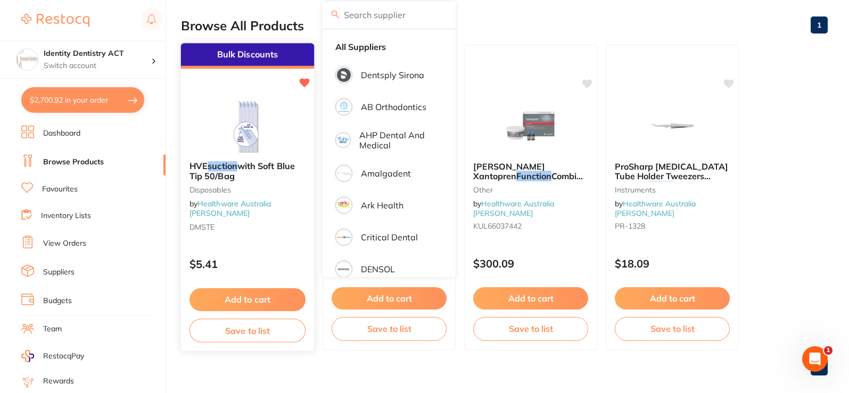
scroll to position [106, 0]
click at [278, 222] on small "DMSTE" at bounding box center [247, 226] width 116 height 9
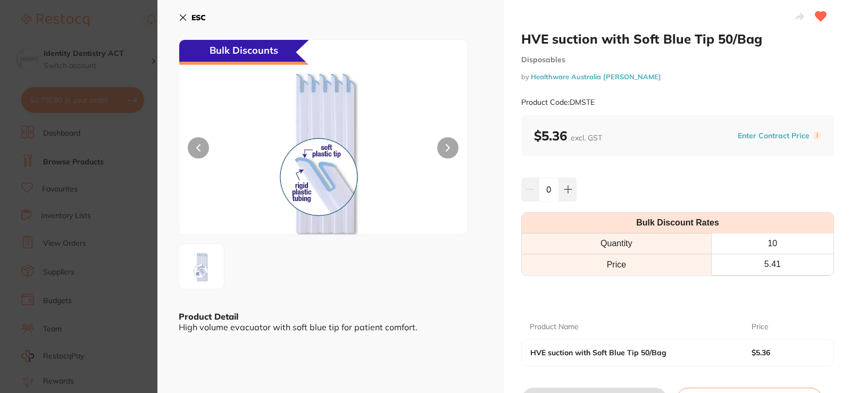
drag, startPoint x: 190, startPoint y: 19, endPoint x: 218, endPoint y: 42, distance: 36.3
click at [190, 18] on button "ESC" at bounding box center [192, 18] width 27 height 18
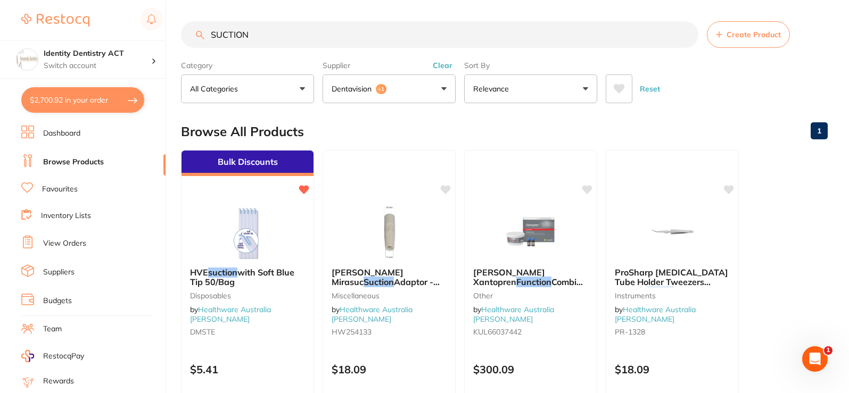
click at [267, 44] on input "SUCTION" at bounding box center [439, 34] width 517 height 27
type input "S"
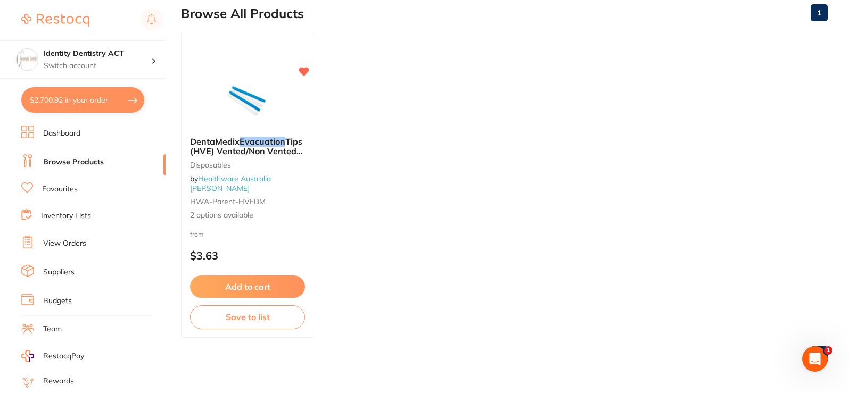
scroll to position [65, 0]
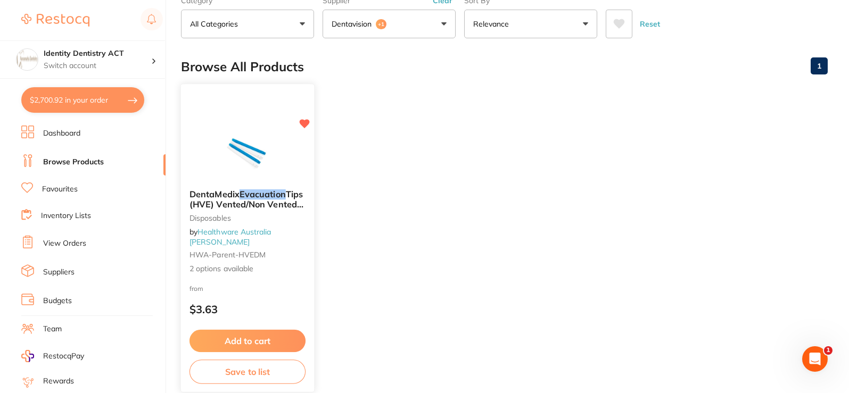
click at [253, 181] on img at bounding box center [247, 154] width 70 height 54
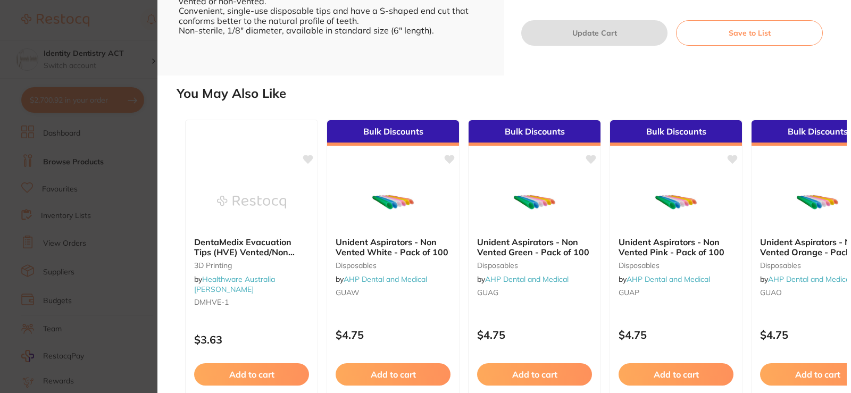
scroll to position [411, 0]
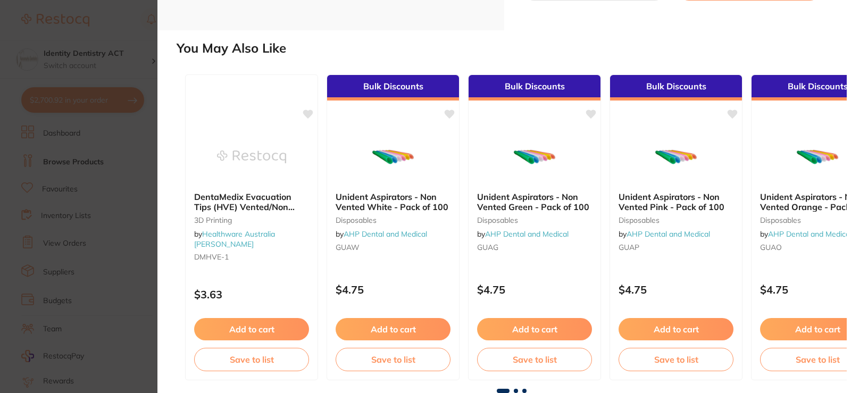
click at [514, 392] on span at bounding box center [516, 391] width 4 height 4
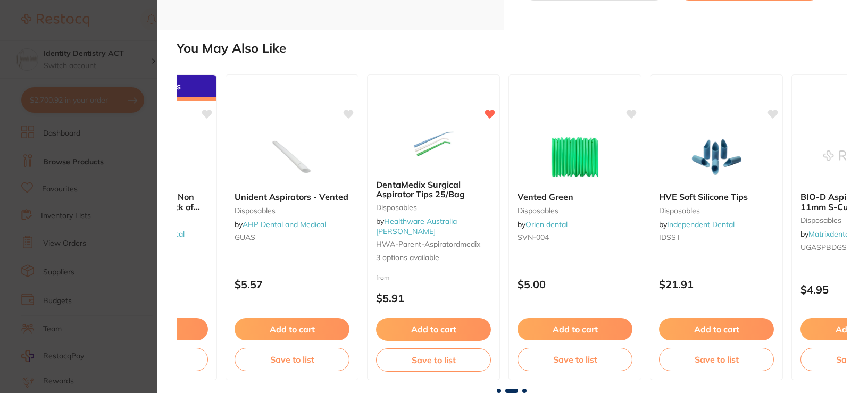
scroll to position [0, 668]
click at [524, 392] on span at bounding box center [525, 391] width 4 height 4
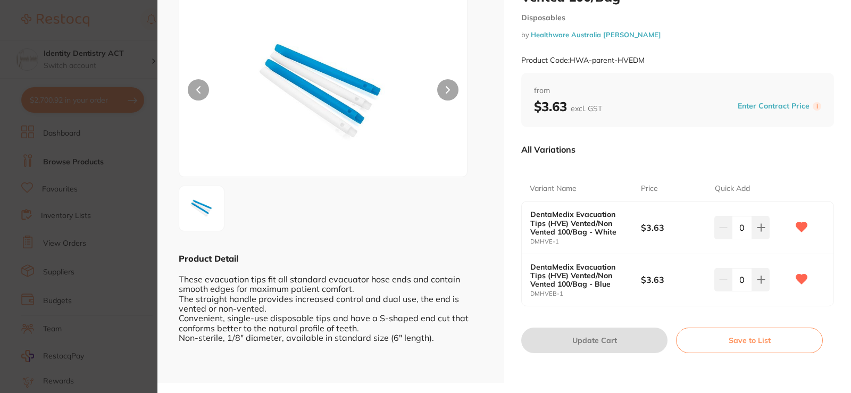
scroll to position [0, 0]
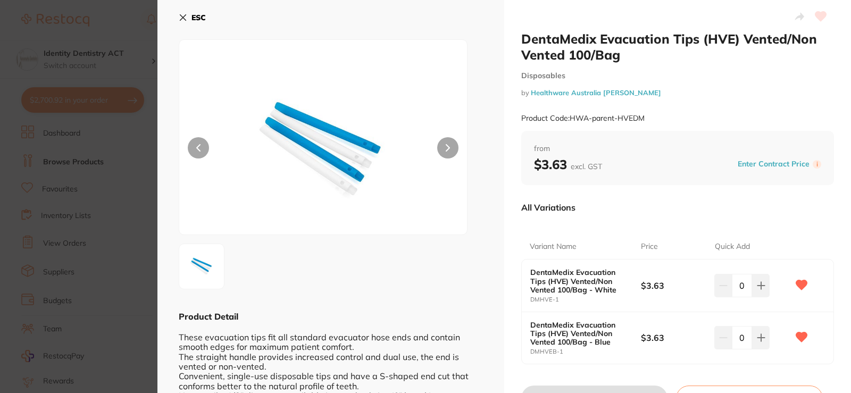
click at [183, 21] on icon at bounding box center [183, 17] width 9 height 9
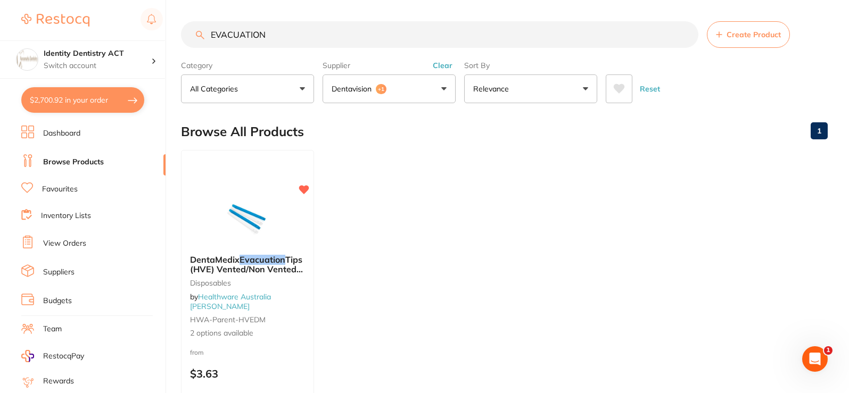
click at [211, 35] on input "EVACUATION" at bounding box center [439, 34] width 517 height 27
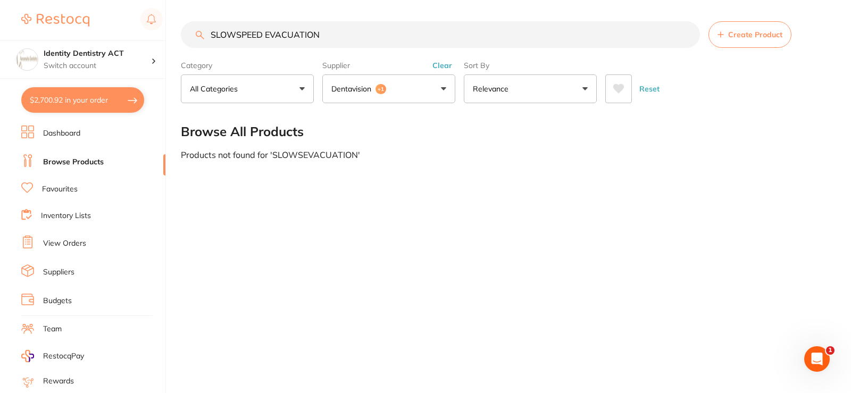
type input "SLOWSPEED EVACUATION"
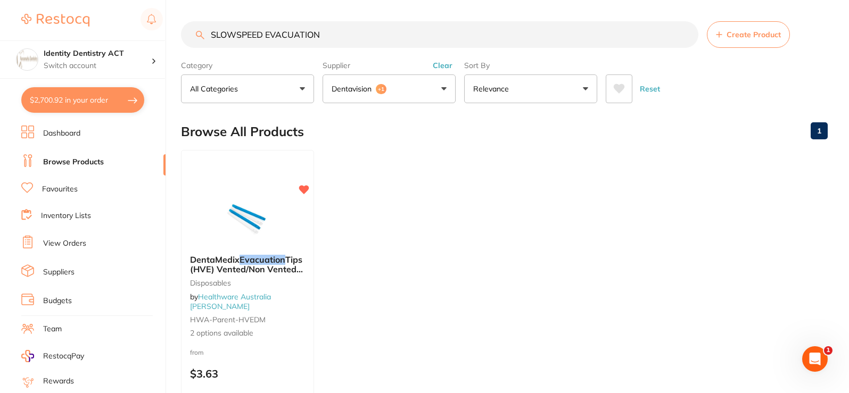
click at [441, 89] on button "Dentavision +1" at bounding box center [388, 89] width 133 height 29
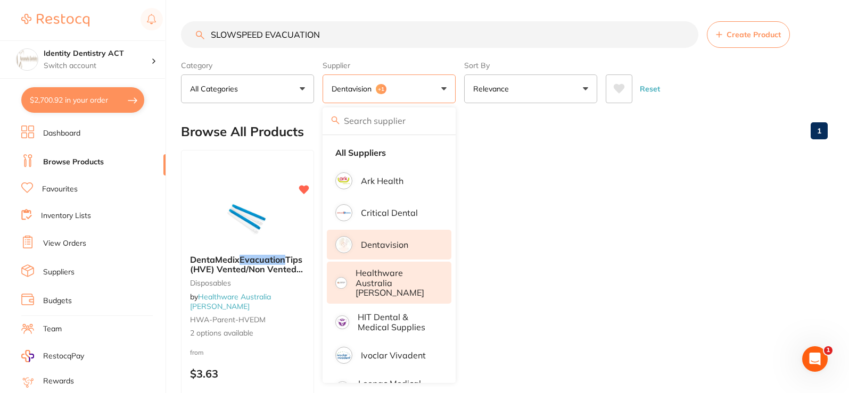
click at [441, 89] on button "Dentavision +1" at bounding box center [388, 89] width 133 height 29
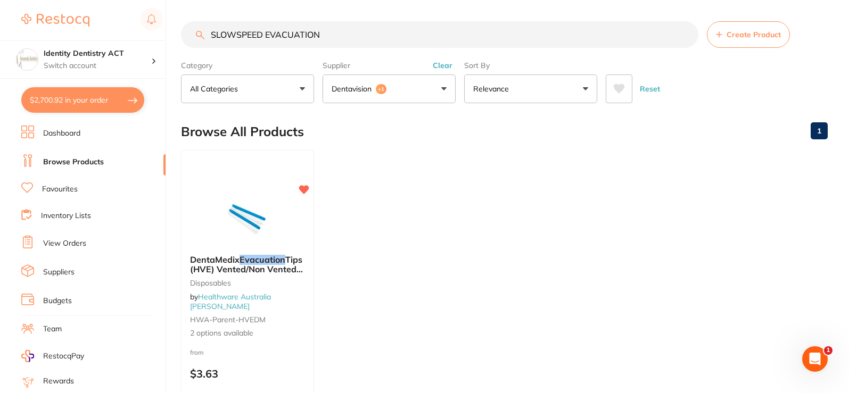
click at [444, 65] on button "Clear" at bounding box center [442, 66] width 26 height 10
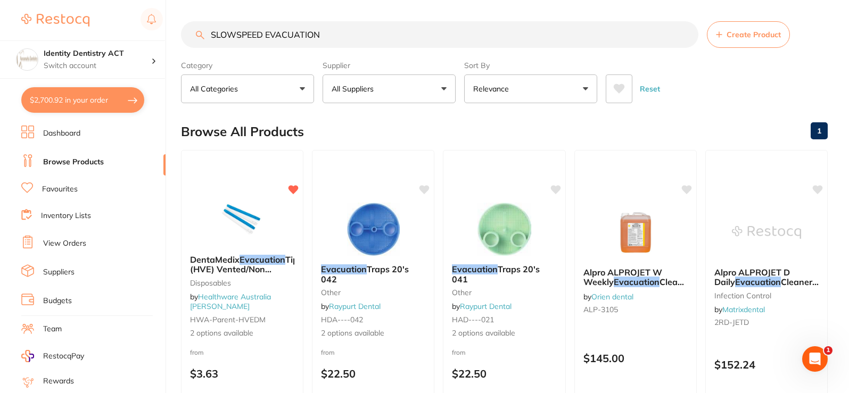
drag, startPoint x: 325, startPoint y: 35, endPoint x: 136, endPoint y: 34, distance: 188.4
click at [136, 34] on div "$2,700.92 Identity Dentistry ACT Switch account Identity Dentistry ACT $2,700.9…" at bounding box center [424, 196] width 849 height 393
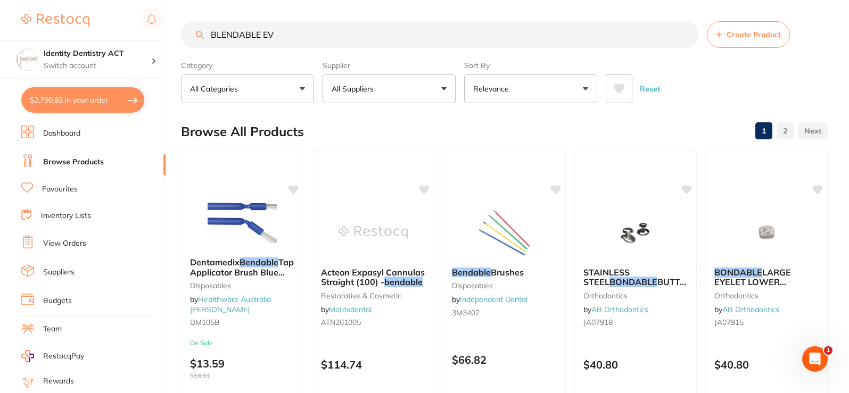
type input "BLENDABLE EVA"
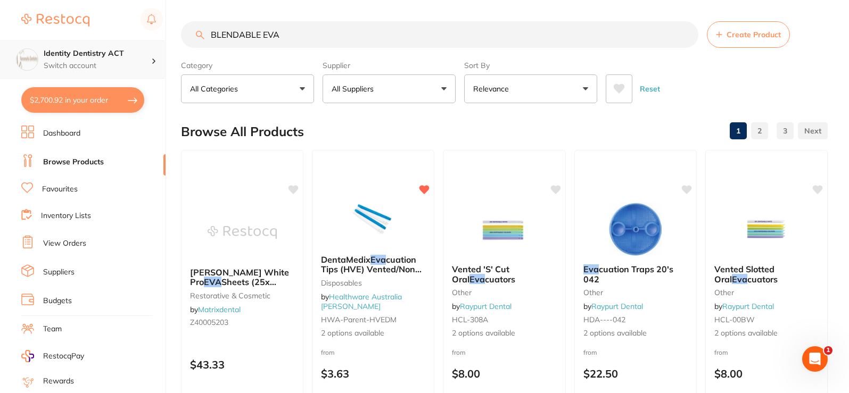
drag, startPoint x: 294, startPoint y: 30, endPoint x: 130, endPoint y: 41, distance: 164.3
click at [130, 41] on div "$2,700.92 Identity Dentistry ACT Switch account Identity Dentistry ACT $2,700.9…" at bounding box center [424, 196] width 849 height 393
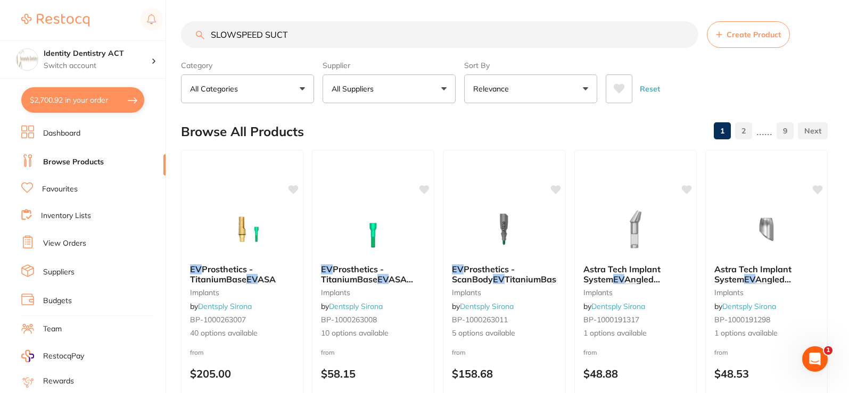
type input "SLOWSPEED SUCTI"
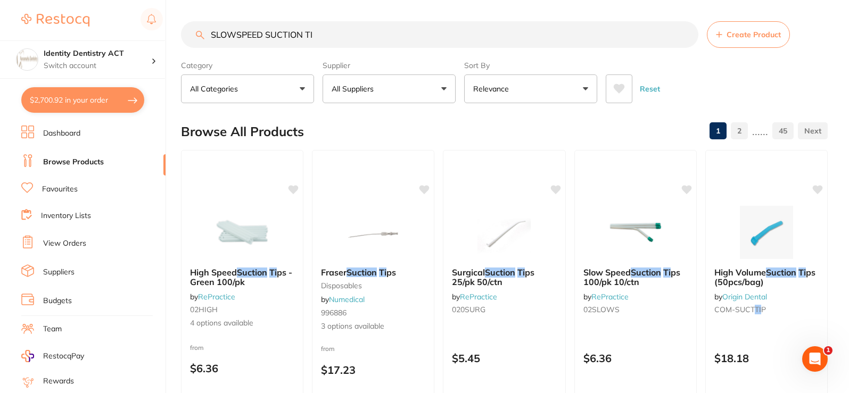
type input "SLOWSPEED SUCTION TI"
click at [370, 100] on button "All Suppliers" at bounding box center [388, 89] width 133 height 29
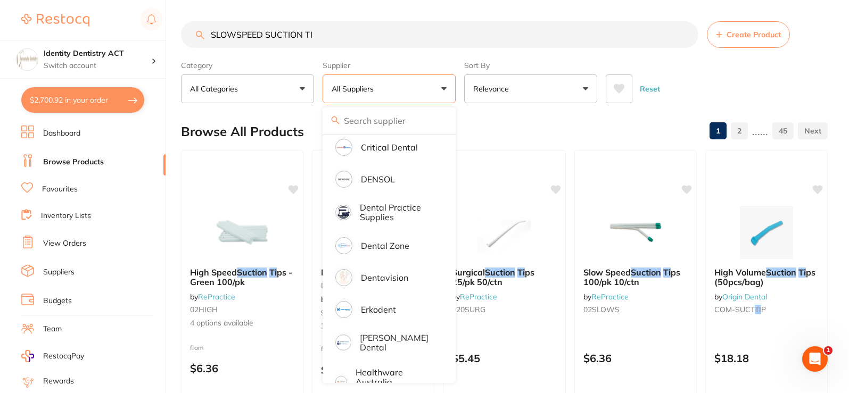
scroll to position [213, 0]
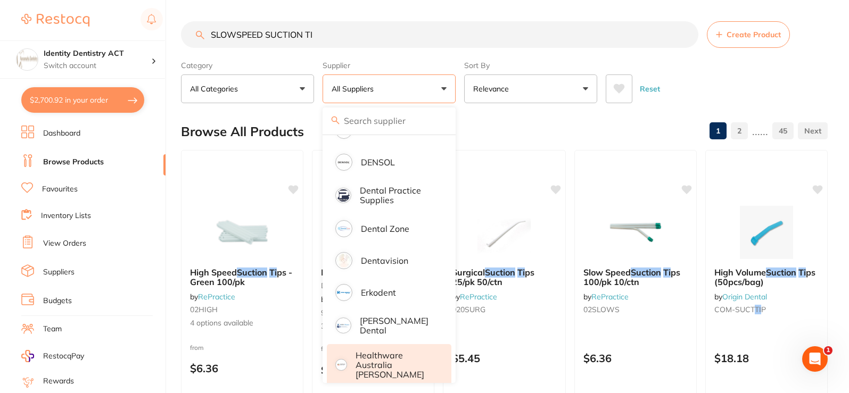
click at [384, 354] on p "Healthware Australia [PERSON_NAME]" at bounding box center [395, 365] width 81 height 29
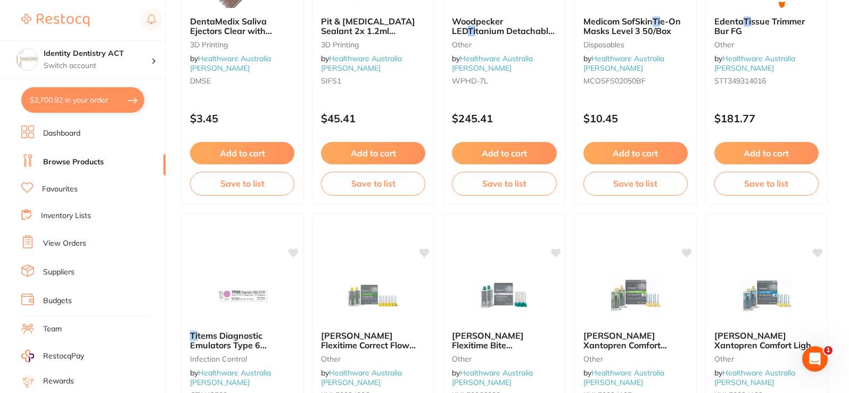
scroll to position [1490, 0]
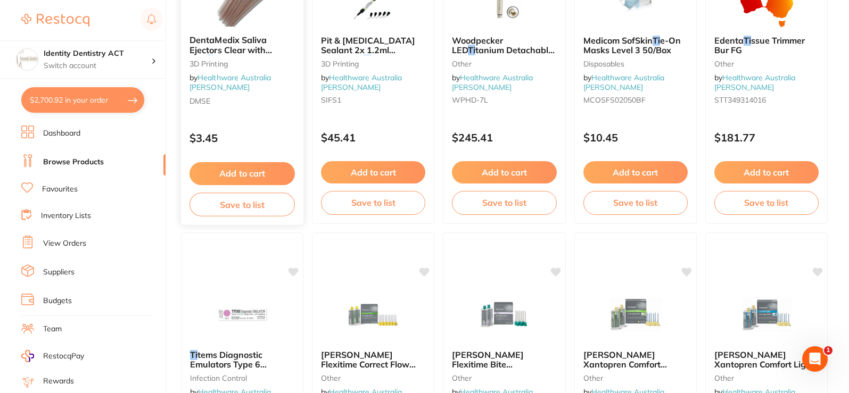
click at [250, 29] on div "DentaMedix Saliva Ejectors Clear with blue ti p 100/Bag 3D Printing by Healthwa…" at bounding box center [242, 72] width 122 height 91
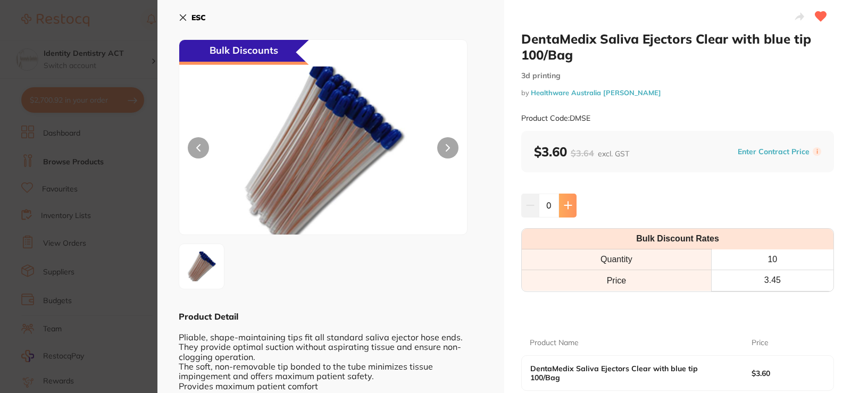
click at [566, 201] on button at bounding box center [568, 205] width 18 height 23
click at [562, 206] on button at bounding box center [568, 205] width 18 height 23
type input "2"
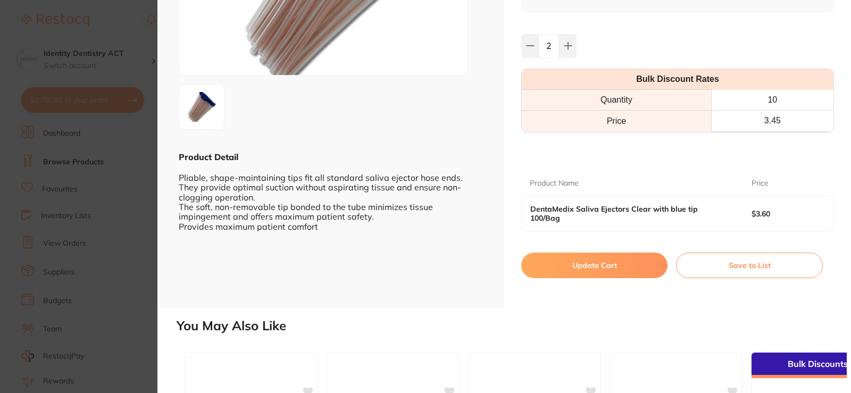
click at [613, 260] on button "Update Cart" at bounding box center [595, 266] width 146 height 26
checkbox input "false"
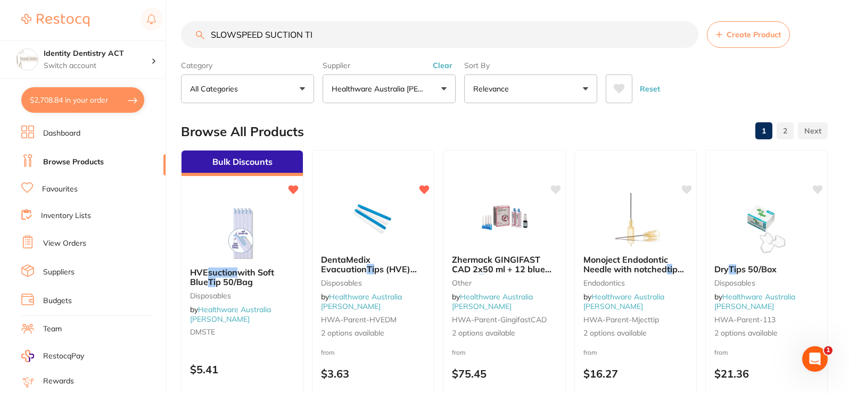
drag, startPoint x: 318, startPoint y: 34, endPoint x: 188, endPoint y: 37, distance: 129.9
click at [188, 37] on input "SLOWSPEED SUCTION TI" at bounding box center [439, 34] width 517 height 27
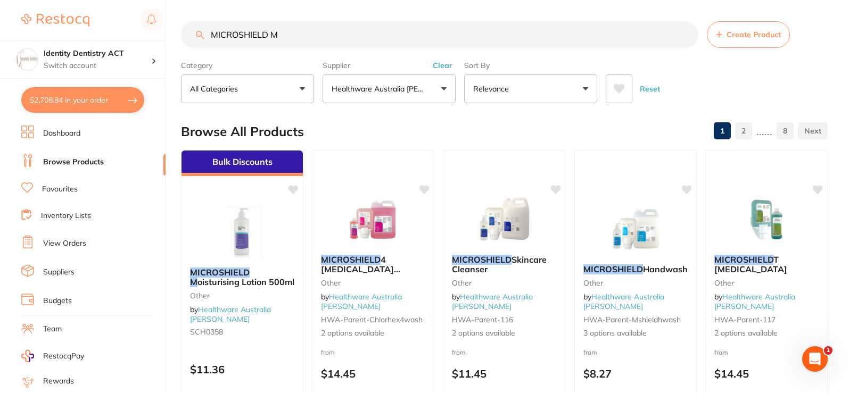
type input "MICROSHIELD M"
click at [271, 259] on img at bounding box center [242, 232] width 69 height 53
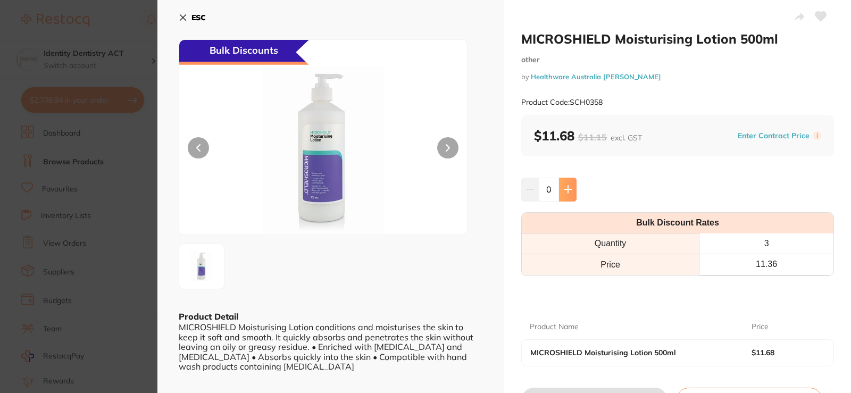
click at [569, 190] on icon at bounding box center [568, 189] width 7 height 7
type input "3"
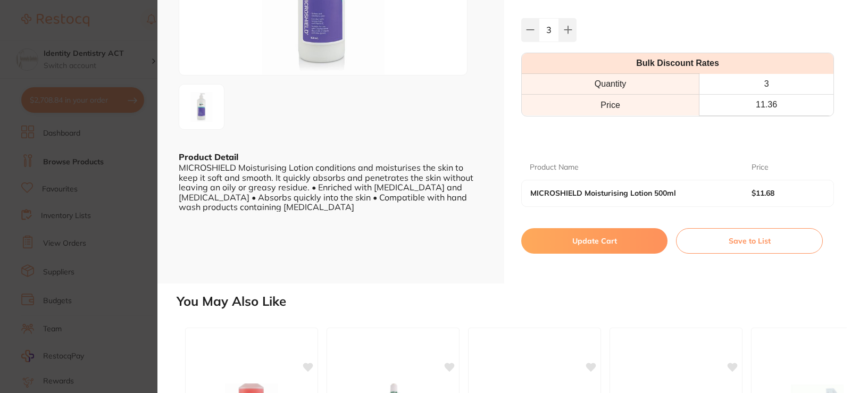
click at [584, 239] on button "Update Cart" at bounding box center [595, 241] width 146 height 26
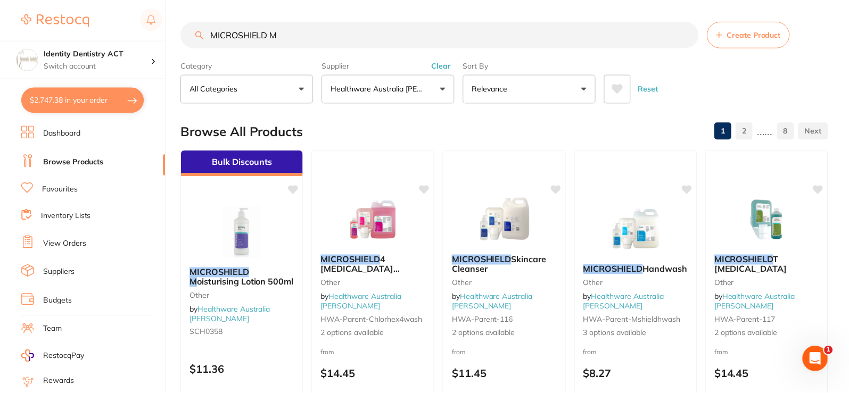
scroll to position [1, 0]
click at [64, 100] on button "$2,746.33 in your order" at bounding box center [82, 100] width 123 height 26
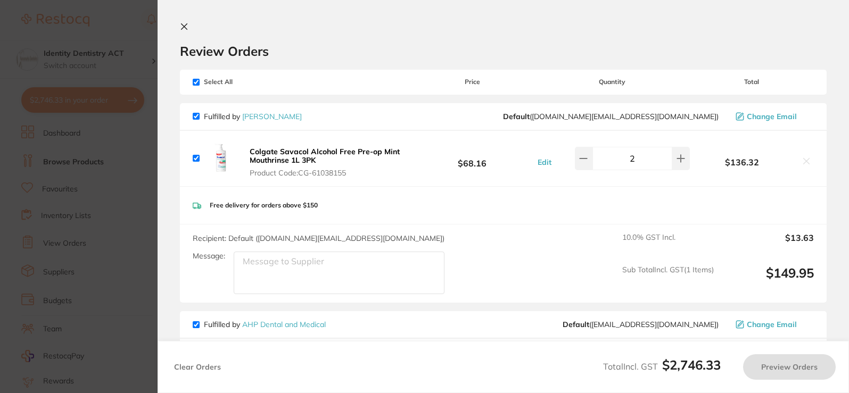
checkbox input "true"
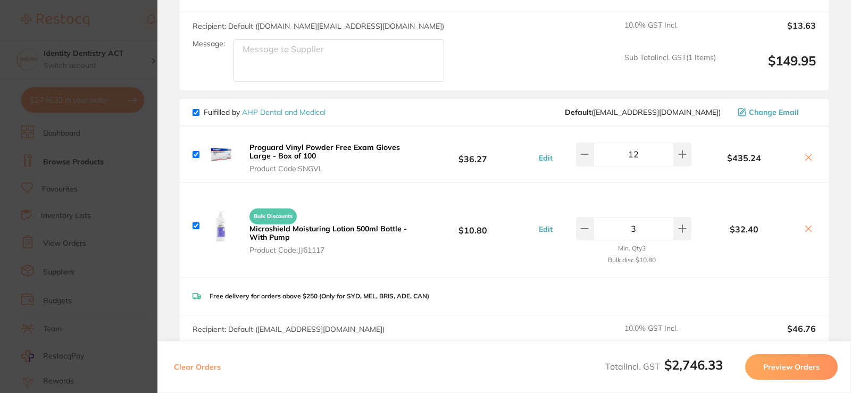
scroll to position [213, 0]
click at [806, 227] on icon at bounding box center [809, 228] width 6 height 6
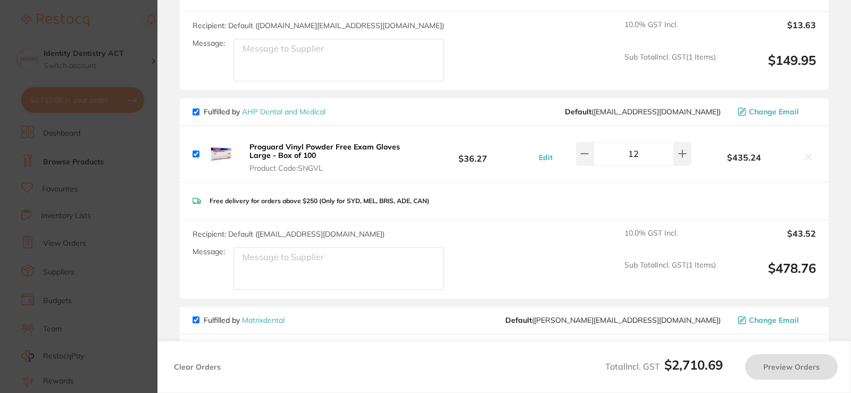
checkbox input "true"
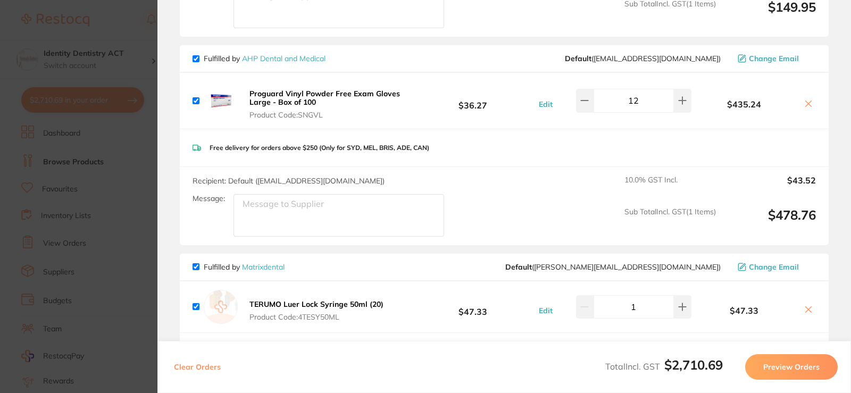
scroll to position [319, 0]
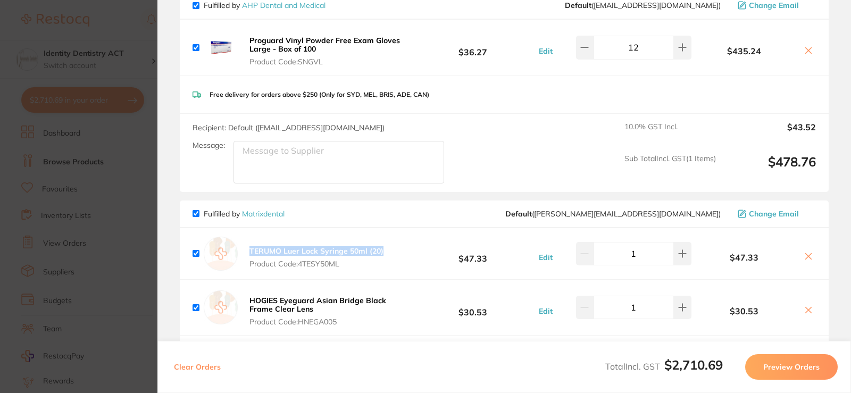
drag, startPoint x: 390, startPoint y: 251, endPoint x: 247, endPoint y: 254, distance: 142.7
click at [247, 254] on div "TERUMO Luer Lock Syringe 50ml (20) Product Code: 4TESY50ML $47.33 Edit 1 $47.33" at bounding box center [504, 253] width 649 height 51
copy b "TERUMO Luer Lock Syringe 50ml (20)"
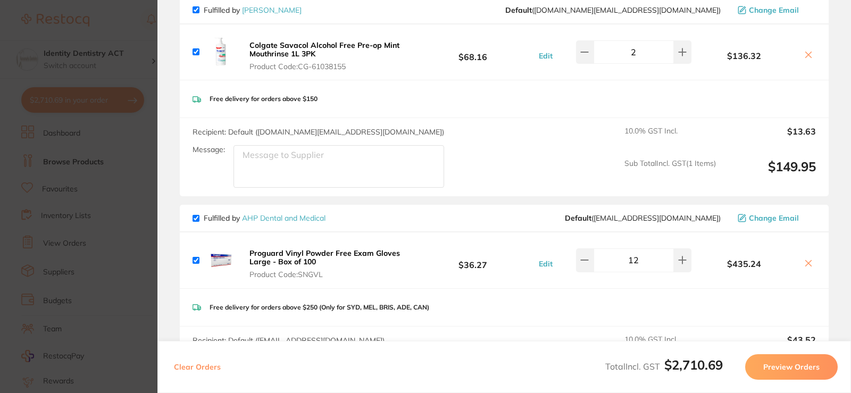
scroll to position [0, 0]
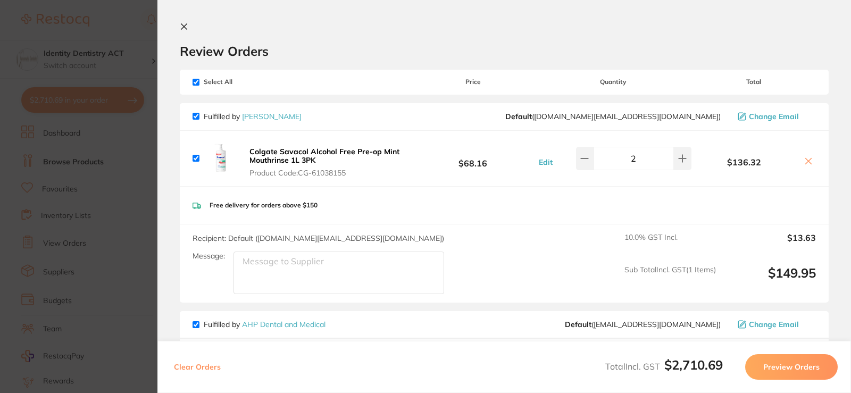
click at [185, 24] on icon at bounding box center [184, 26] width 9 height 9
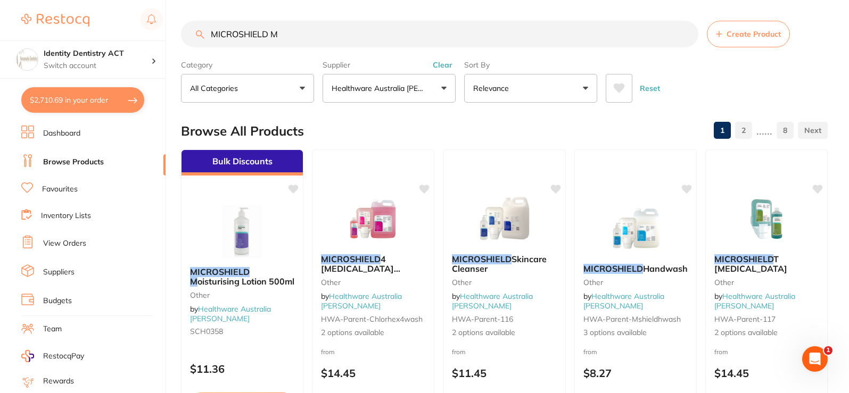
drag, startPoint x: 303, startPoint y: 34, endPoint x: 205, endPoint y: 32, distance: 98.5
click at [205, 32] on input "MICROSHIELD M" at bounding box center [439, 34] width 517 height 27
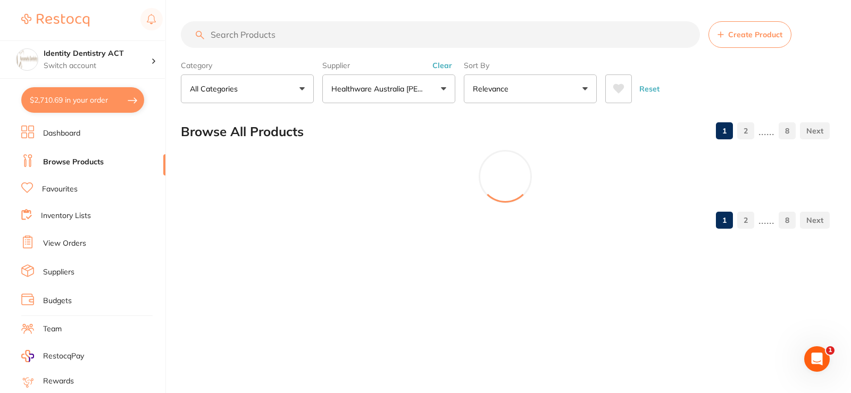
paste input "TERUMO Luer Lock Syringe 50ml (20)"
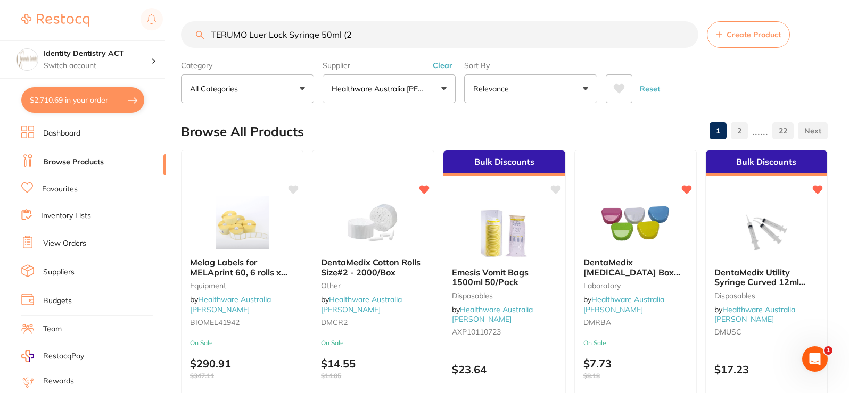
click at [445, 68] on button "Clear" at bounding box center [442, 66] width 26 height 10
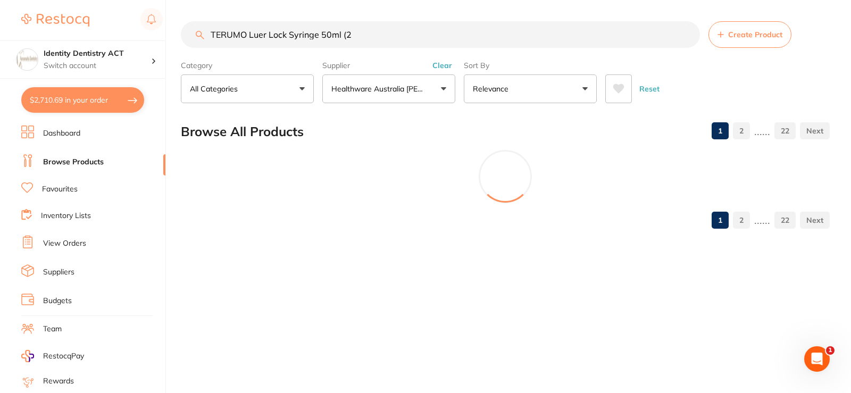
click at [436, 64] on button "Clear" at bounding box center [442, 66] width 26 height 10
click at [366, 34] on input "TERUMO Luer Lock Syringe 50ml (2" at bounding box center [440, 34] width 519 height 27
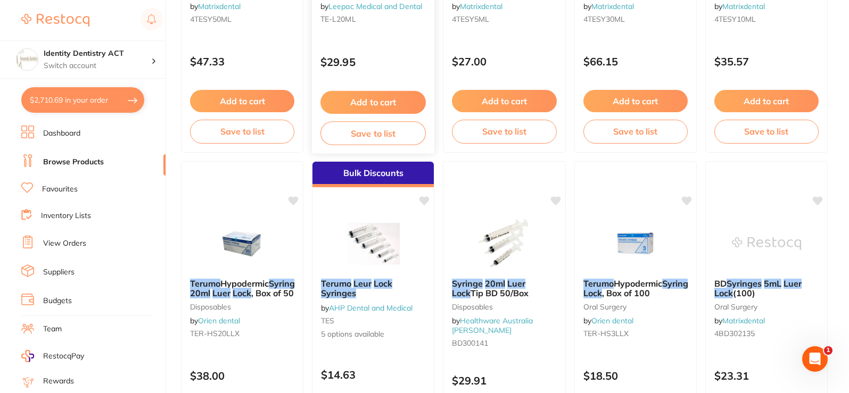
scroll to position [373, 0]
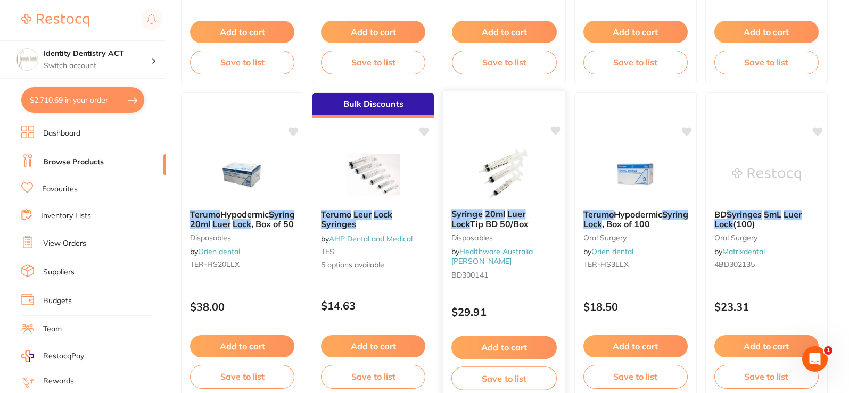
type input "TERUMO Luer Lock Syringe 50ml"
click at [517, 229] on b "Syringe 20ml Luer Lock Tip BD 50/Box" at bounding box center [503, 219] width 105 height 20
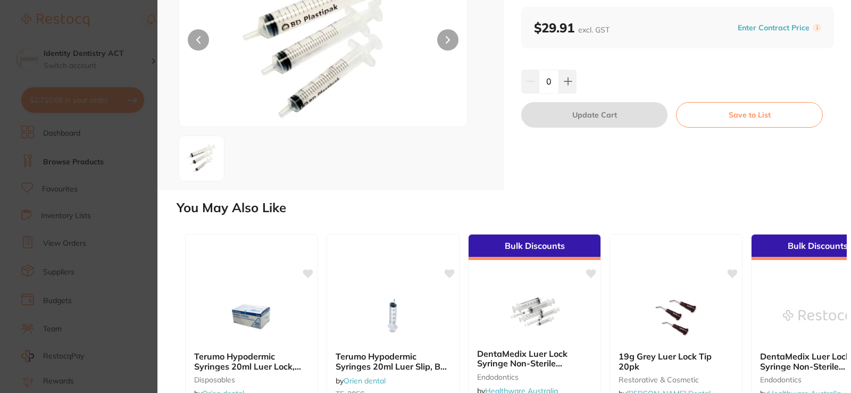
scroll to position [266, 0]
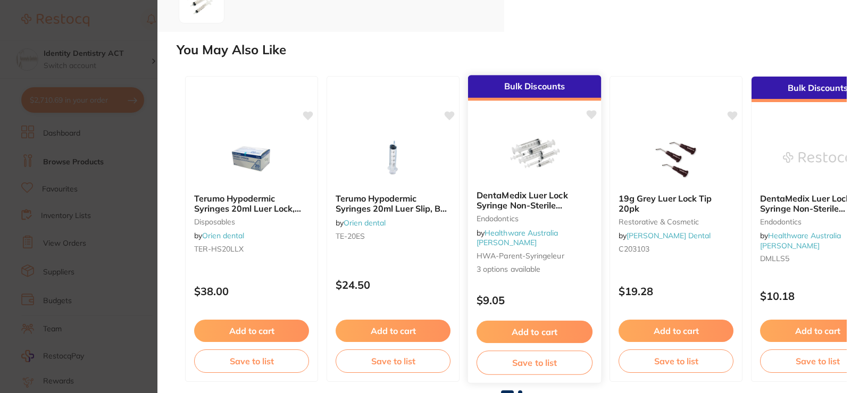
click at [552, 174] on img at bounding box center [535, 155] width 70 height 54
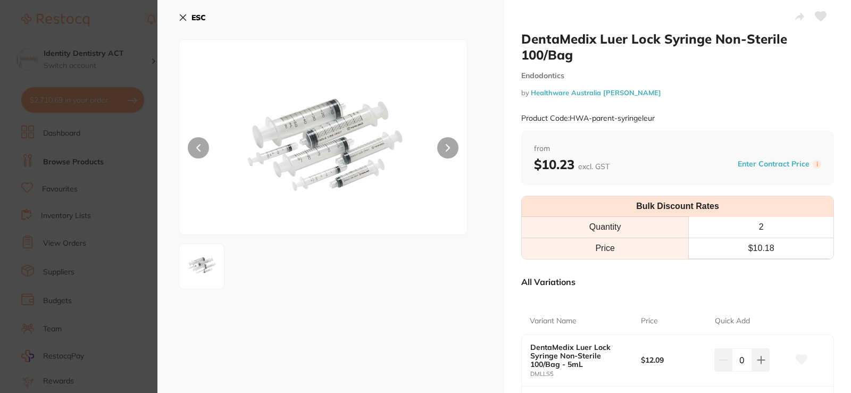
click at [183, 13] on button "ESC" at bounding box center [192, 18] width 27 height 18
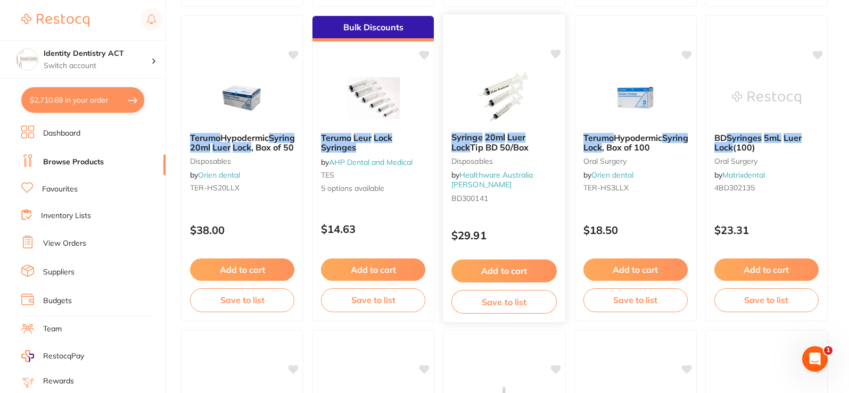
scroll to position [426, 0]
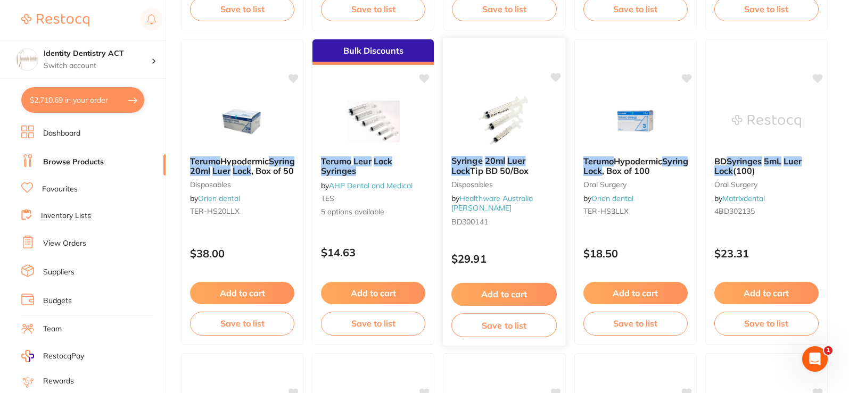
click at [499, 182] on small "Disposables" at bounding box center [503, 184] width 105 height 9
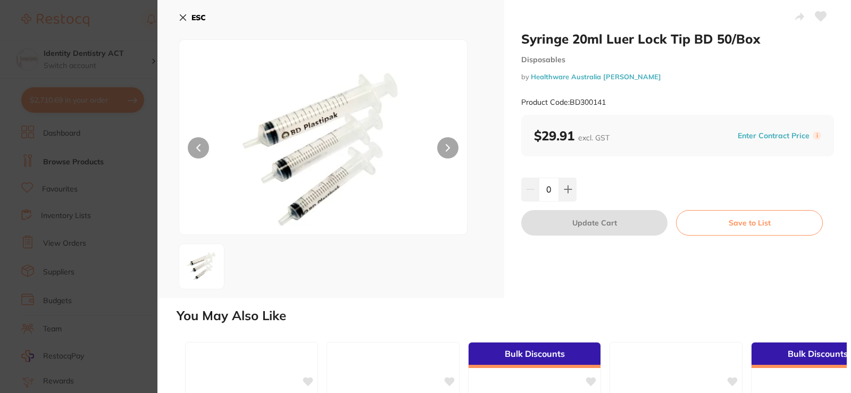
click at [439, 146] on button at bounding box center [447, 147] width 21 height 21
click at [444, 150] on button at bounding box center [447, 147] width 21 height 21
click at [182, 13] on button "ESC" at bounding box center [192, 18] width 27 height 18
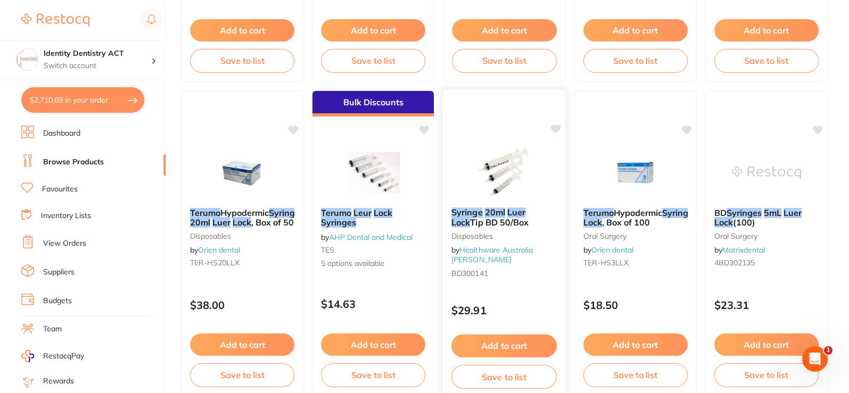
scroll to position [373, 0]
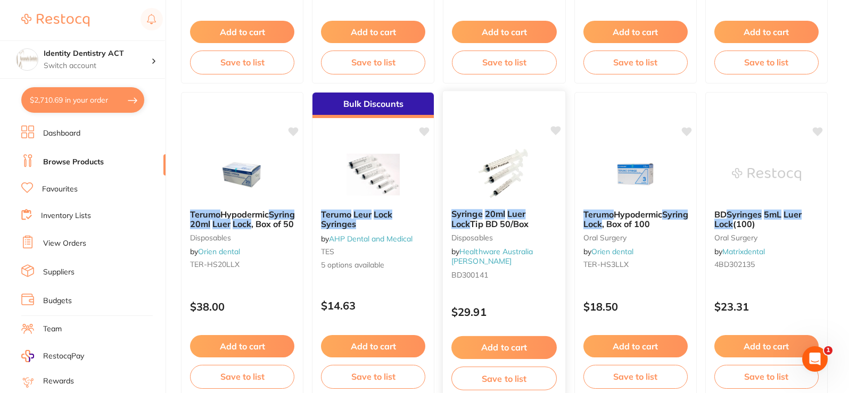
click at [527, 225] on b "Syringe 20ml Luer Lock Tip BD 50/Box" at bounding box center [503, 219] width 105 height 20
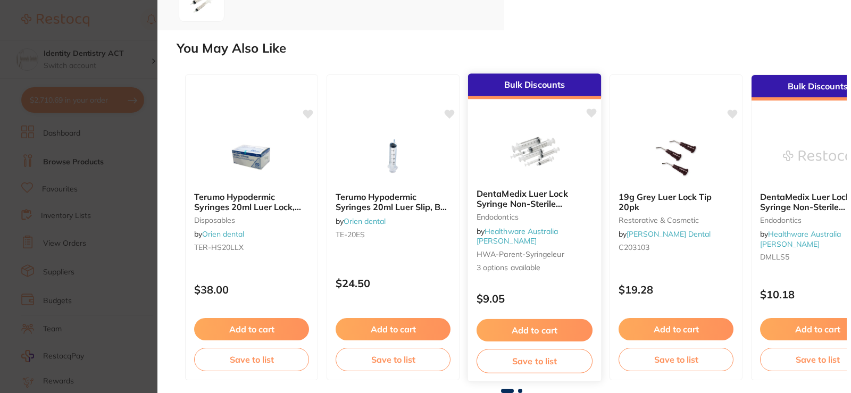
click at [555, 220] on small "Endodontics" at bounding box center [535, 217] width 116 height 9
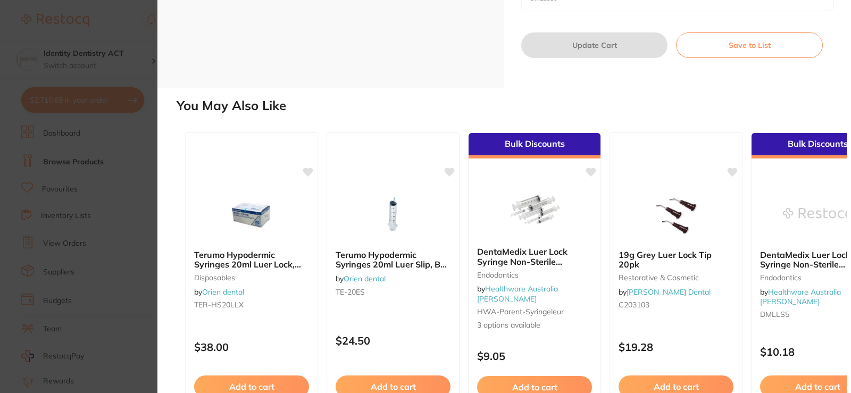
scroll to position [481, 0]
click at [522, 231] on img at bounding box center [535, 211] width 70 height 54
click at [554, 219] on img at bounding box center [535, 211] width 70 height 54
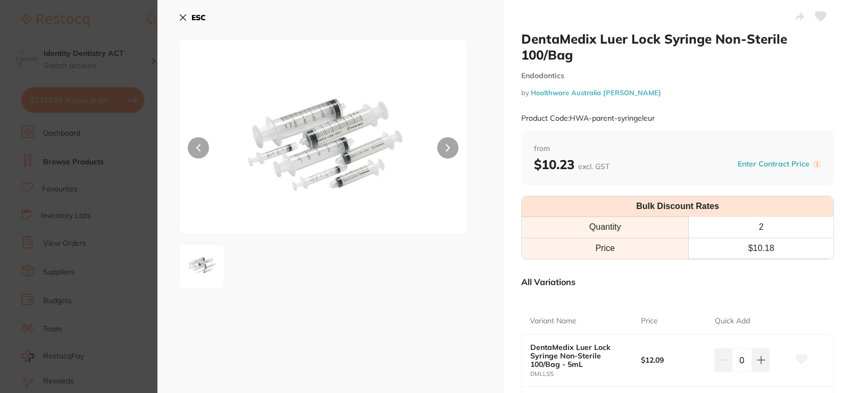
click at [186, 16] on icon at bounding box center [183, 17] width 9 height 9
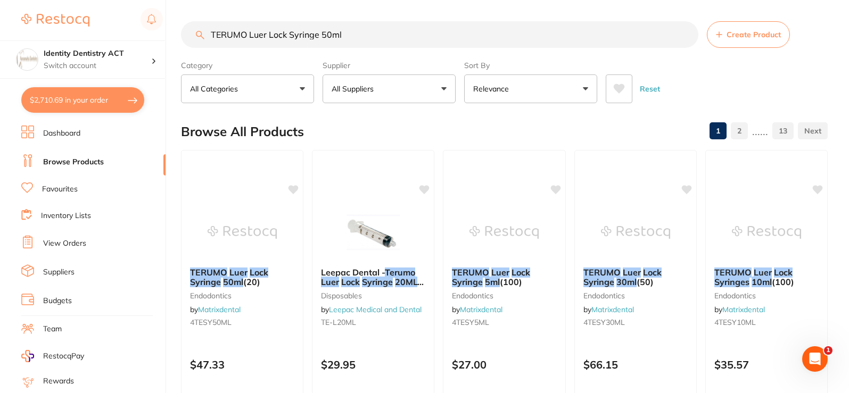
drag, startPoint x: 361, startPoint y: 31, endPoint x: 205, endPoint y: 31, distance: 155.9
click at [205, 31] on input "TERUMO Luer Lock Syringe 50ml" at bounding box center [439, 34] width 517 height 27
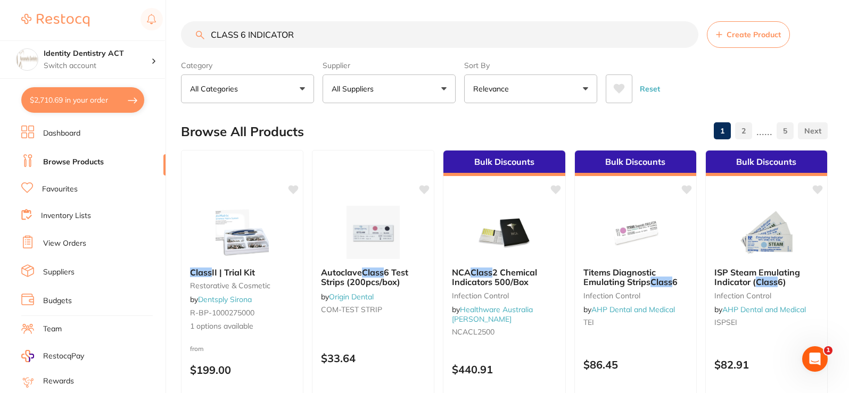
type input "CLASS 6 INDICATOR"
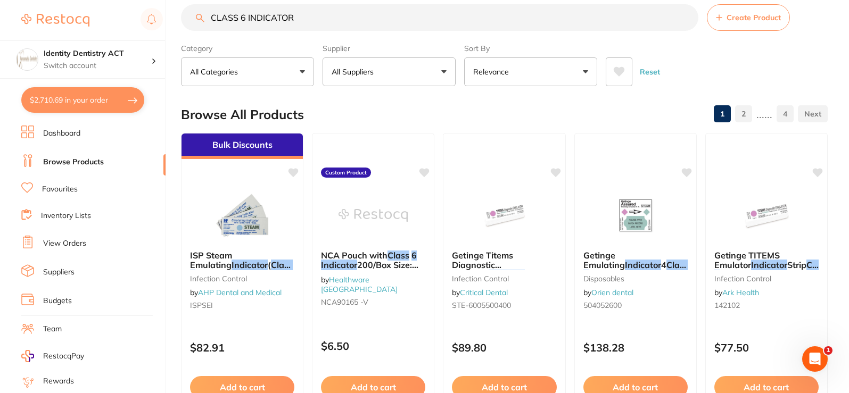
scroll to position [70, 0]
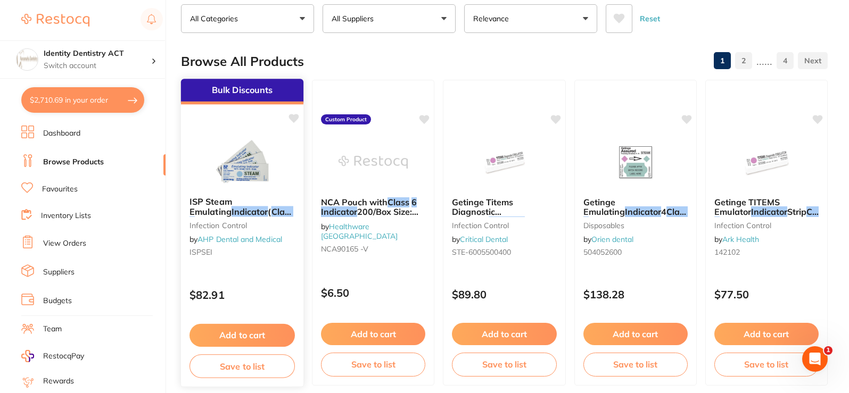
click at [273, 228] on small "infection control" at bounding box center [241, 225] width 105 height 9
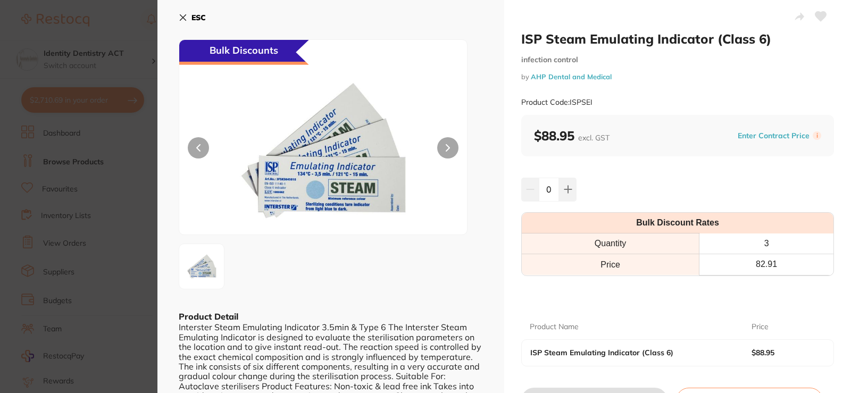
click at [184, 18] on icon at bounding box center [183, 18] width 6 height 6
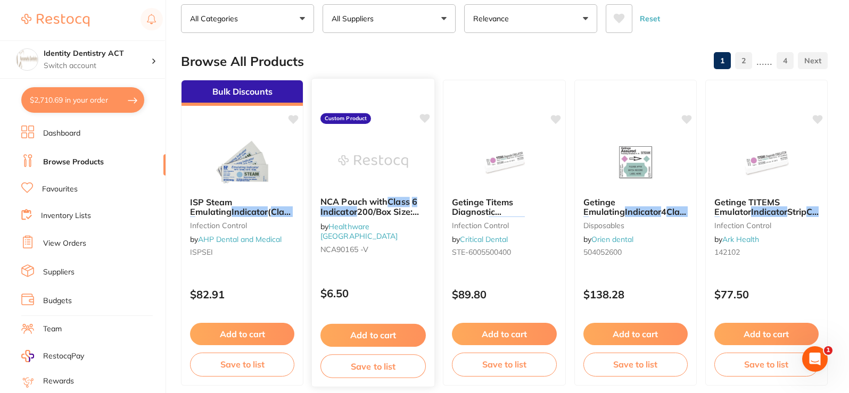
click at [413, 218] on div "NCA Pouch with Class 6 Indicator 200/Box Size: 90mm x 165mm by Healthware [GEOG…" at bounding box center [373, 227] width 122 height 78
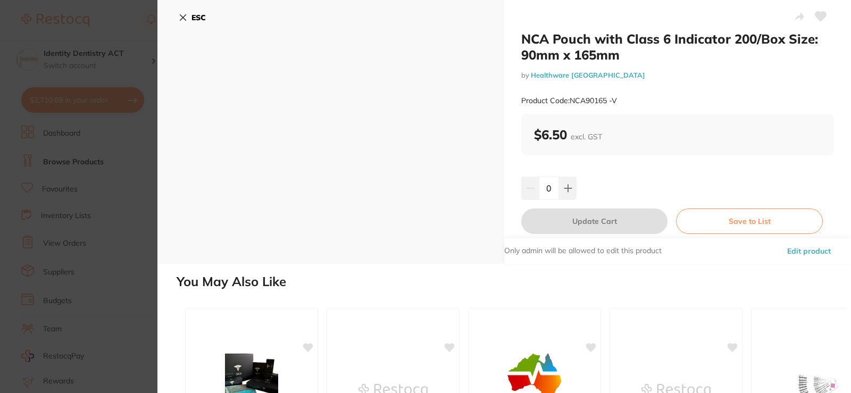
click at [183, 20] on icon at bounding box center [183, 17] width 9 height 9
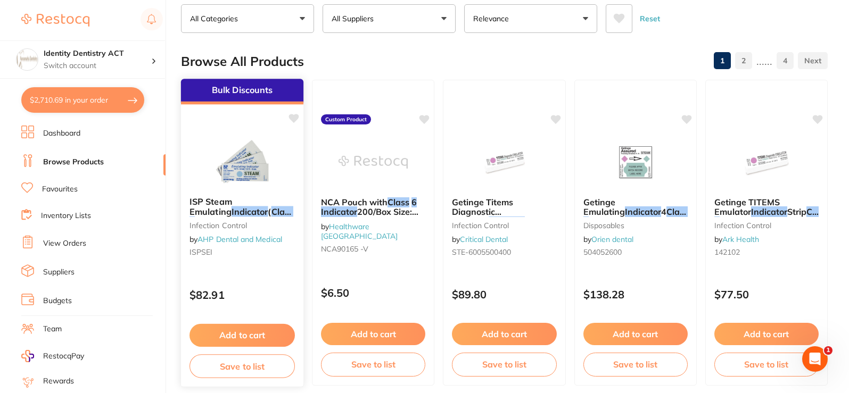
click at [255, 221] on small "infection control" at bounding box center [241, 225] width 105 height 9
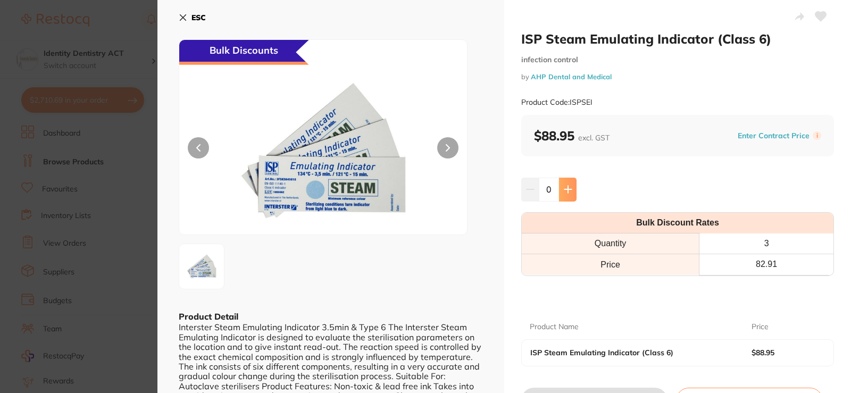
click at [561, 188] on button at bounding box center [568, 189] width 18 height 23
type input "1"
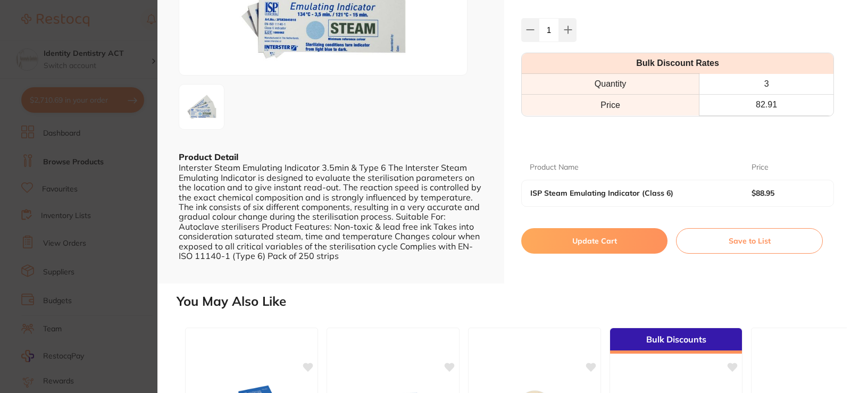
click at [603, 237] on button "Update Cart" at bounding box center [595, 241] width 146 height 26
checkbox input "false"
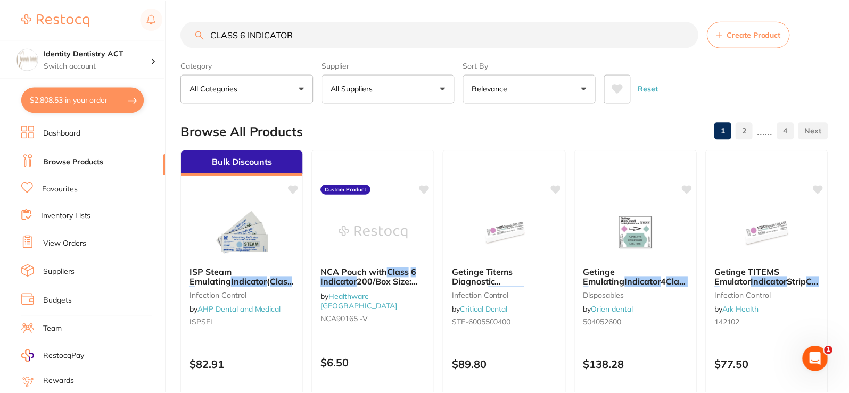
scroll to position [70, 0]
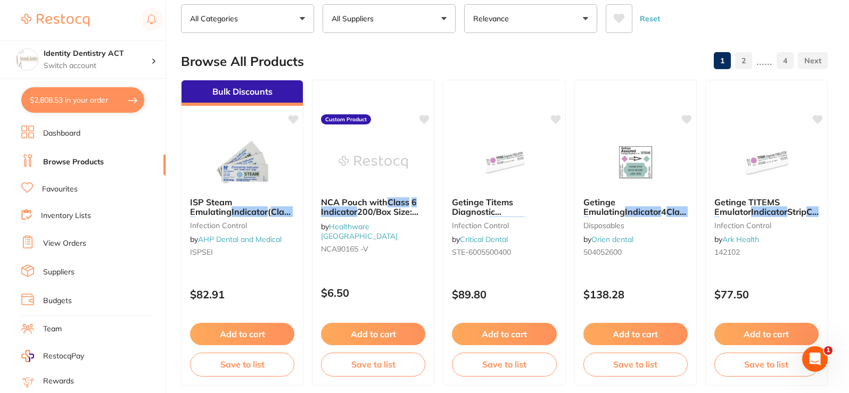
click at [83, 103] on button "$2,808.53 in your order" at bounding box center [82, 100] width 123 height 26
checkbox input "true"
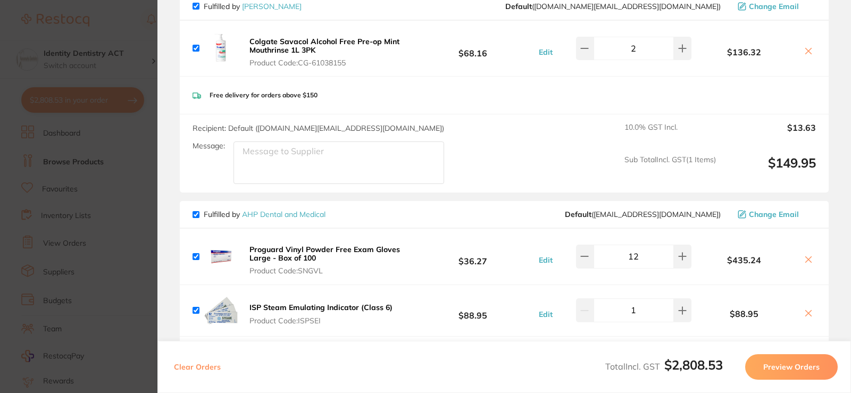
scroll to position [0, 0]
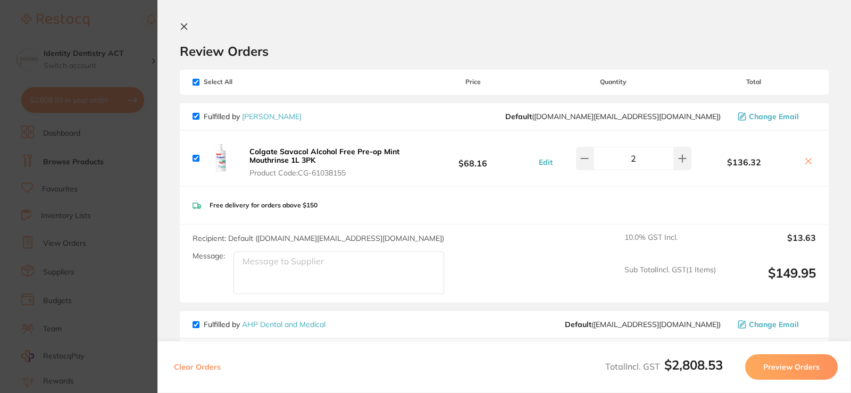
drag, startPoint x: 182, startPoint y: 30, endPoint x: 217, endPoint y: 76, distance: 57.8
click at [183, 29] on icon at bounding box center [184, 26] width 9 height 9
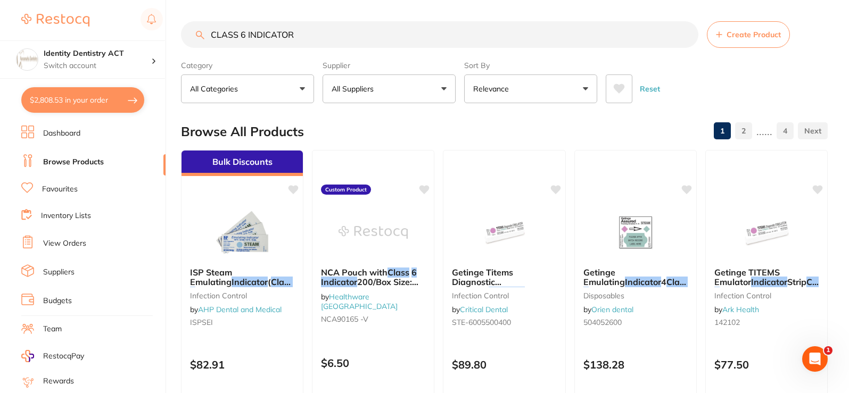
click at [59, 245] on link "View Orders" at bounding box center [64, 243] width 43 height 11
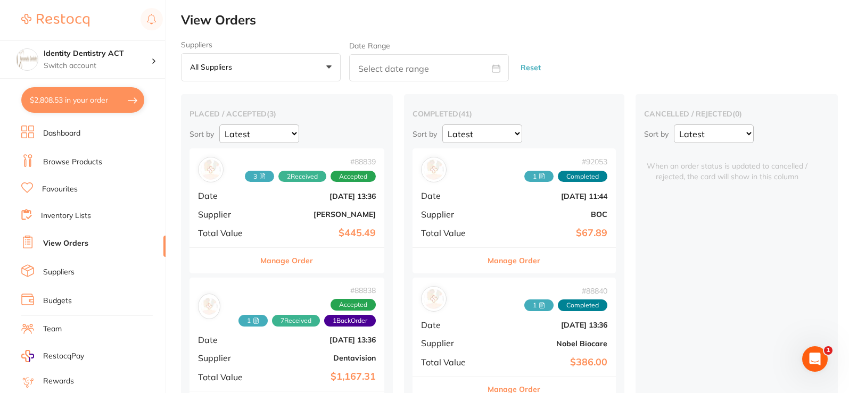
click at [69, 135] on link "Dashboard" at bounding box center [61, 133] width 37 height 11
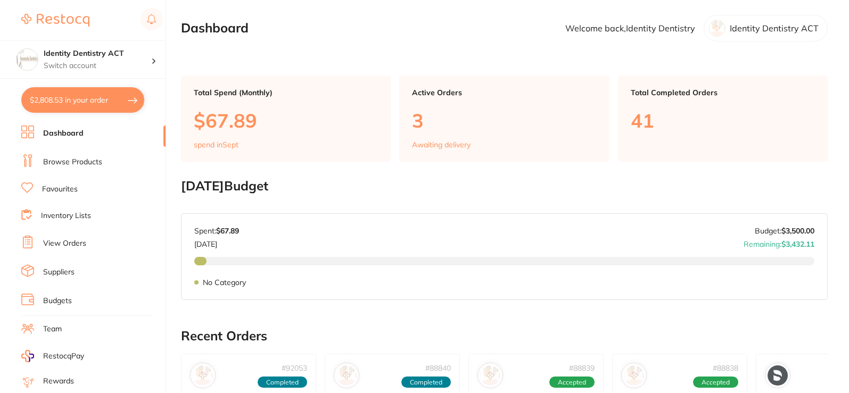
click at [80, 162] on link "Browse Products" at bounding box center [72, 162] width 59 height 11
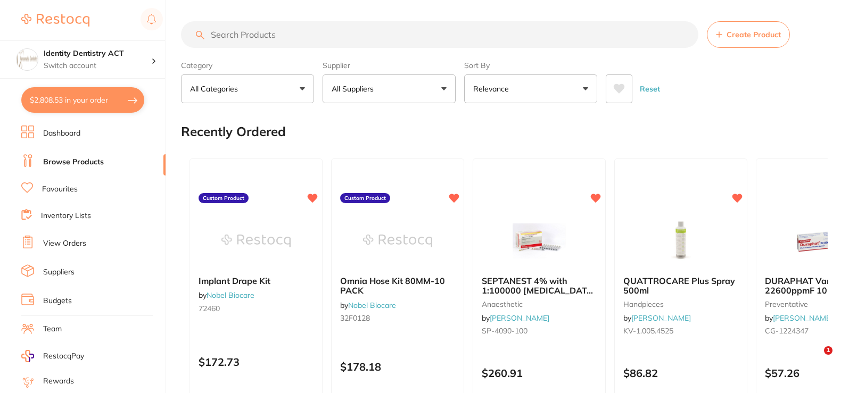
click at [269, 39] on input "search" at bounding box center [439, 34] width 517 height 27
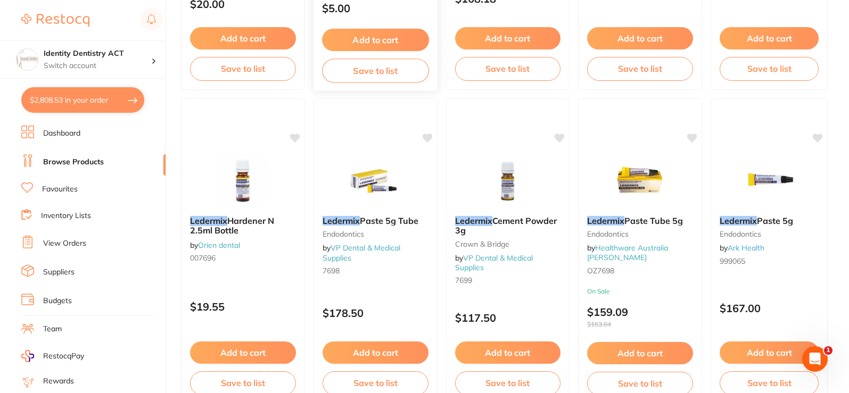
scroll to position [373, 0]
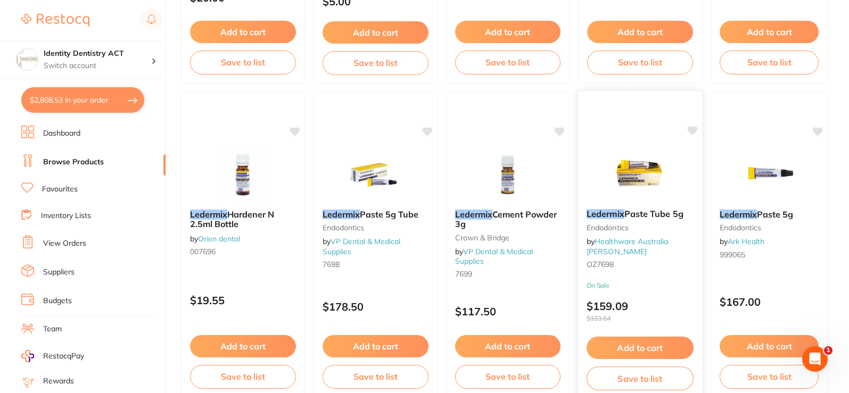
type input "LEDERMIX"
click at [665, 229] on small "Endodontics" at bounding box center [639, 228] width 107 height 9
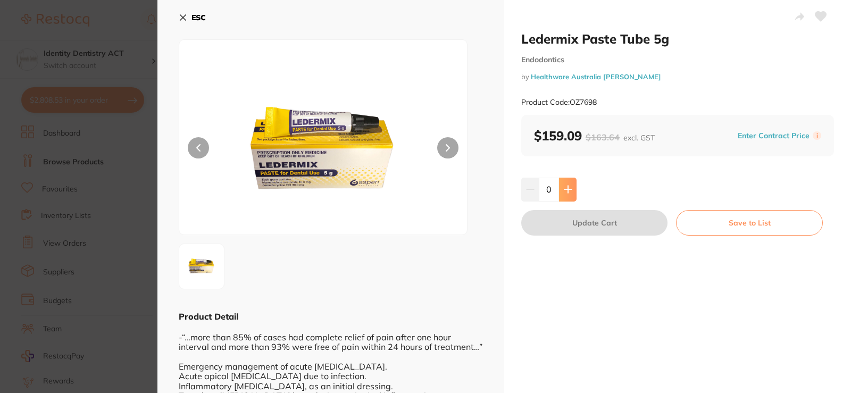
click at [571, 191] on button at bounding box center [568, 189] width 18 height 23
type input "1"
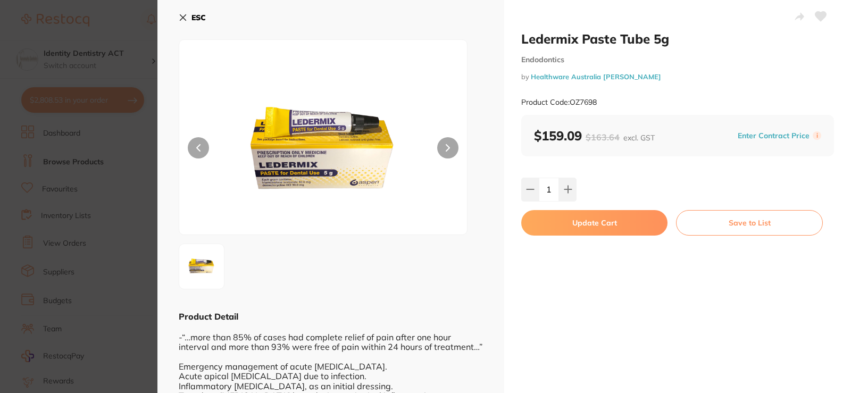
click at [587, 231] on button "Update Cart" at bounding box center [595, 223] width 146 height 26
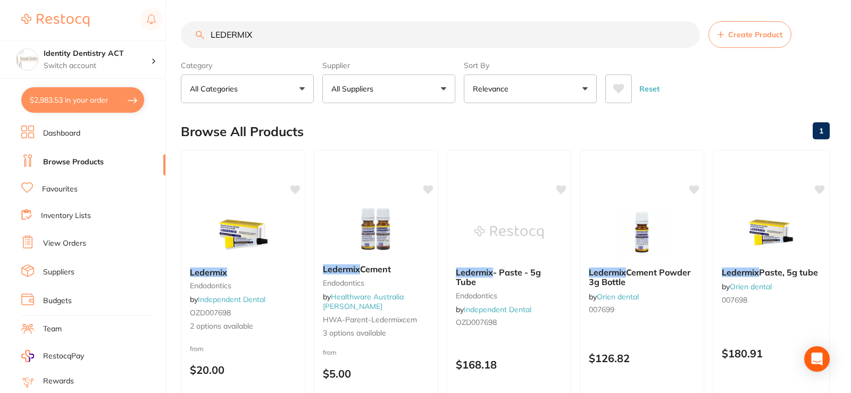
checkbox input "false"
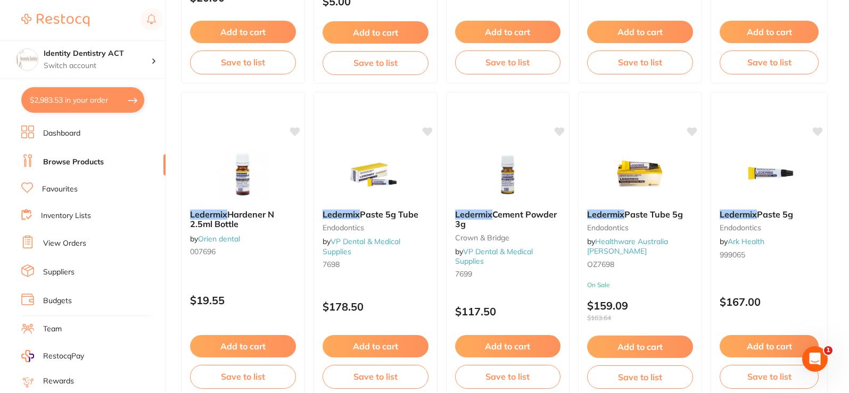
click at [63, 104] on button "$2,983.53 in your order" at bounding box center [82, 100] width 123 height 26
checkbox input "true"
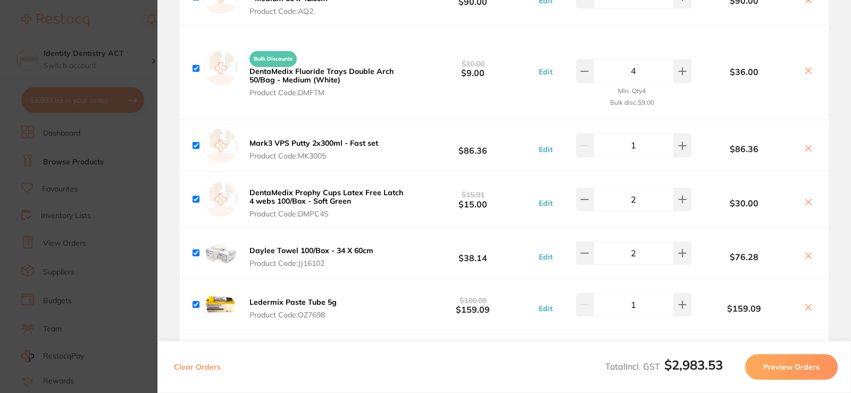
scroll to position [1333, 0]
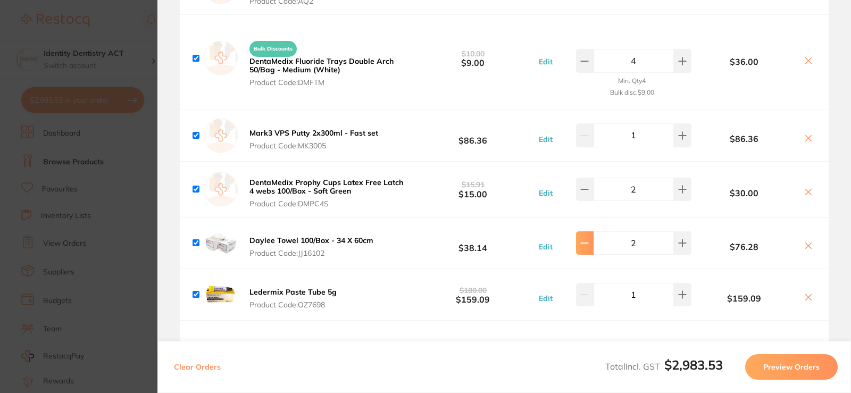
click at [581, 239] on icon at bounding box center [585, 243] width 9 height 9
type input "1"
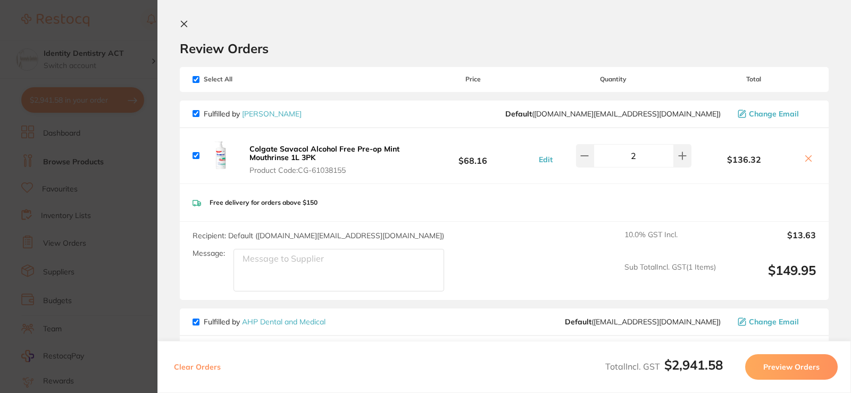
scroll to position [0, 0]
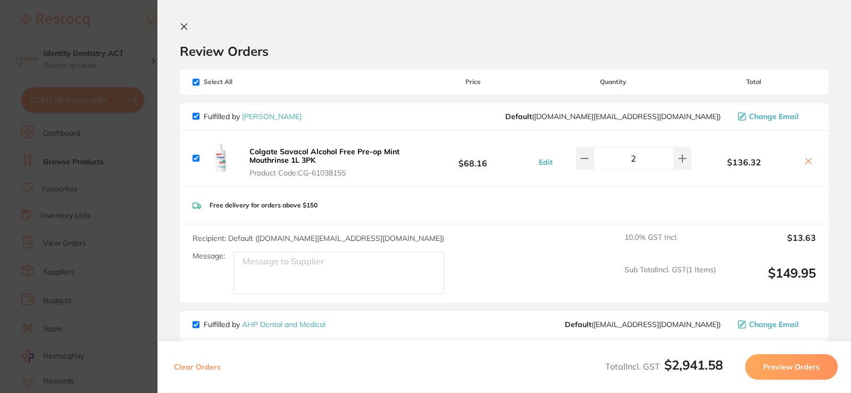
click at [177, 27] on section "Review Orders Your orders are being processed and we will notify you once we ha…" at bounding box center [505, 196] width 694 height 393
click at [188, 26] on button at bounding box center [186, 27] width 13 height 10
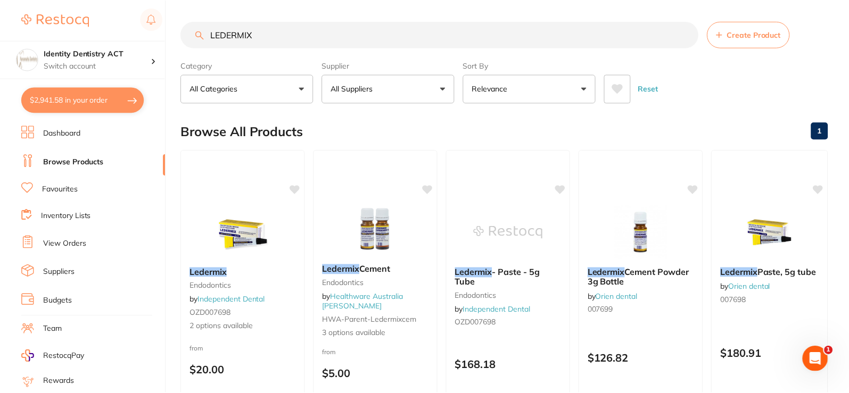
scroll to position [373, 0]
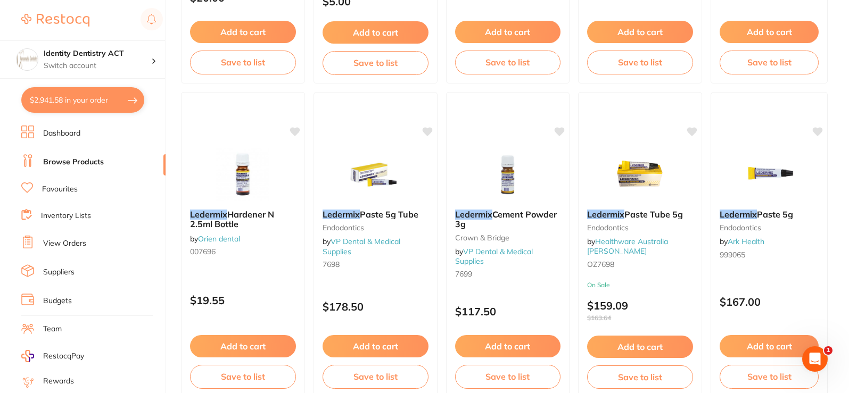
click at [71, 101] on button "$2,941.58 in your order" at bounding box center [82, 100] width 123 height 26
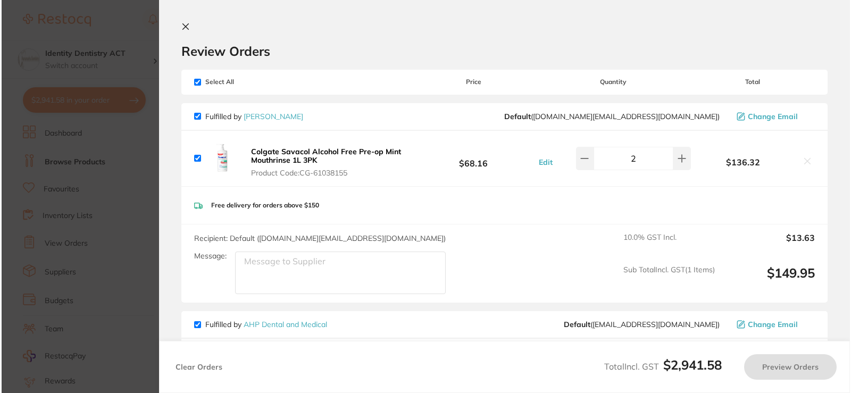
scroll to position [0, 0]
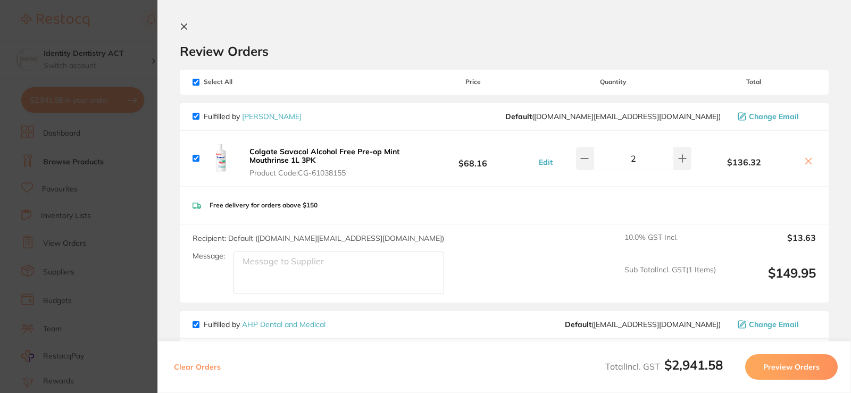
click at [181, 27] on icon at bounding box center [184, 26] width 9 height 9
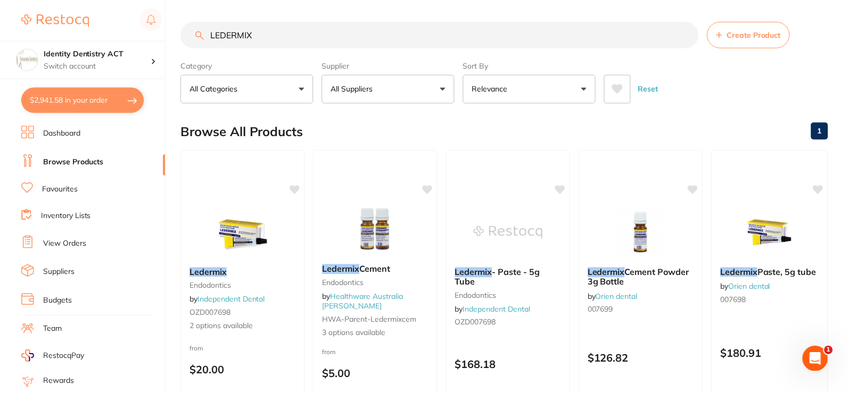
scroll to position [373, 0]
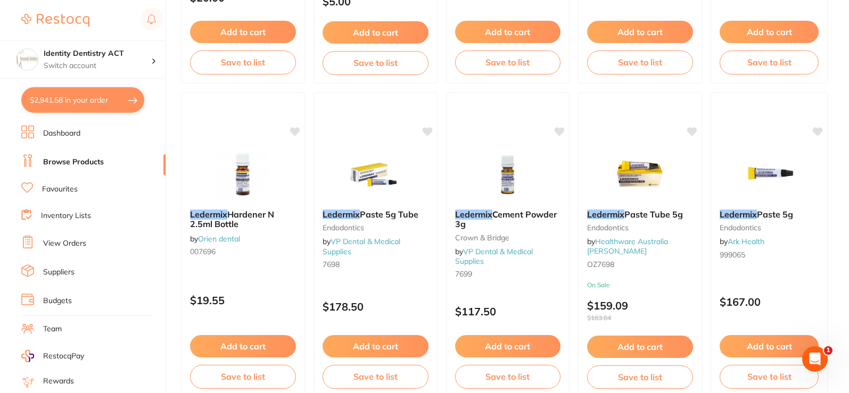
click at [65, 129] on link "Dashboard" at bounding box center [61, 133] width 37 height 11
